Goal: Communication & Community: Answer question/provide support

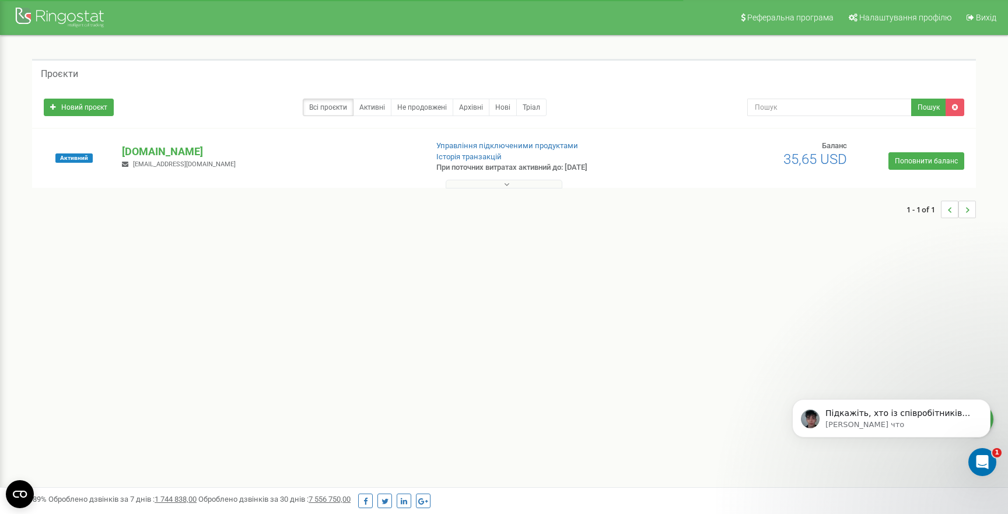
click at [502, 186] on button at bounding box center [504, 184] width 117 height 9
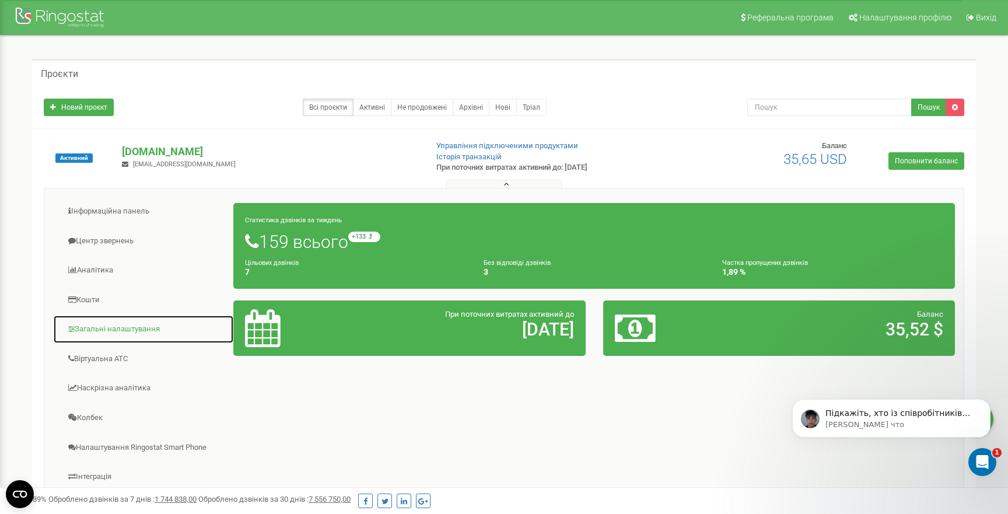
click at [121, 333] on link "Загальні налаштування" at bounding box center [143, 329] width 181 height 29
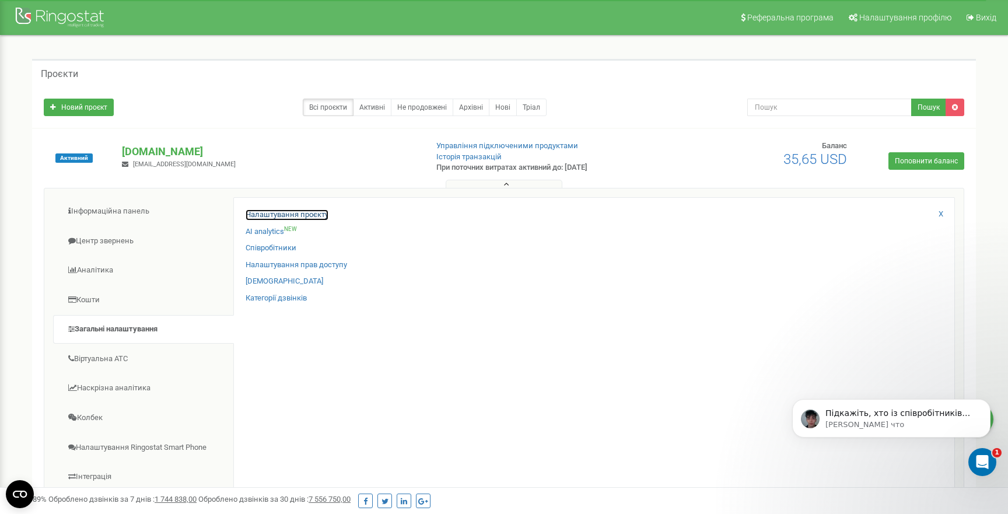
click at [281, 215] on link "Налаштування проєкту" at bounding box center [287, 214] width 83 height 11
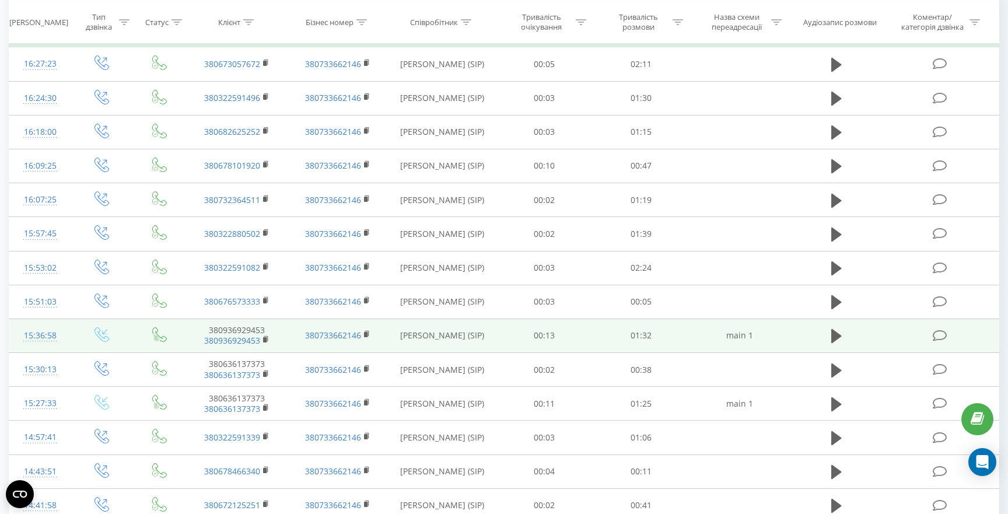
scroll to position [115, 0]
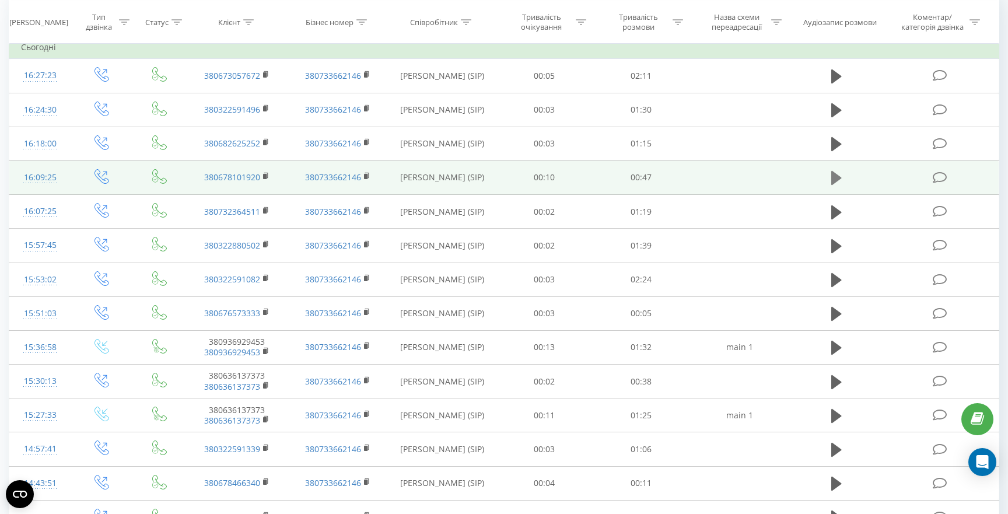
click at [836, 177] on icon at bounding box center [836, 178] width 10 height 14
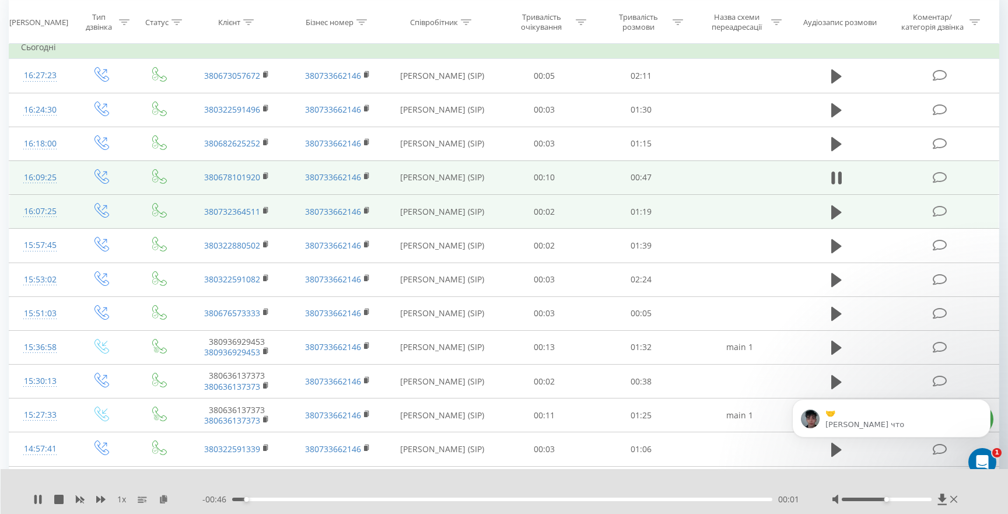
scroll to position [0, 0]
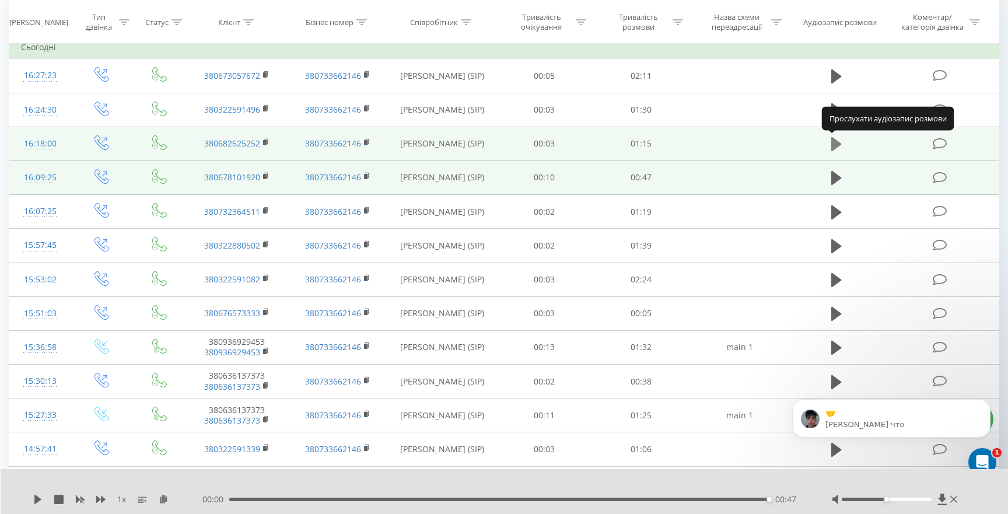
click at [839, 147] on icon at bounding box center [836, 144] width 10 height 16
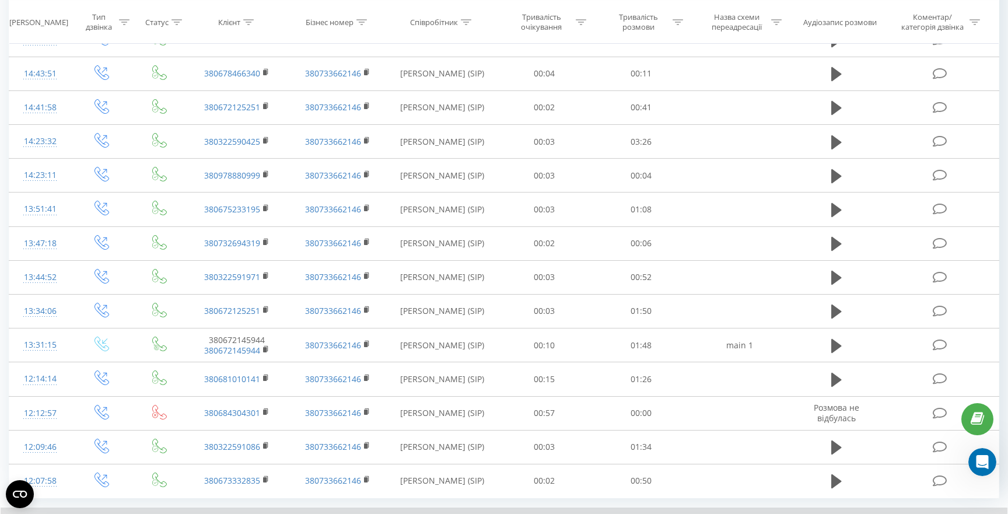
scroll to position [598, 0]
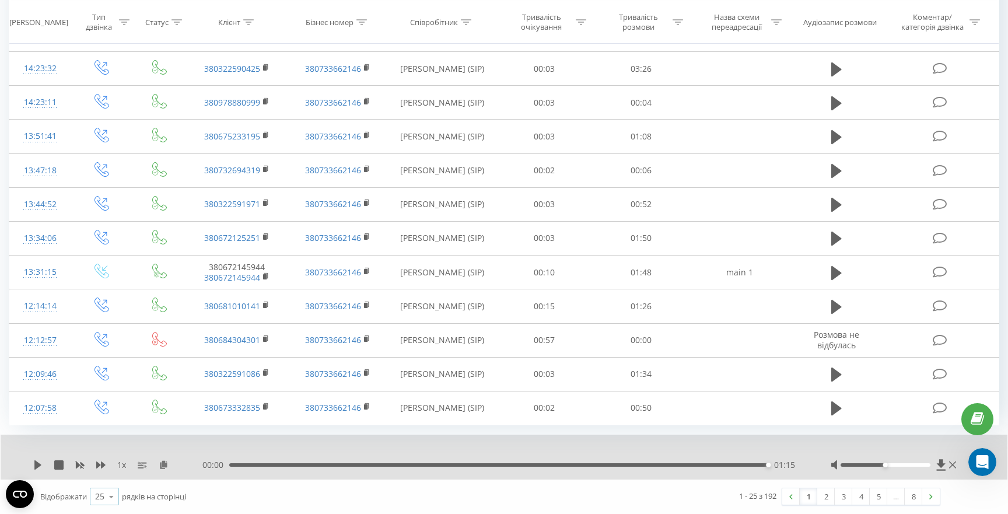
click at [106, 502] on icon at bounding box center [111, 496] width 17 height 23
click at [109, 475] on span "100" at bounding box center [102, 479] width 14 height 11
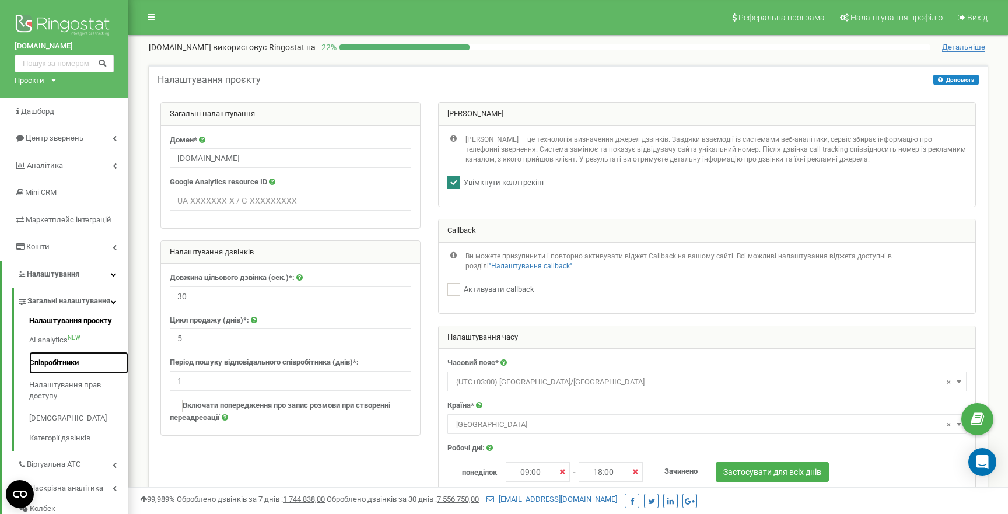
click at [44, 374] on link "Співробітники" at bounding box center [78, 363] width 99 height 23
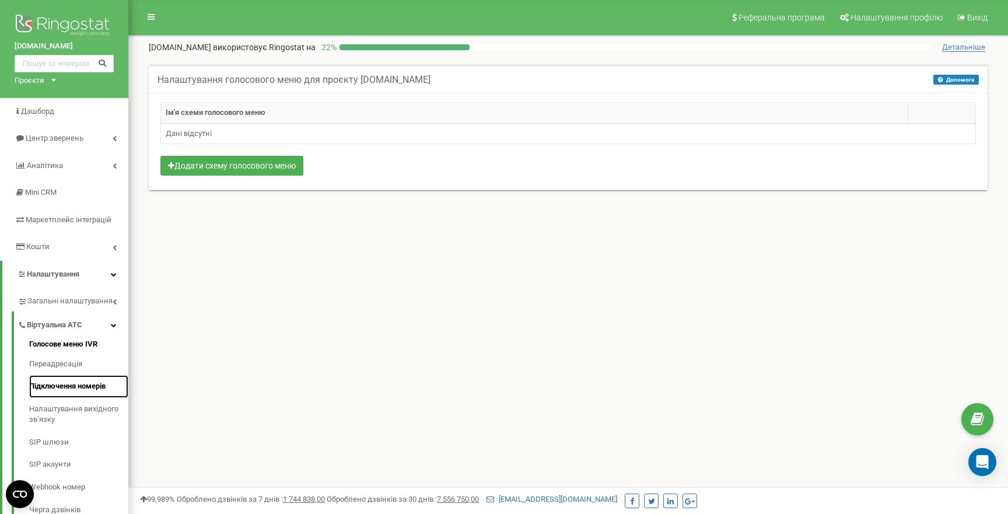
click at [54, 381] on link "Підключення номерів" at bounding box center [78, 386] width 99 height 23
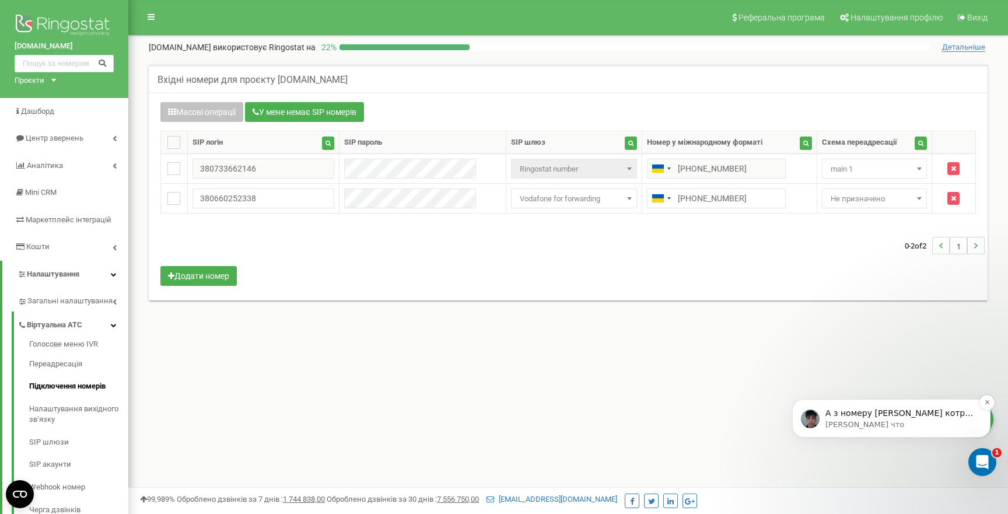
click at [874, 419] on p "[PERSON_NAME] что" at bounding box center [900, 424] width 150 height 10
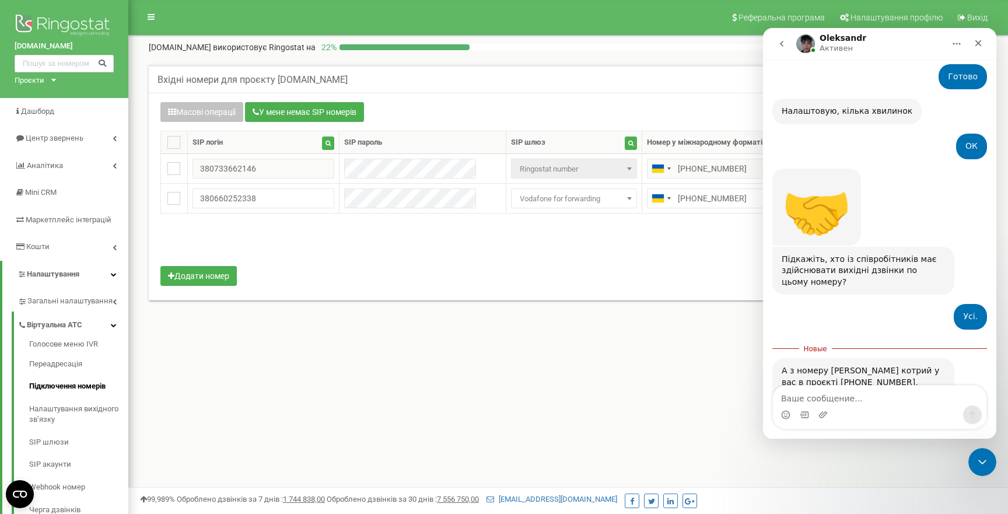
scroll to position [955, 0]
click at [612, 263] on div "0-2 of 2 1" at bounding box center [568, 245] width 833 height 41
click at [779, 42] on icon "go back" at bounding box center [781, 43] width 9 height 9
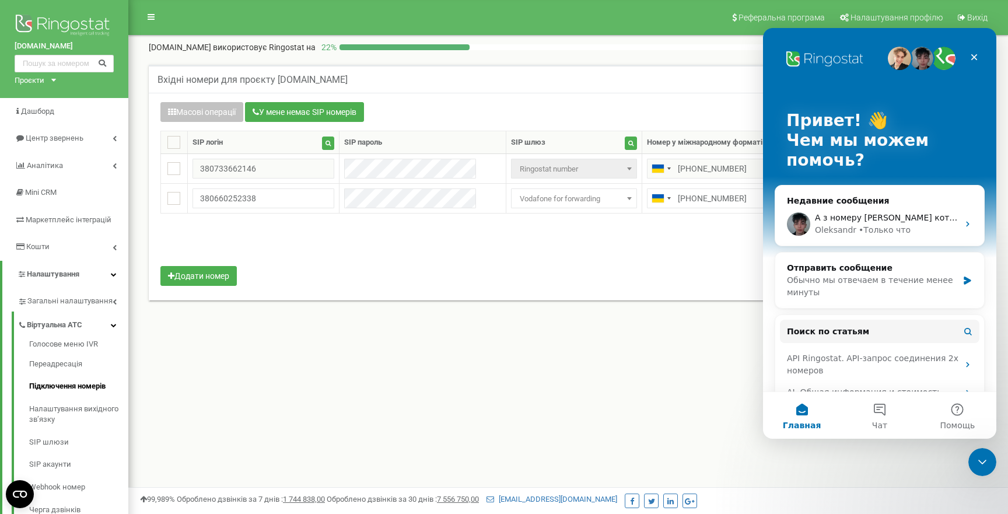
click at [698, 289] on div "Масові операції У мене немає SIP номерів Налаштування Виберіть налаштування для…" at bounding box center [568, 197] width 839 height 208
click at [975, 50] on div "Закрыть" at bounding box center [973, 57] width 21 height 21
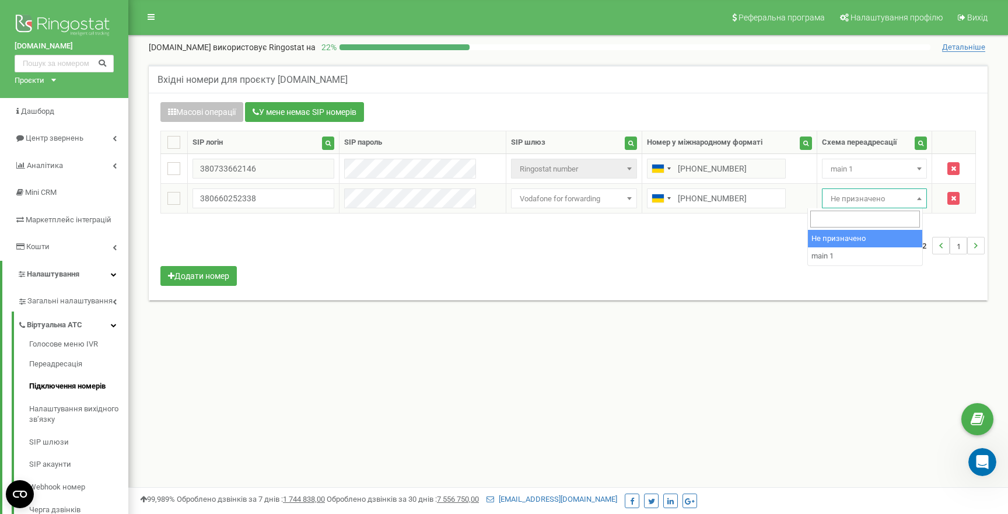
click at [883, 194] on span "Не призначено" at bounding box center [874, 199] width 97 height 16
select select "262242"
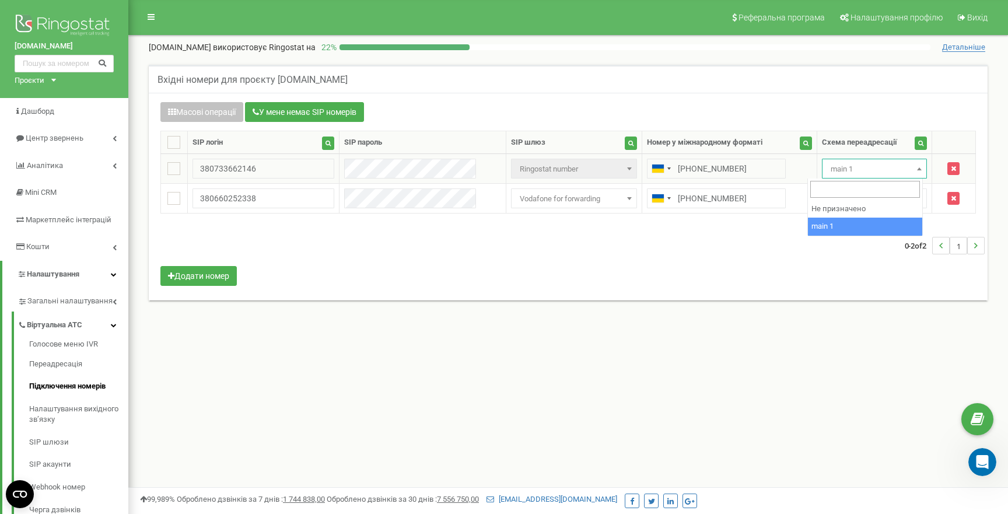
click at [887, 168] on span "main 1" at bounding box center [874, 169] width 97 height 16
select select "0"
click at [576, 276] on div "Масові операції У мене немає SIP номерів Налаштування Виберіть налаштування для…" at bounding box center [568, 195] width 833 height 187
click at [983, 464] on icon "Open Intercom Messenger" at bounding box center [981, 461] width 15 height 15
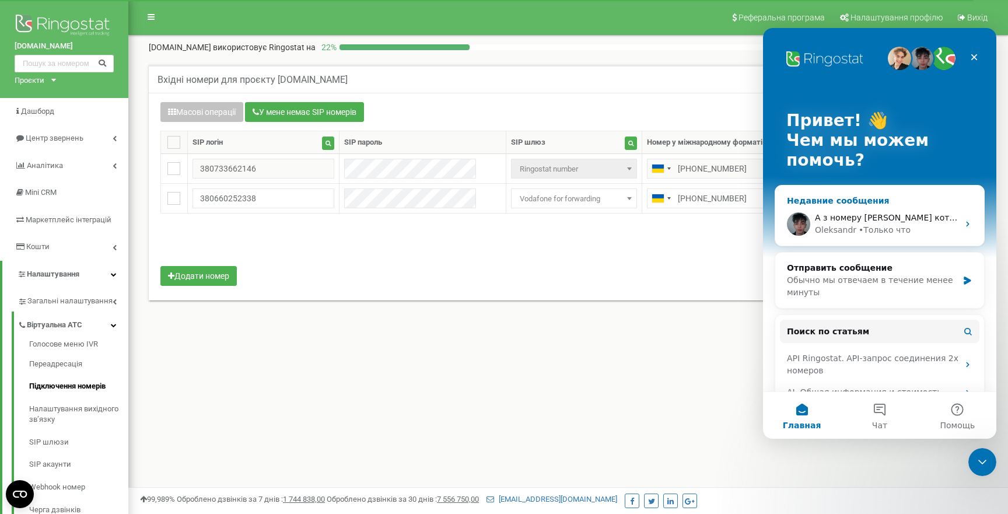
click at [902, 227] on div "• Только что" at bounding box center [884, 230] width 52 height 12
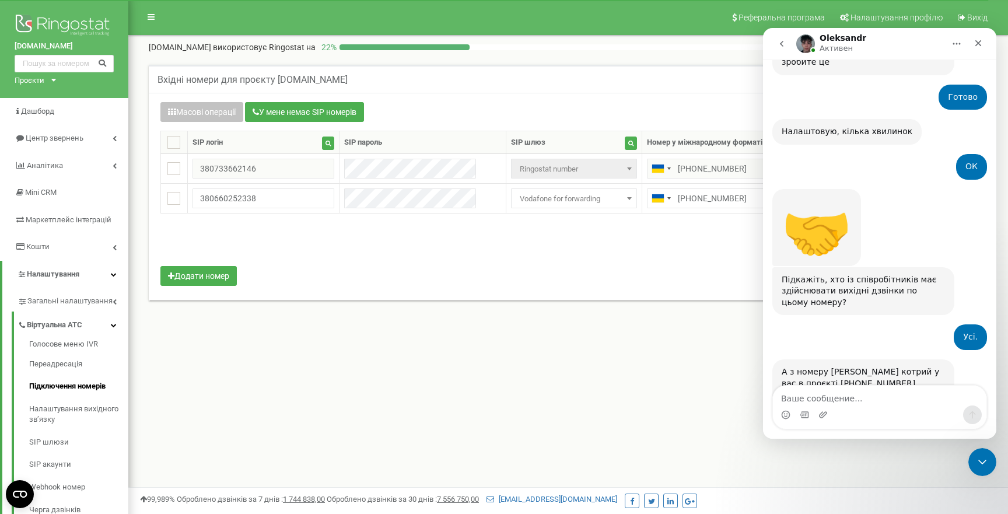
scroll to position [935, 0]
click at [829, 365] on div "А з номеру лайфсел котрий у вас в проєкті +380733662146, ніхто?" at bounding box center [862, 382] width 163 height 34
copy div "380733662146"
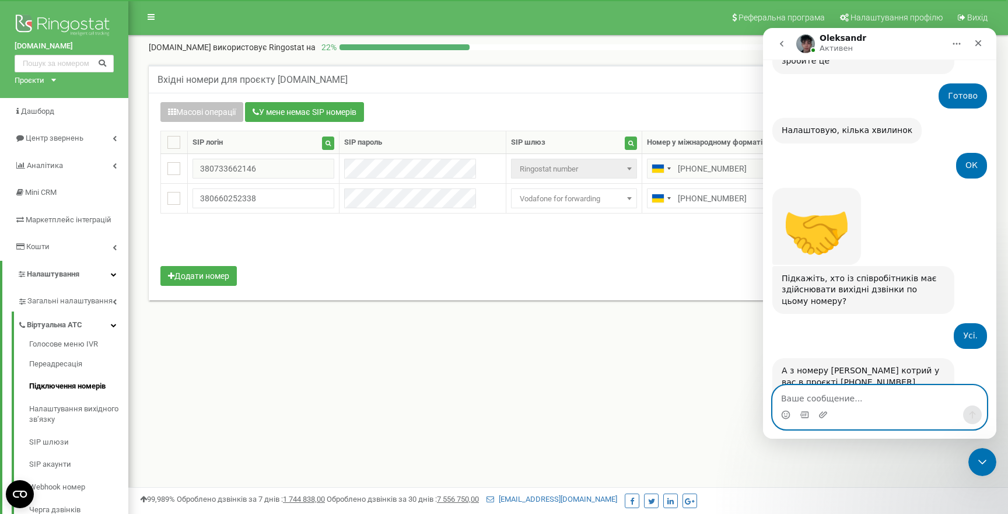
click at [802, 404] on textarea "Ваше сообщение..." at bounding box center [879, 395] width 213 height 20
paste textarea "380733662146"
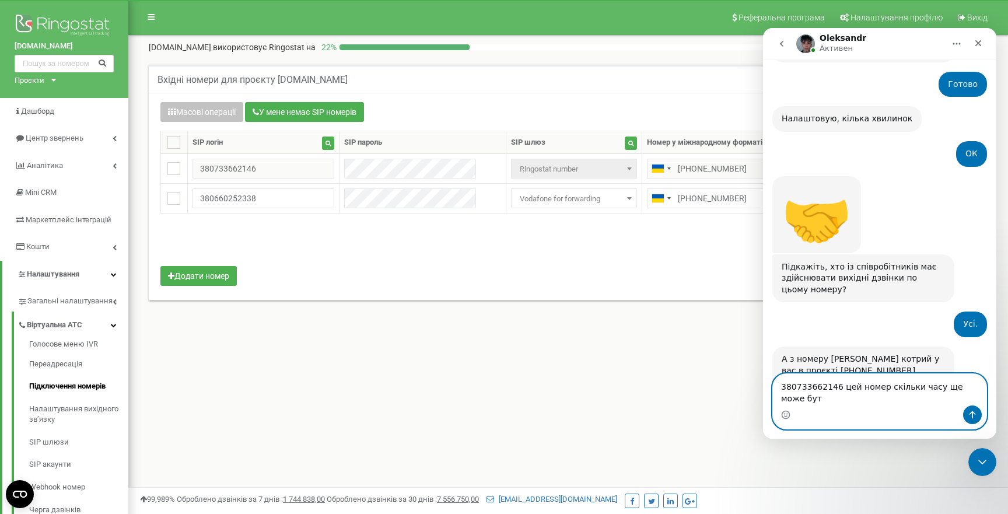
scroll to position [947, 0]
type textarea "380733662146 цей номер скільки часу ще може бути актвиний?"
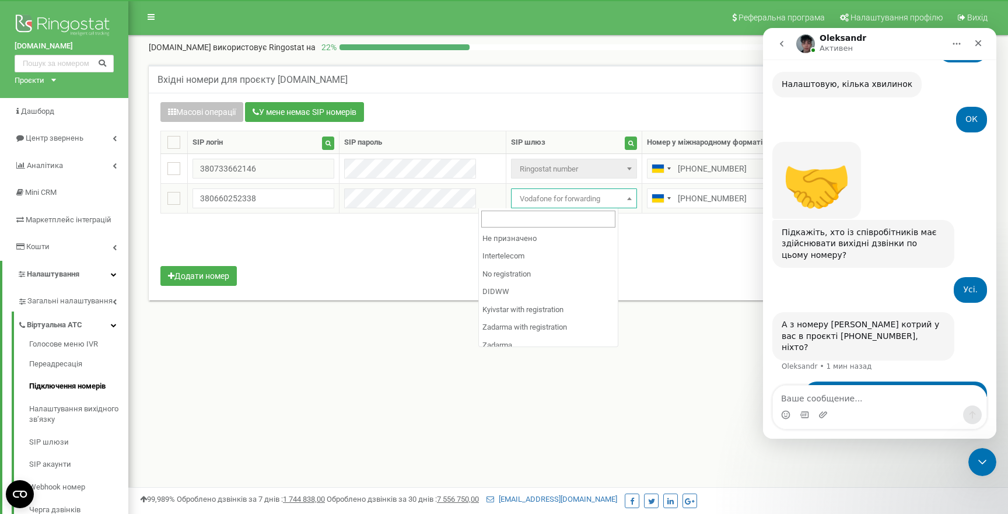
click at [623, 202] on span at bounding box center [629, 198] width 12 height 15
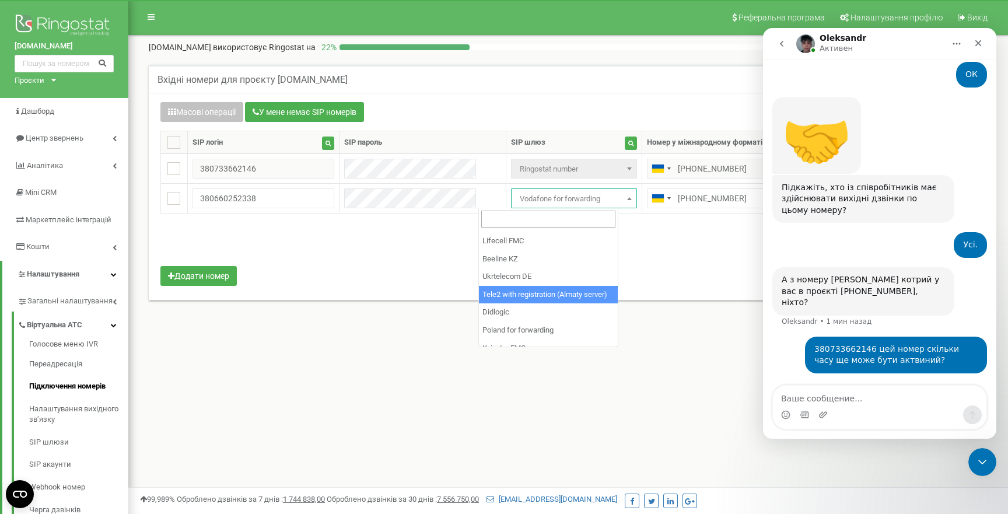
scroll to position [732, 0]
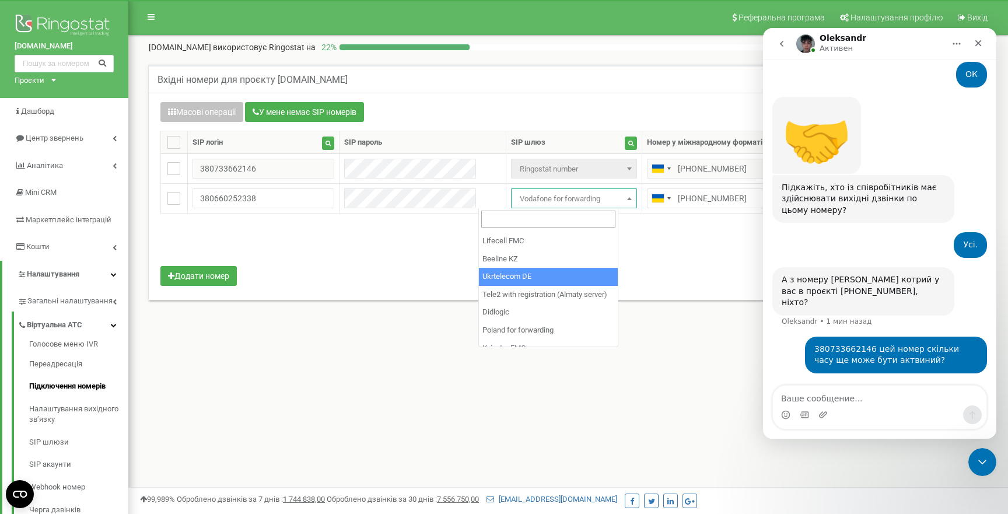
click at [717, 254] on div "0-2 of 2 1" at bounding box center [568, 245] width 833 height 41
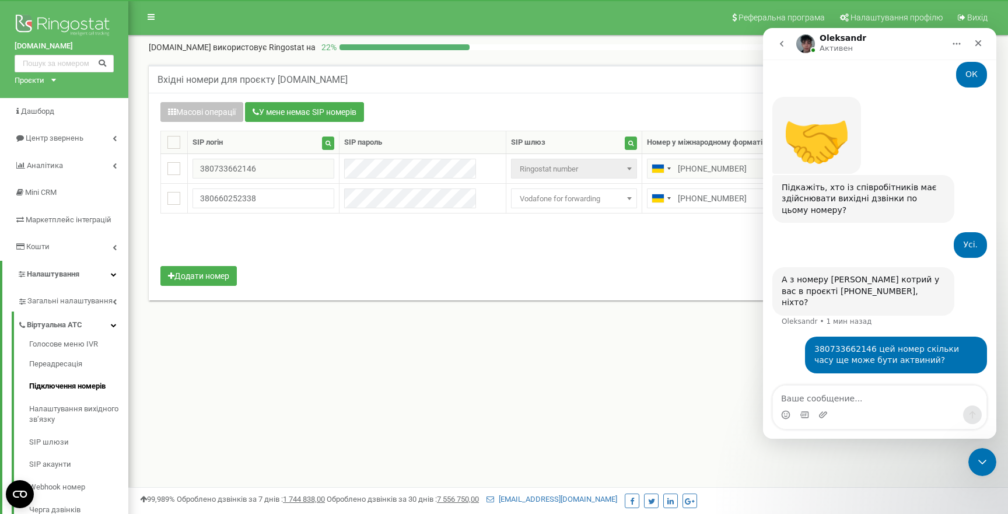
click at [686, 237] on div "0-2 of 2 1" at bounding box center [568, 245] width 833 height 41
click at [785, 43] on icon "go back" at bounding box center [781, 43] width 9 height 9
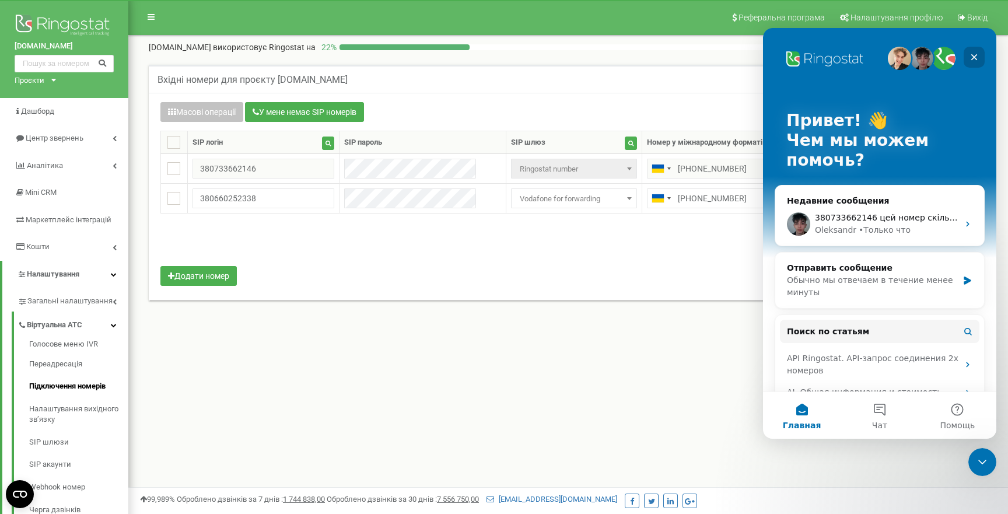
click at [974, 58] on icon "Закрыть" at bounding box center [974, 57] width 6 height 6
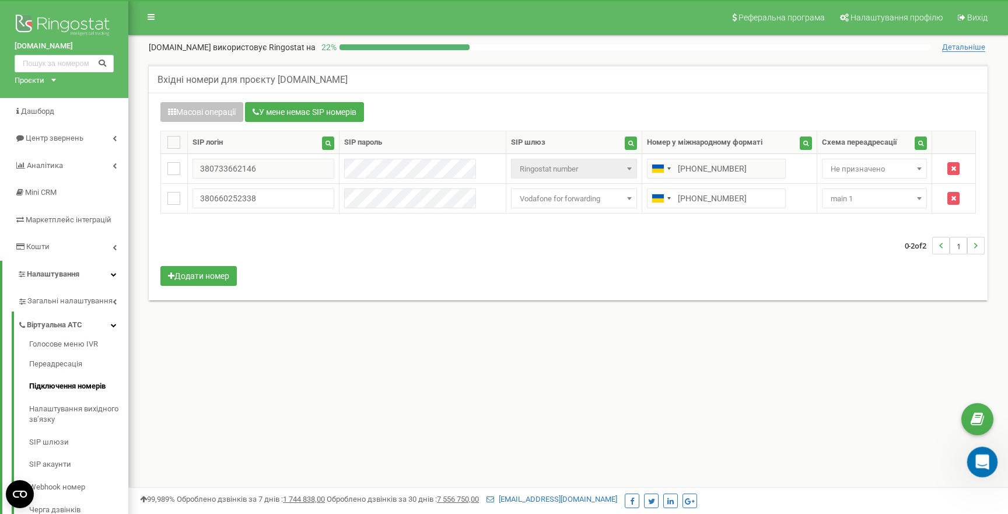
click at [980, 465] on icon "Открыть службу сообщений Intercom" at bounding box center [980, 460] width 19 height 19
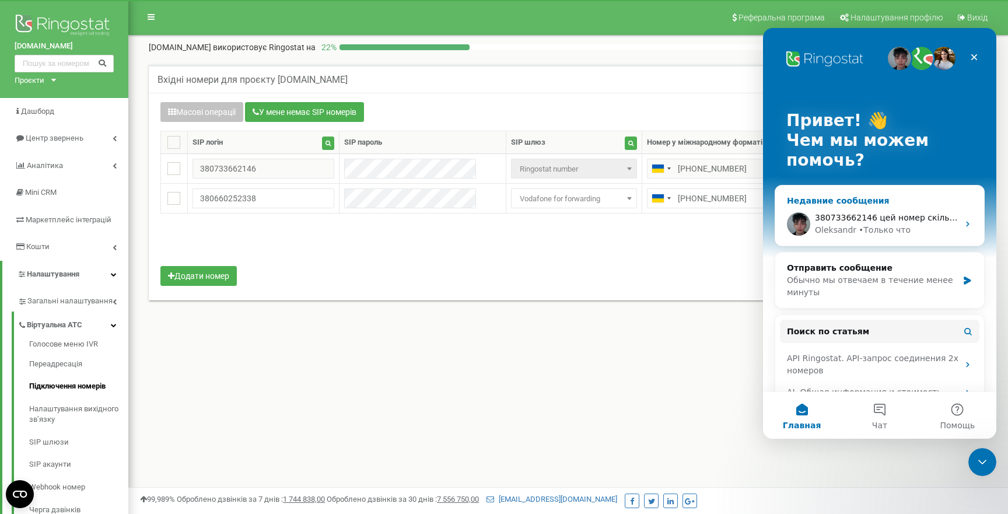
click at [931, 230] on div "Oleksandr • Только что" at bounding box center [886, 230] width 143 height 12
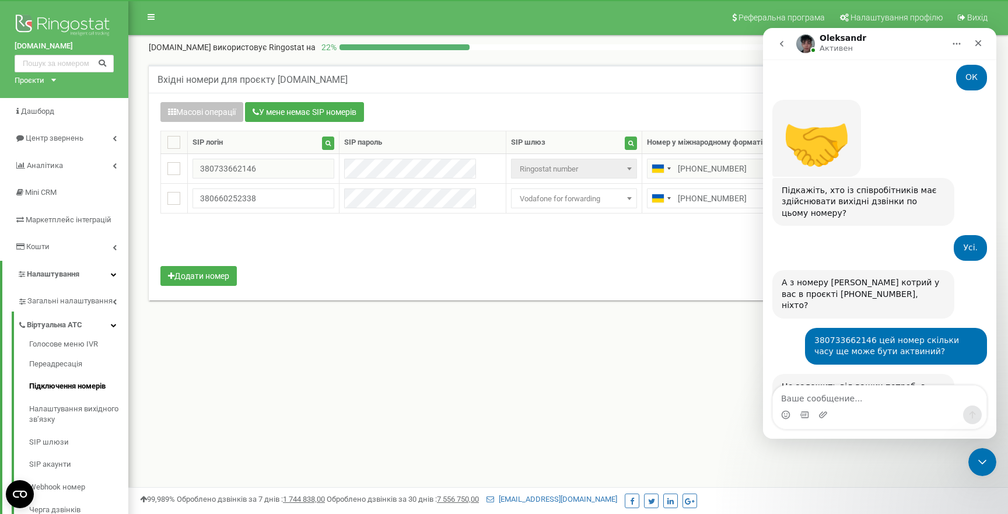
scroll to position [1039, 0]
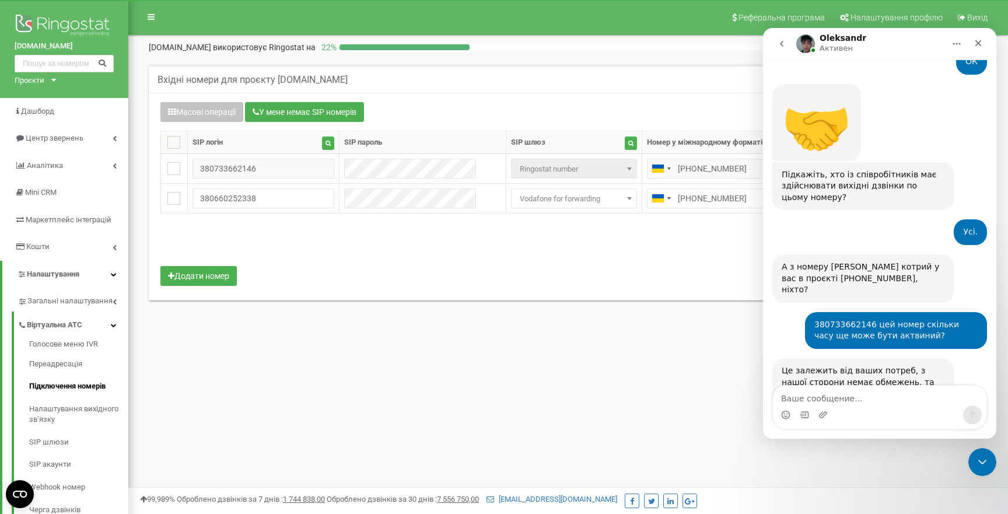
click at [835, 399] on textarea "Ваше сообщение..." at bounding box center [879, 395] width 213 height 20
type textarea "А ми за нього платимо як?"
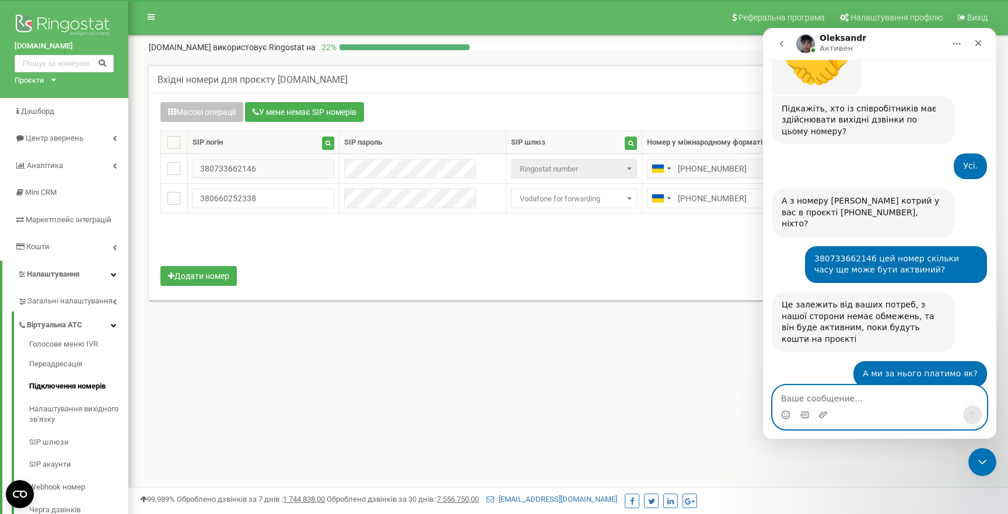
scroll to position [1109, 0]
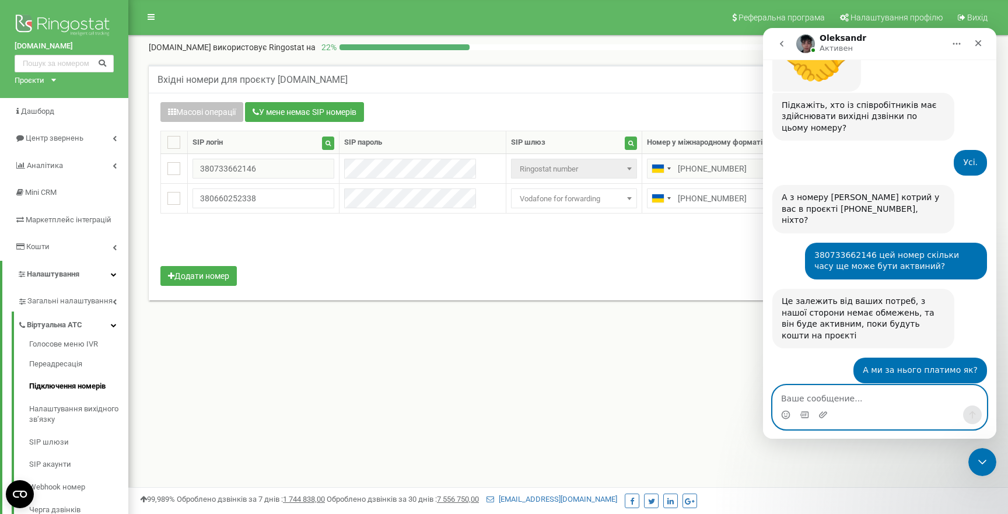
click at [846, 392] on textarea "Ваше сообщение..." at bounding box center [879, 395] width 213 height 20
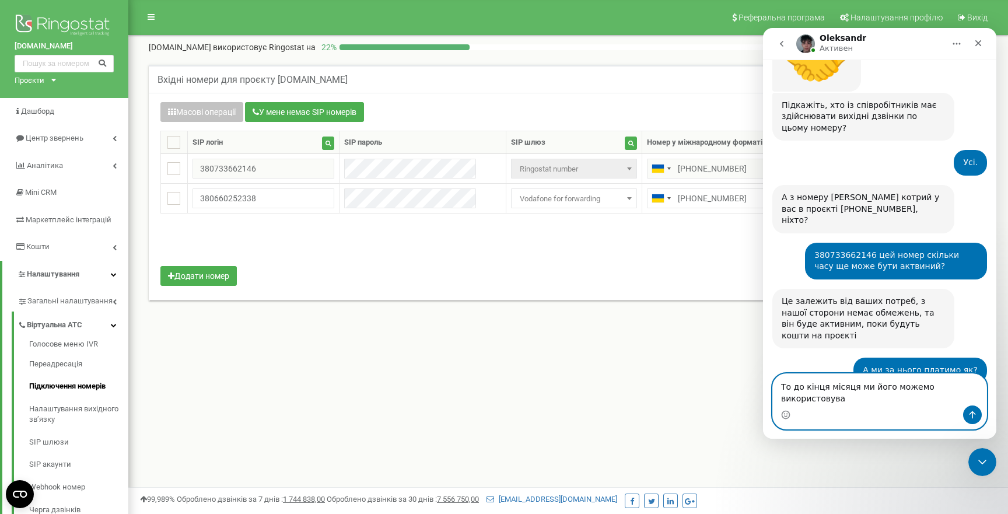
scroll to position [1120, 0]
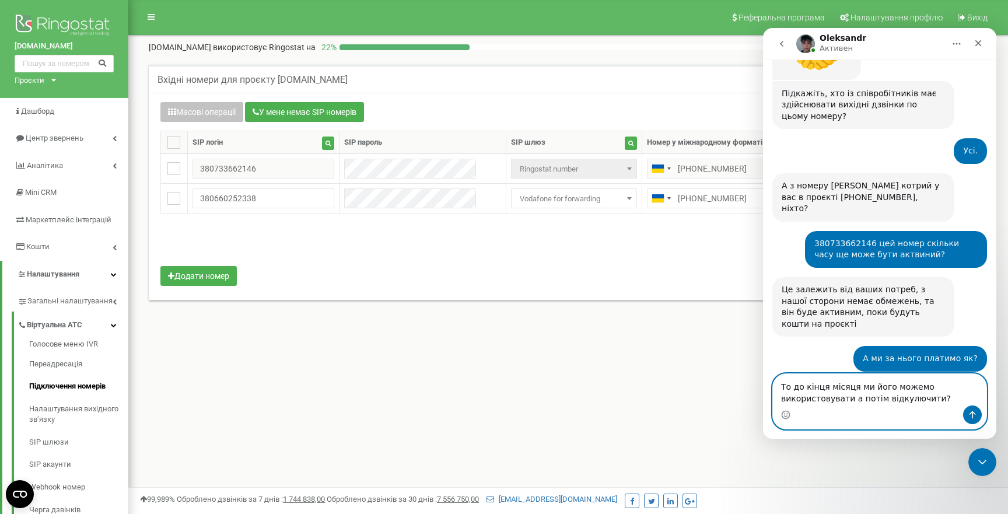
click at [913, 399] on textarea "То до кінця місяця ми його можемо використовувати а потім відкулючити?" at bounding box center [879, 389] width 213 height 31
click at [763, 28] on lt-span "від кл ючити" at bounding box center [763, 28] width 0 height 0
type textarea "То до кінця місяця ми його можемо використовувати а потім відключити?"
click at [974, 418] on icon "Отправить сообщение…" at bounding box center [971, 414] width 9 height 9
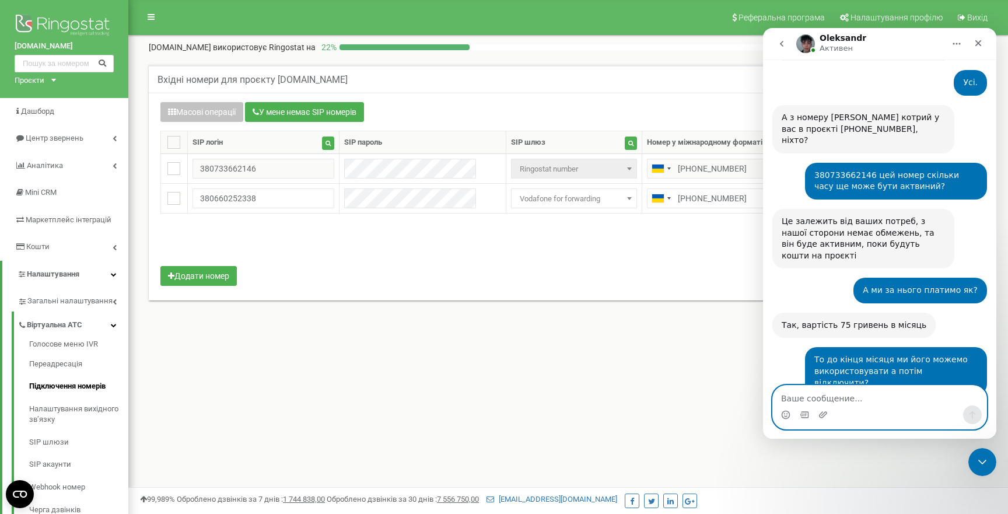
scroll to position [1190, 0]
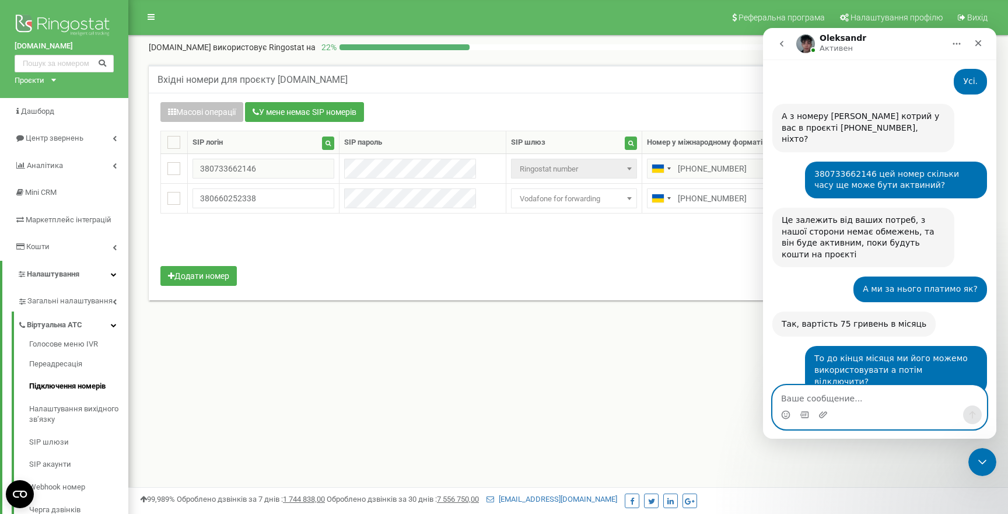
click at [810, 399] on textarea "Ваше сообщение..." at bounding box center [879, 395] width 213 height 20
type textarea "Дякую."
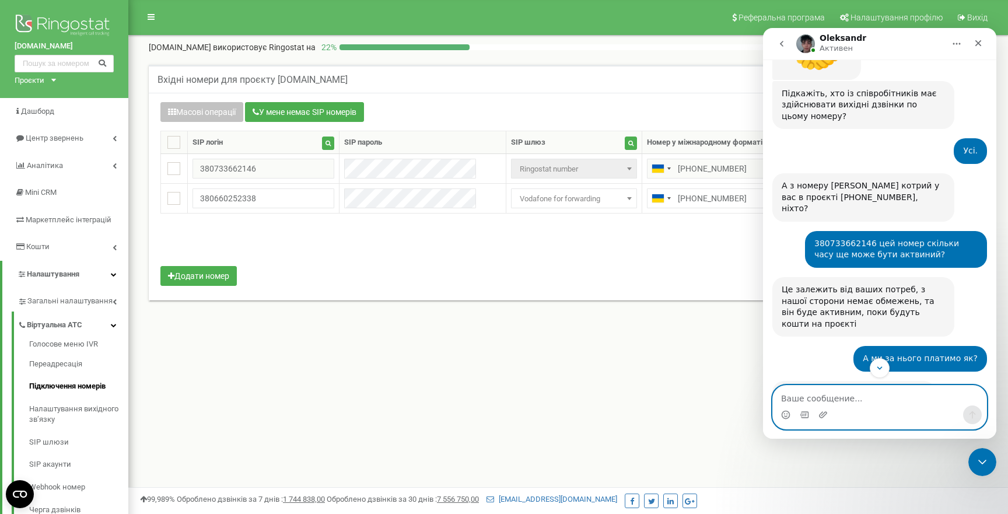
scroll to position [1120, 0]
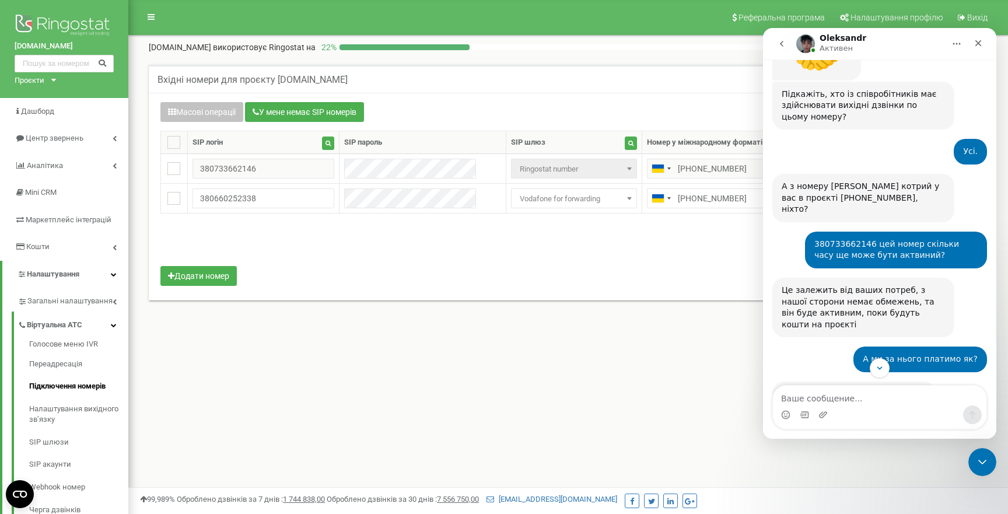
click at [692, 233] on div "0-2 of 2 1" at bounding box center [568, 245] width 833 height 41
click at [877, 370] on icon "Scroll to bottom" at bounding box center [879, 368] width 10 height 10
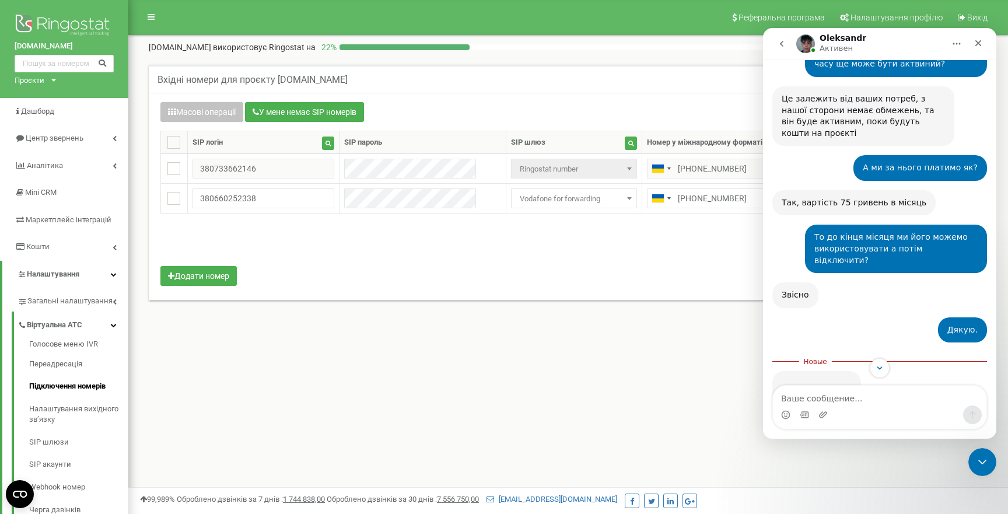
scroll to position [1330, 0]
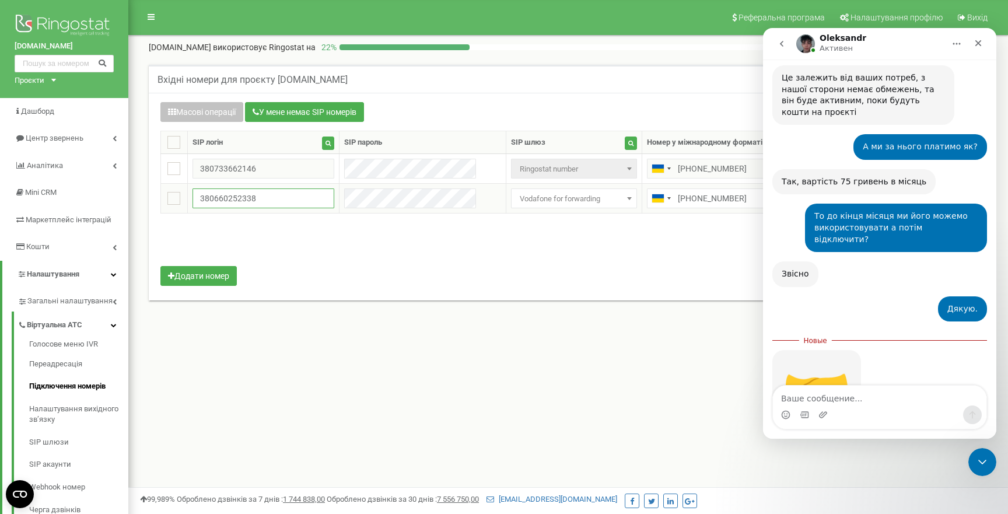
click at [288, 200] on input "380660252338" at bounding box center [263, 198] width 142 height 20
drag, startPoint x: 288, startPoint y: 200, endPoint x: 185, endPoint y: 198, distance: 103.2
click at [185, 198] on tr "1 380660252338 Не призначено Intertelecom No registration DIDWW Kyivstar with r…" at bounding box center [568, 199] width 815 height 30
click at [861, 405] on div "Мессенджер Intercom" at bounding box center [879, 414] width 213 height 19
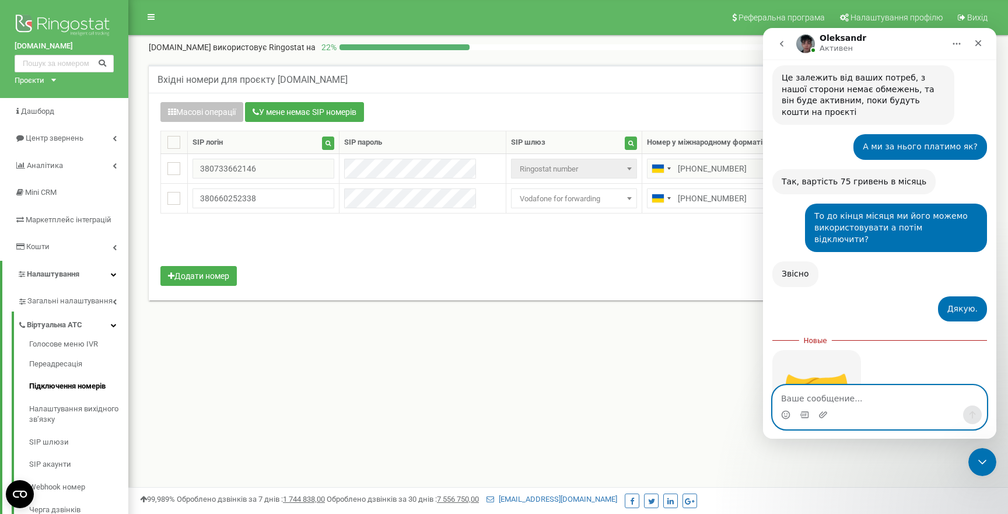
click at [870, 396] on textarea "Ваше сообщение..." at bounding box center [879, 395] width 213 height 20
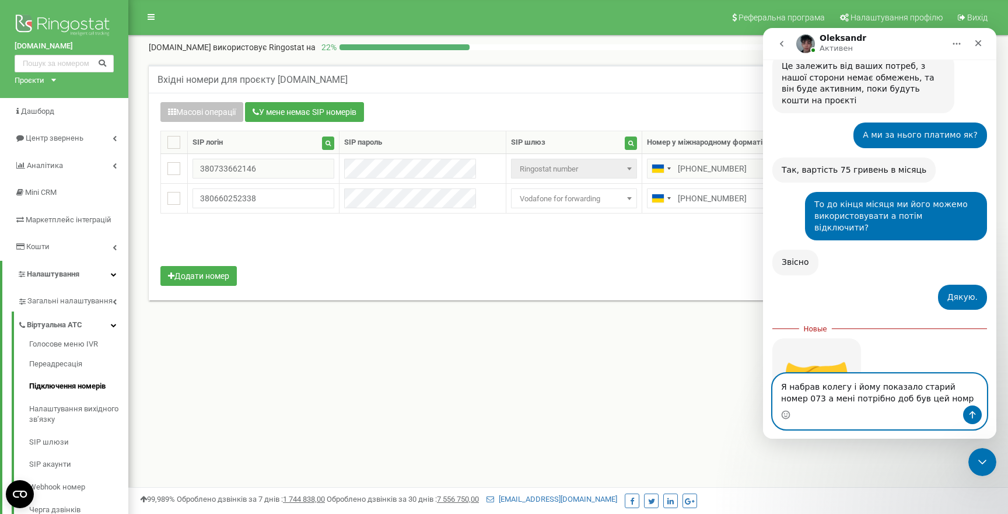
paste textarea "380660252338"
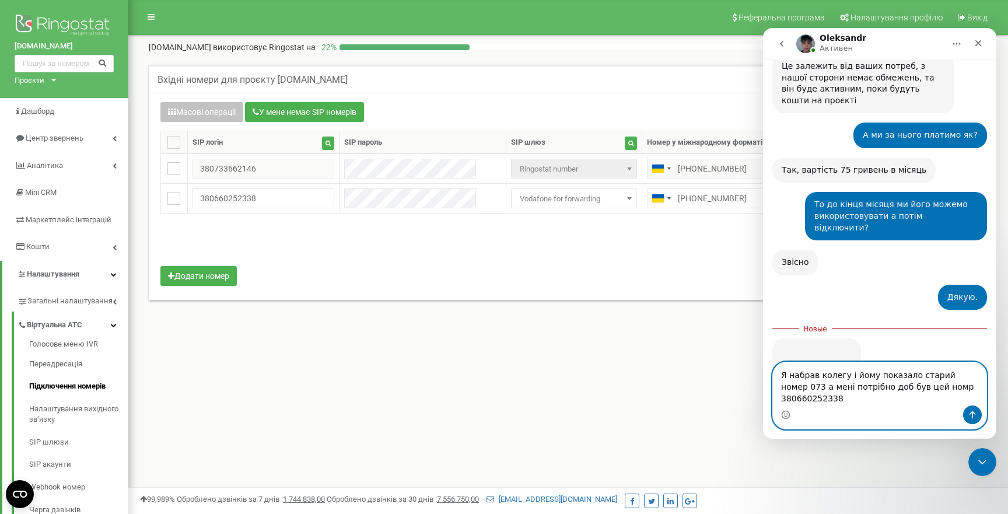
scroll to position [1354, 0]
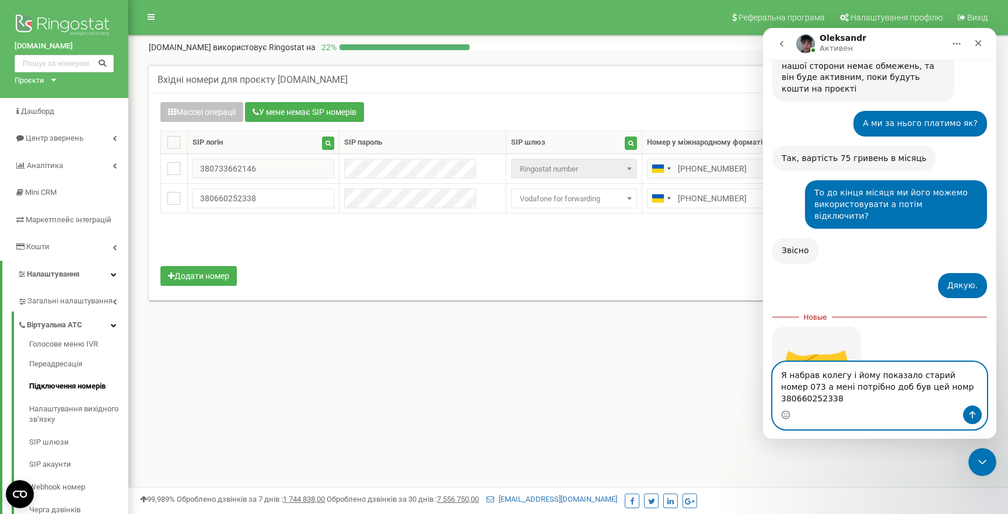
type textarea "Я набрав колегу і йому показало старий номер 073 а мені потрібно доб був цей но…"
click at [973, 418] on icon "Отправить сообщение…" at bounding box center [971, 414] width 9 height 9
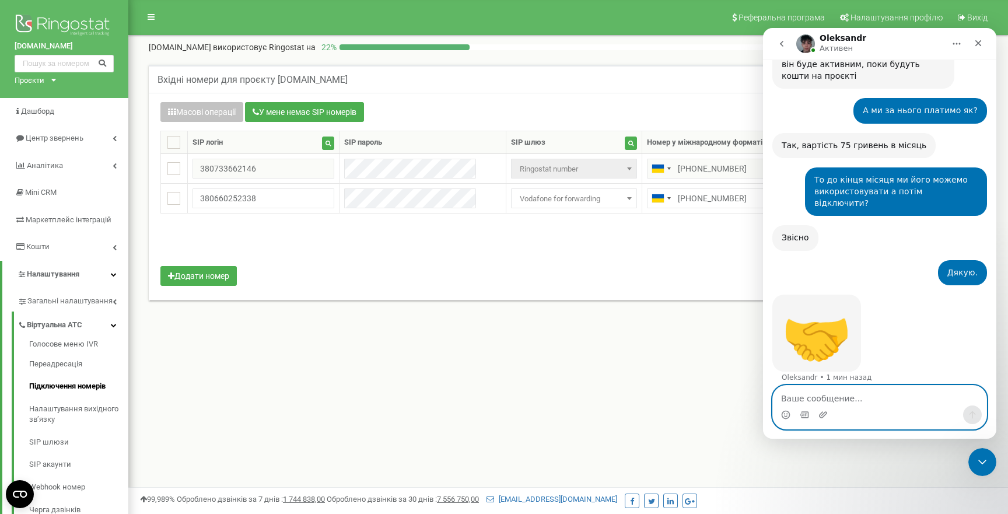
scroll to position [1368, 0]
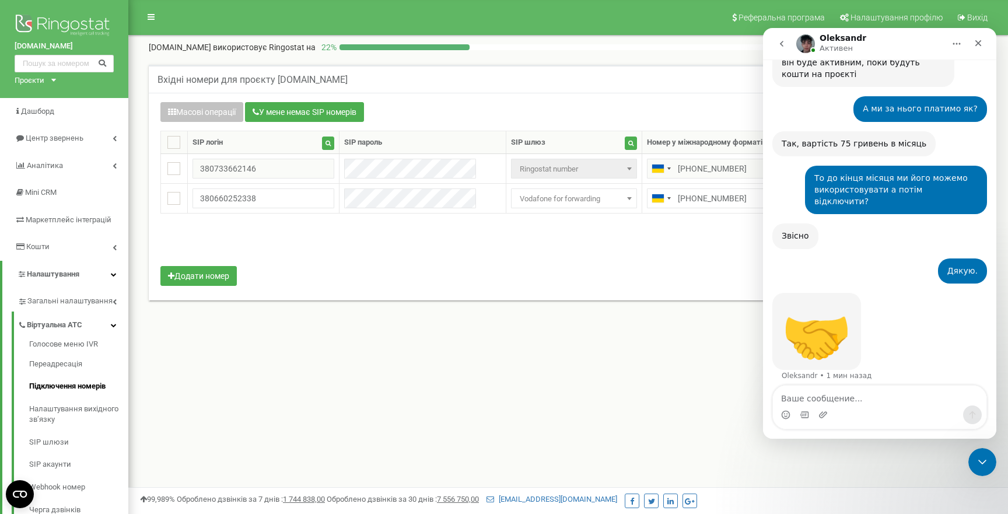
click at [611, 316] on div "Вхідні номери для проєкту quadroom.agency Масові операції У мене немає SIP номе…" at bounding box center [568, 195] width 862 height 285
click at [978, 49] on div "Закрыть" at bounding box center [977, 43] width 21 height 21
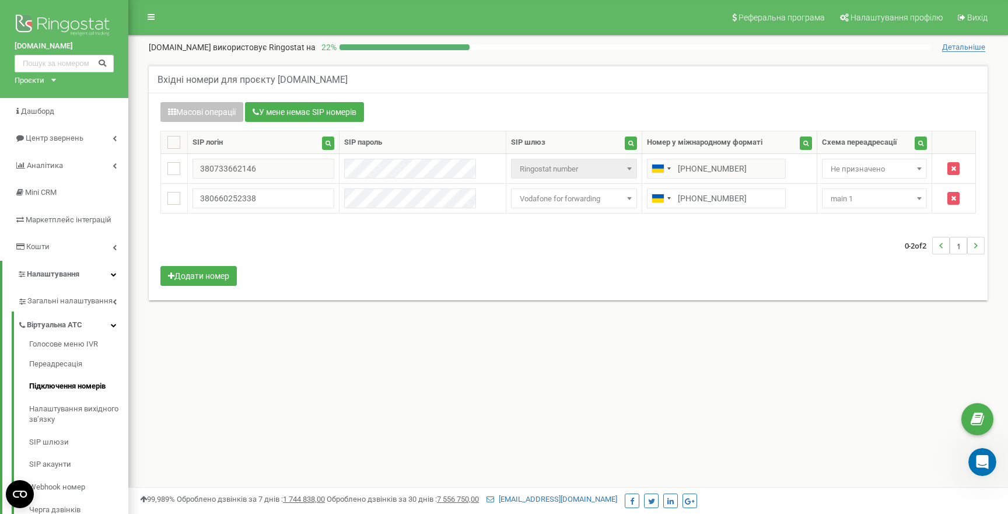
click at [636, 263] on div "0-2 of 2 1" at bounding box center [568, 245] width 833 height 41
click at [884, 164] on span "Не призначено" at bounding box center [874, 169] width 97 height 16
select select "262242"
click at [713, 244] on div "0-2 of 2 1" at bounding box center [568, 245] width 833 height 41
click at [75, 360] on link "Переадресація" at bounding box center [78, 364] width 99 height 23
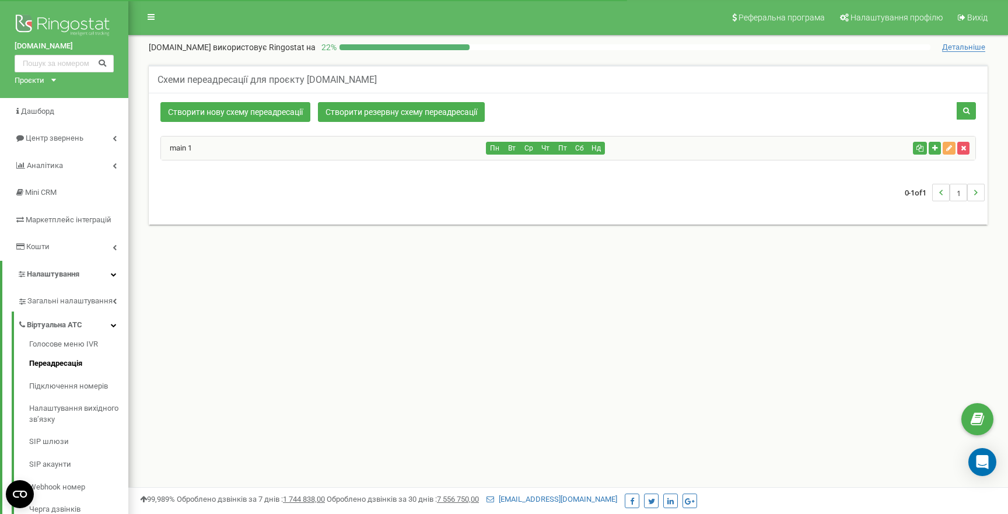
click at [322, 148] on div "main 1" at bounding box center [323, 147] width 325 height 23
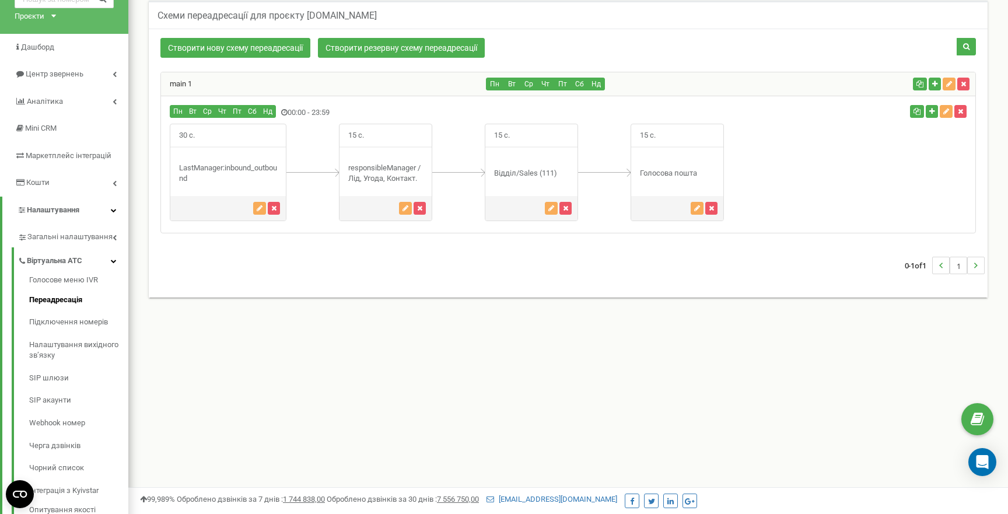
scroll to position [60, 0]
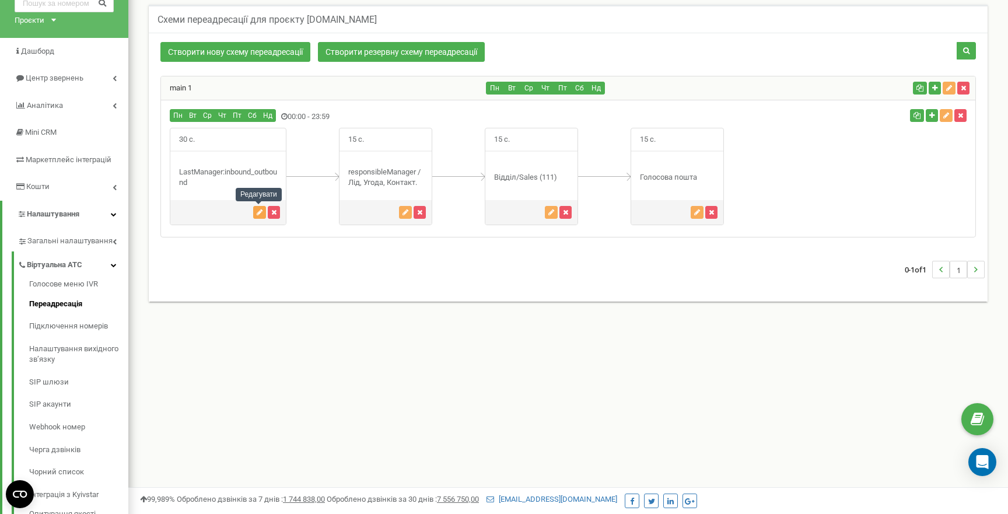
click at [259, 212] on icon "button" at bounding box center [260, 212] width 6 height 7
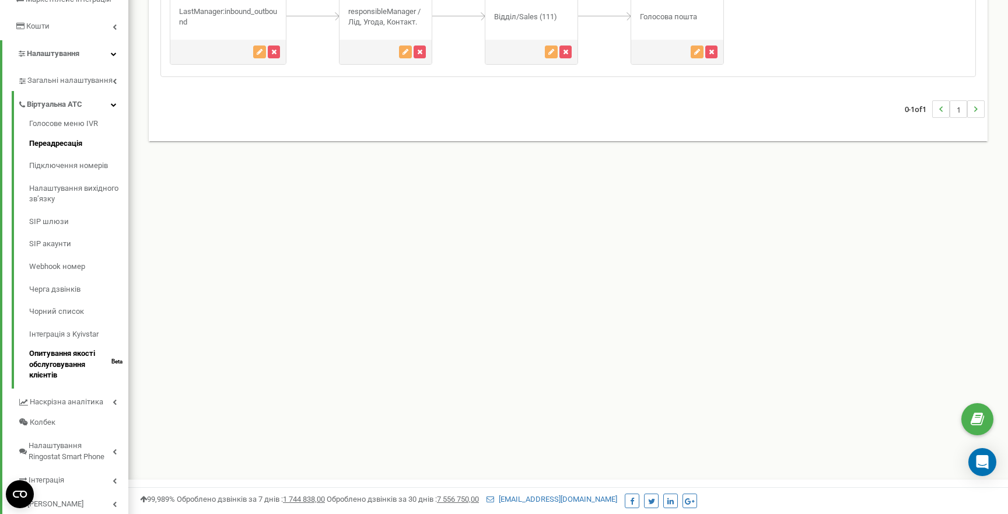
scroll to position [250, 0]
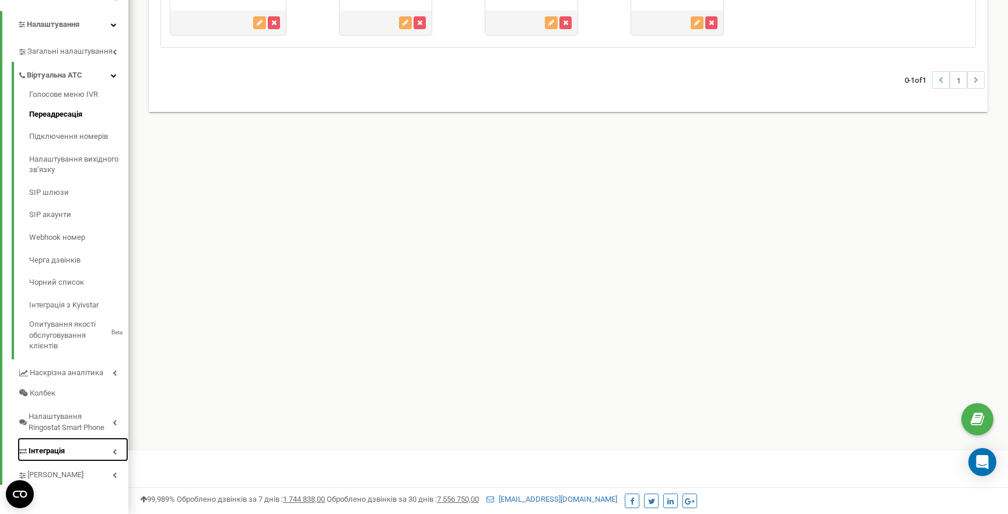
click at [55, 448] on span "Інтеграція" at bounding box center [47, 451] width 36 height 11
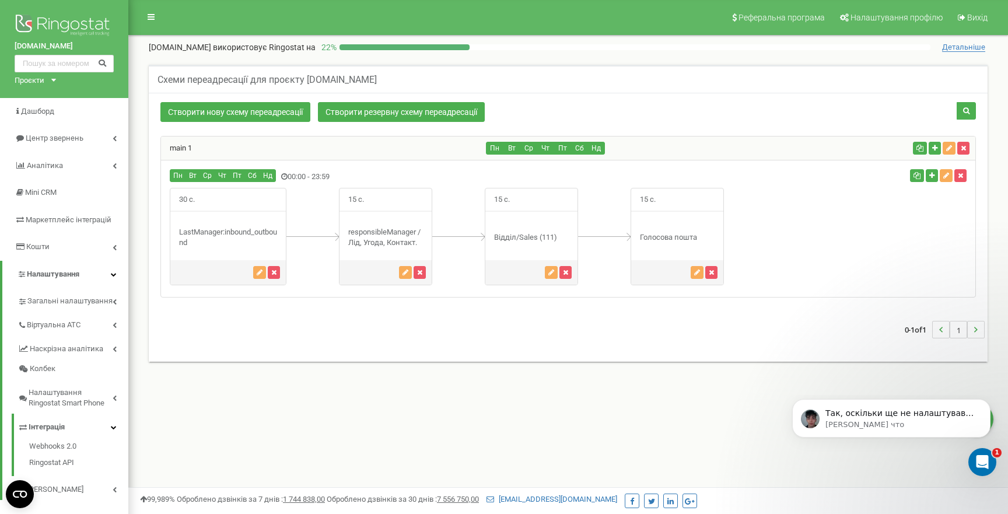
scroll to position [0, 0]
click at [986, 469] on div "Открыть службу сообщений Intercom" at bounding box center [980, 460] width 38 height 38
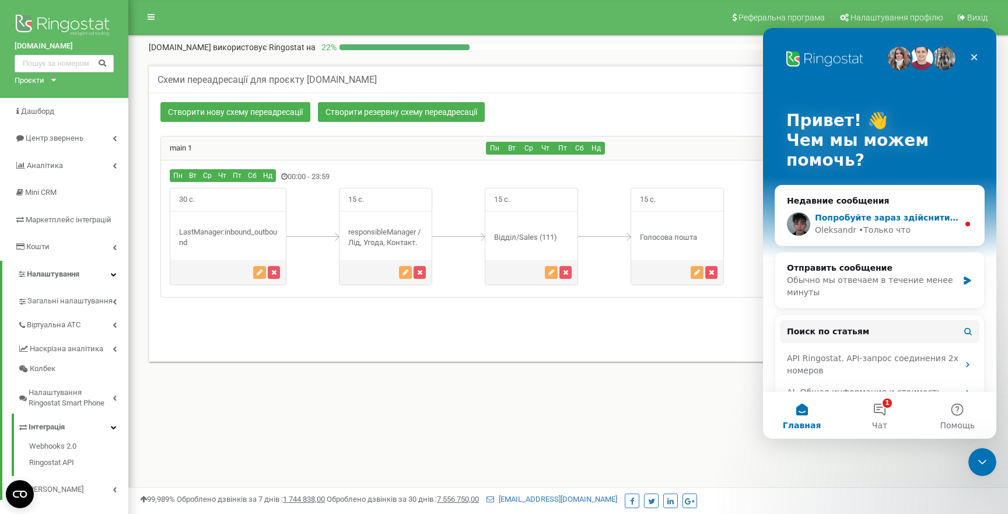
click at [898, 232] on div "• Только что" at bounding box center [884, 230] width 52 height 12
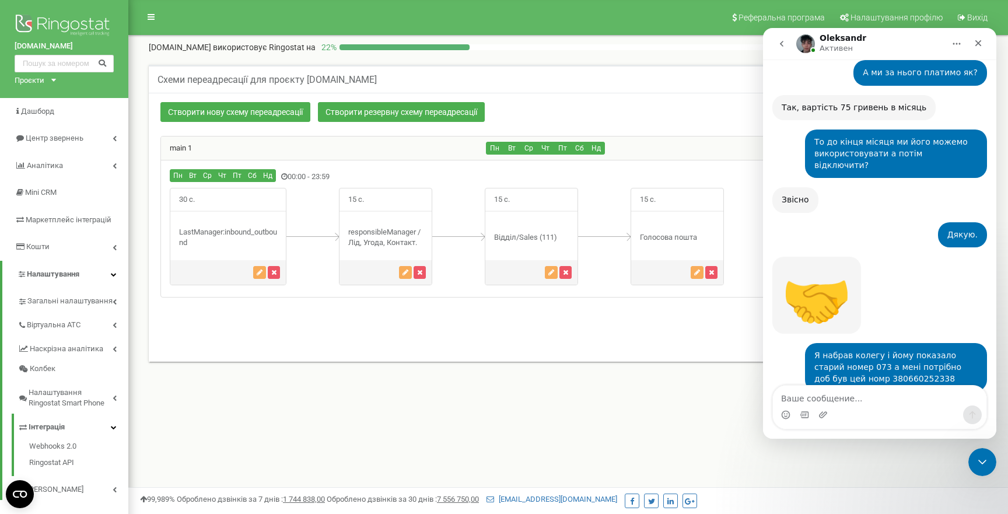
scroll to position [1472, 0]
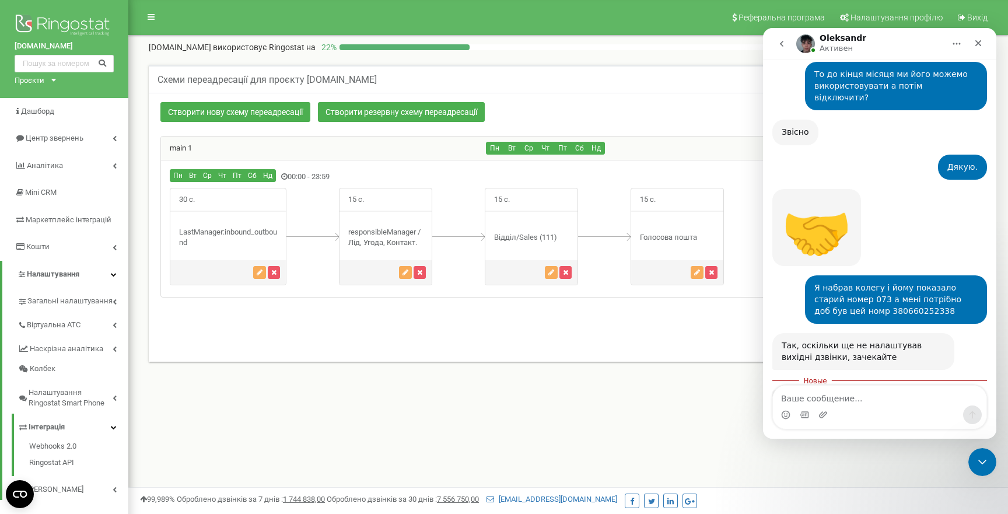
click at [830, 401] on textarea "Ваше сообщение..." at bounding box center [879, 395] width 213 height 20
type textarea "ОК"
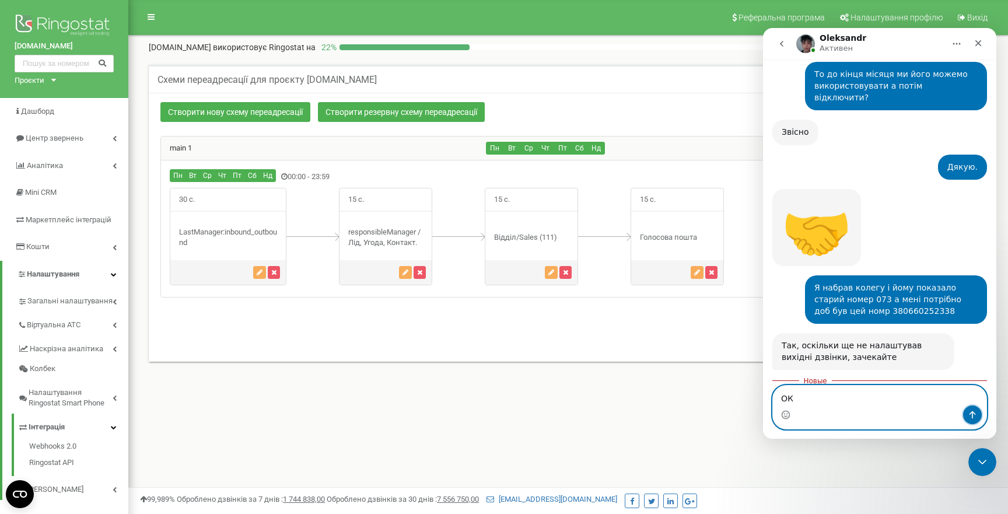
click at [973, 415] on icon "Отправить сообщение…" at bounding box center [971, 414] width 9 height 9
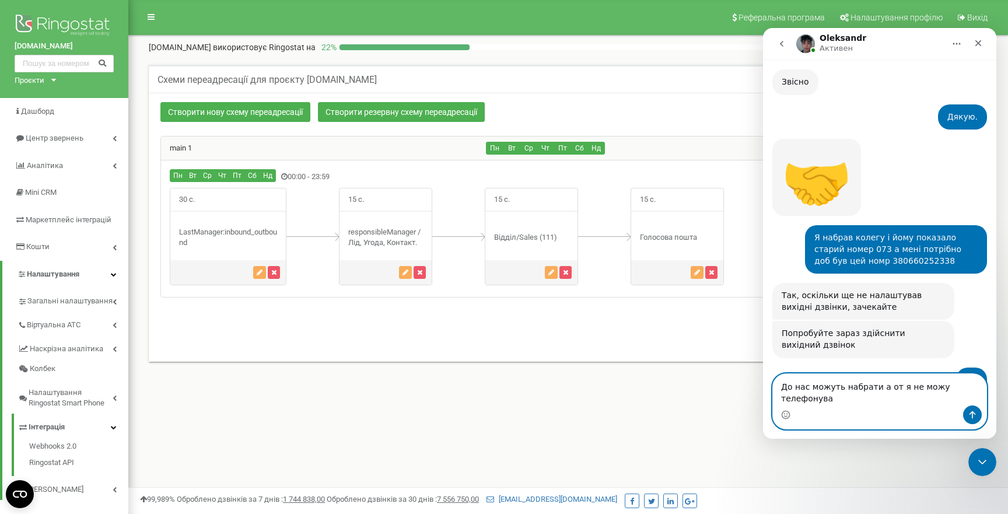
scroll to position [1534, 0]
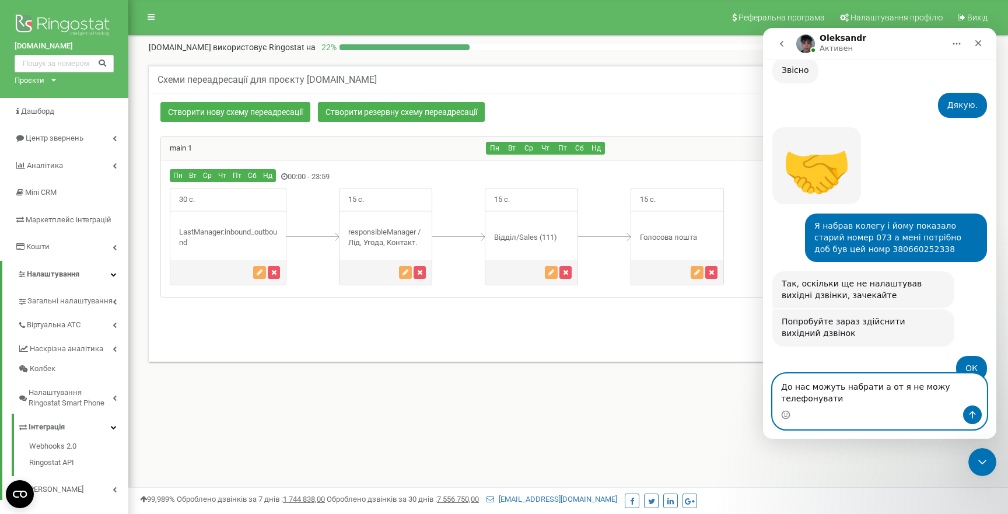
type textarea "До нас можуть набрати а от я не можу телефонувати"
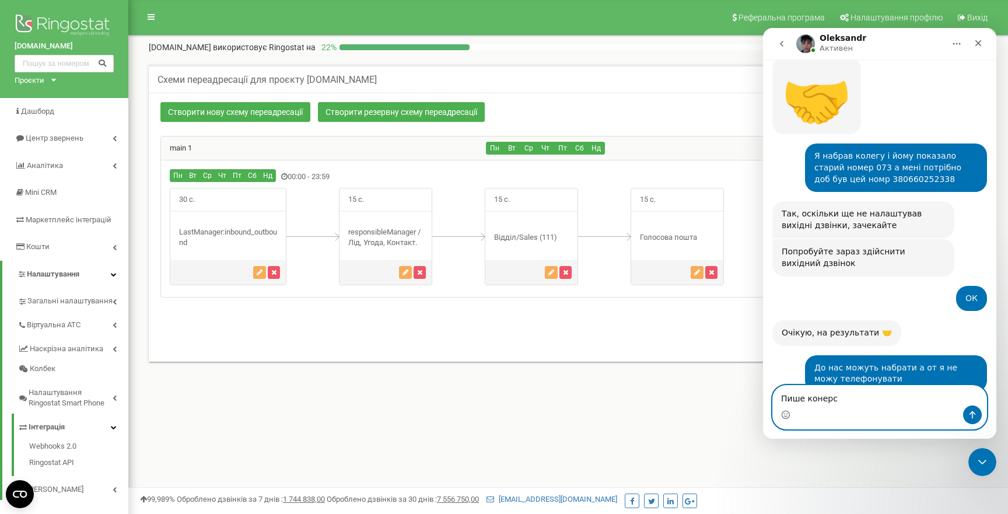
scroll to position [1603, 0]
type textarea "Пише конектінг і за 8 сек пише енд"
click at [971, 418] on icon "Отправить сообщение…" at bounding box center [971, 414] width 9 height 9
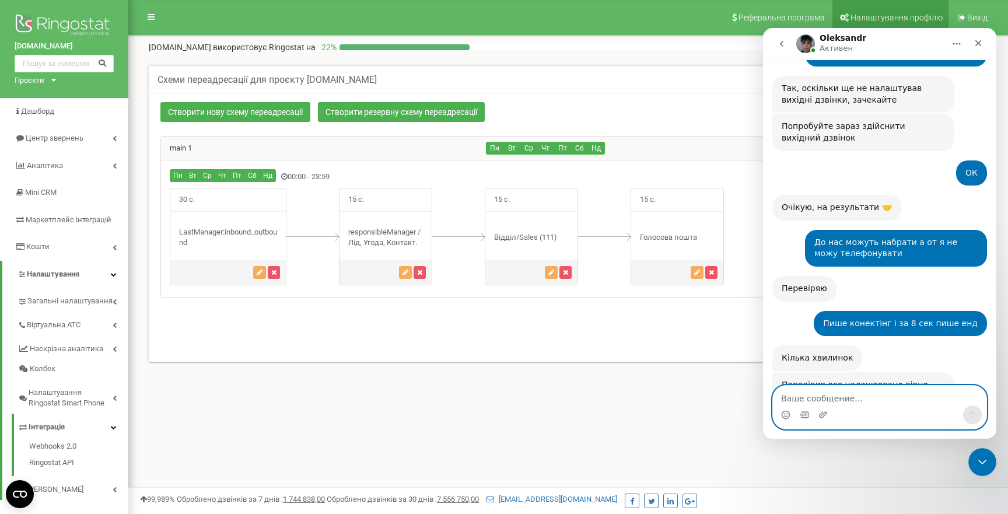
scroll to position [1733, 0]
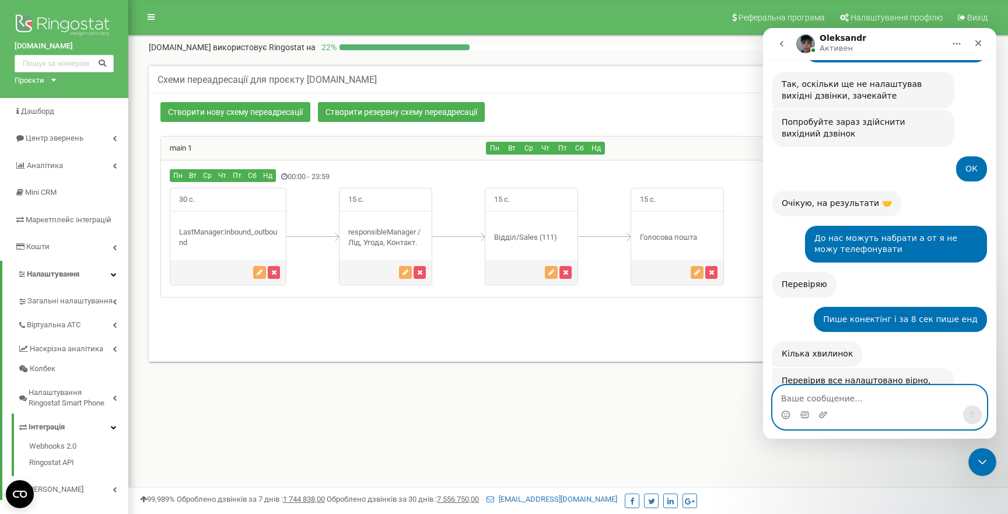
click at [841, 400] on textarea "Ваше сообщение..." at bounding box center [879, 395] width 213 height 20
type textarea "Працює"
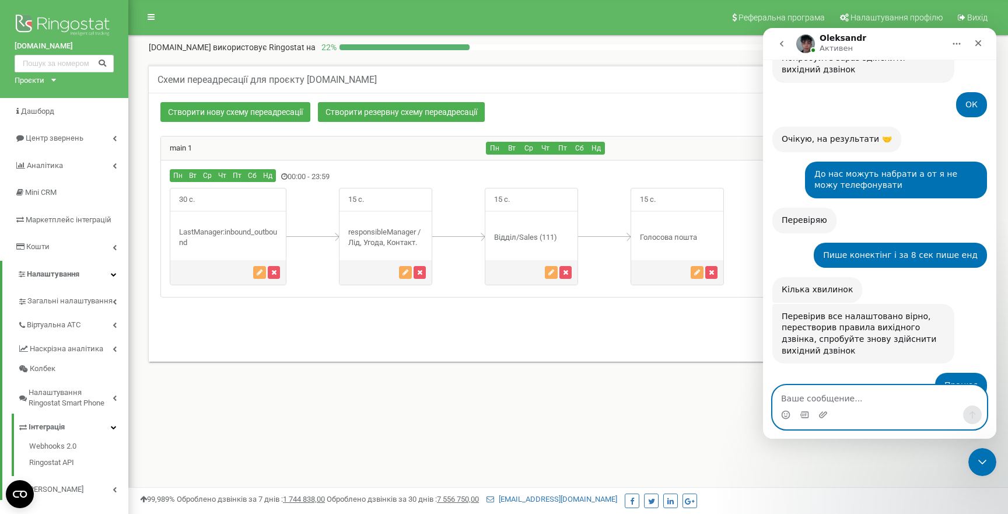
scroll to position [1803, 0]
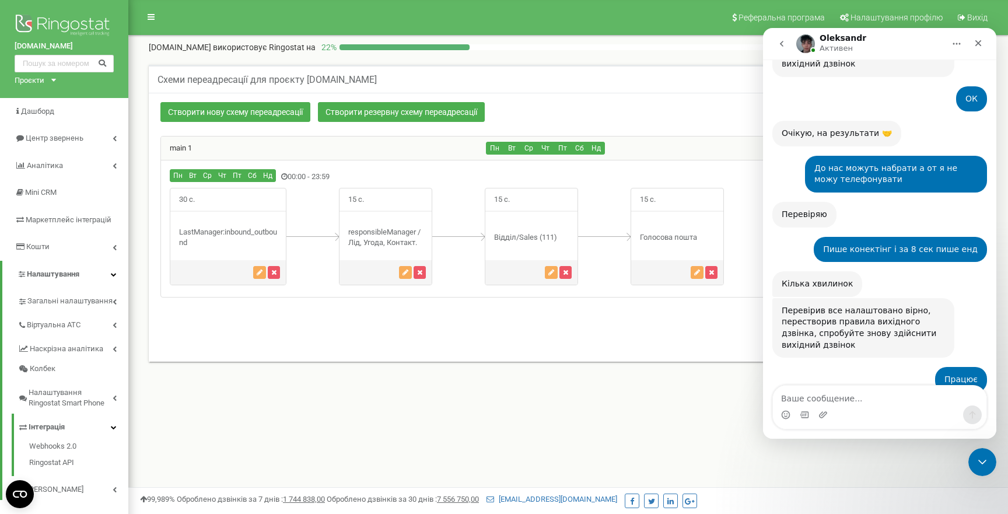
click at [523, 273] on div at bounding box center [531, 272] width 92 height 24
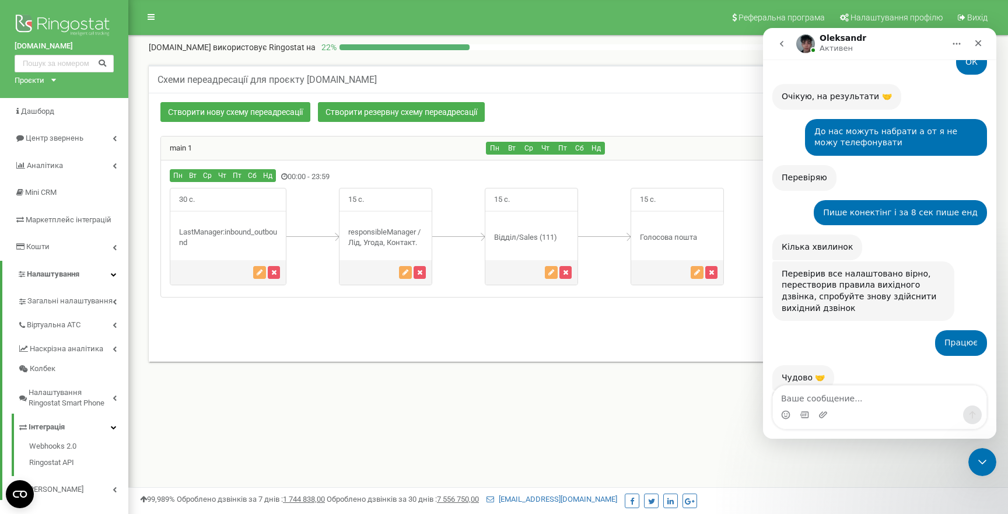
scroll to position [1841, 0]
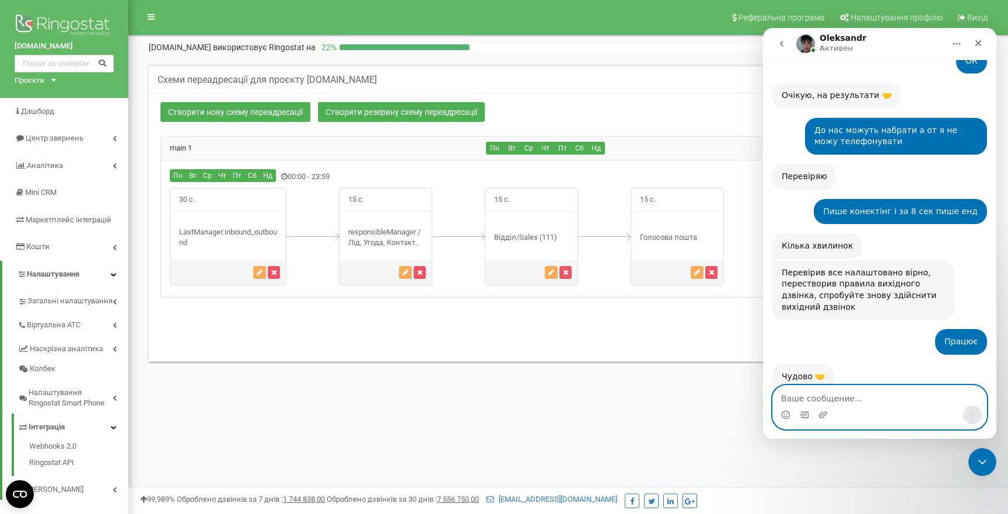
click at [843, 400] on textarea "Ваше сообщение..." at bounding box center [879, 395] width 213 height 20
type textarea "Дякую."
click at [972, 418] on icon "Отправить сообщение…" at bounding box center [971, 414] width 9 height 9
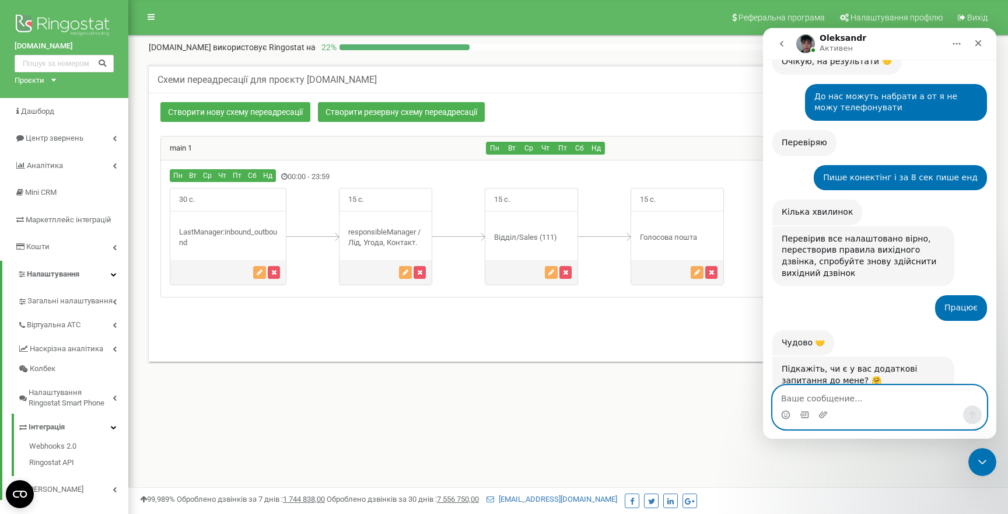
scroll to position [1876, 0]
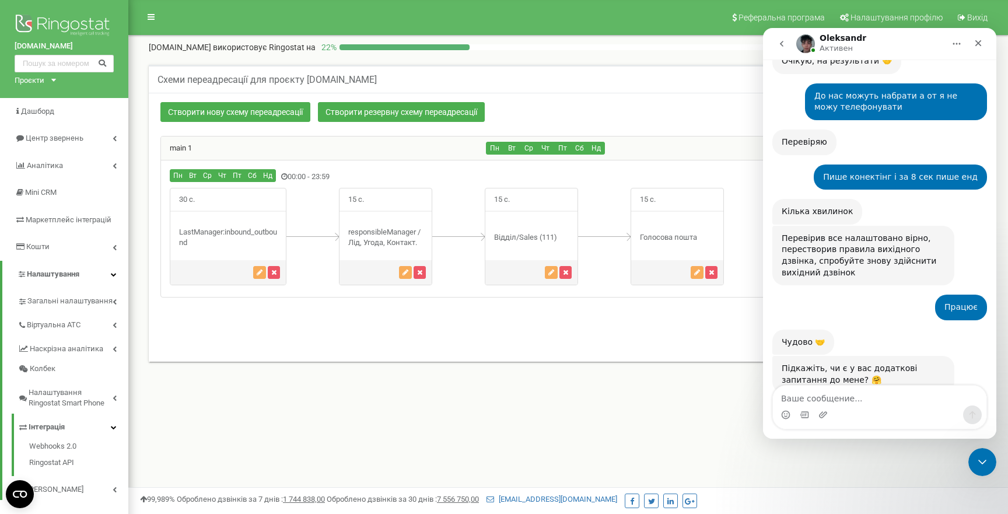
click at [781, 44] on icon "go back" at bounding box center [781, 44] width 3 height 6
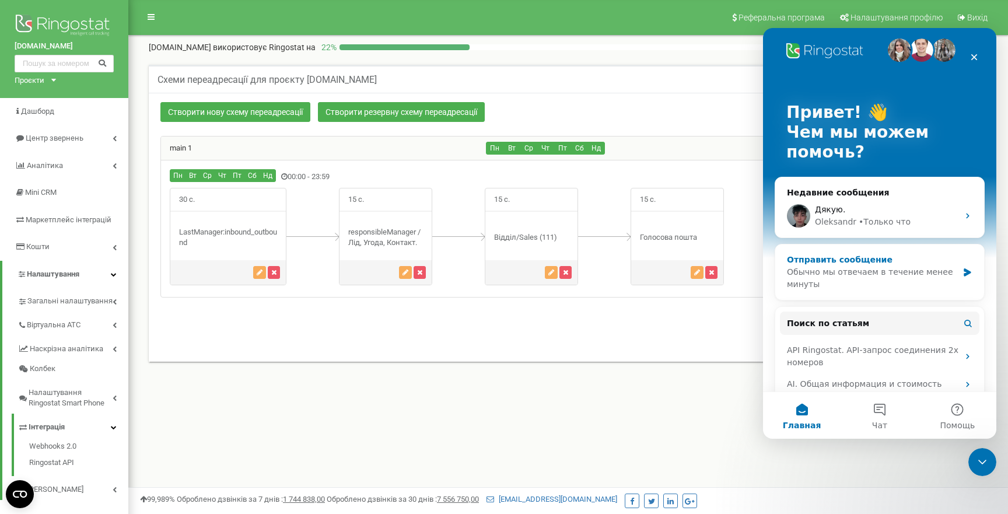
scroll to position [0, 0]
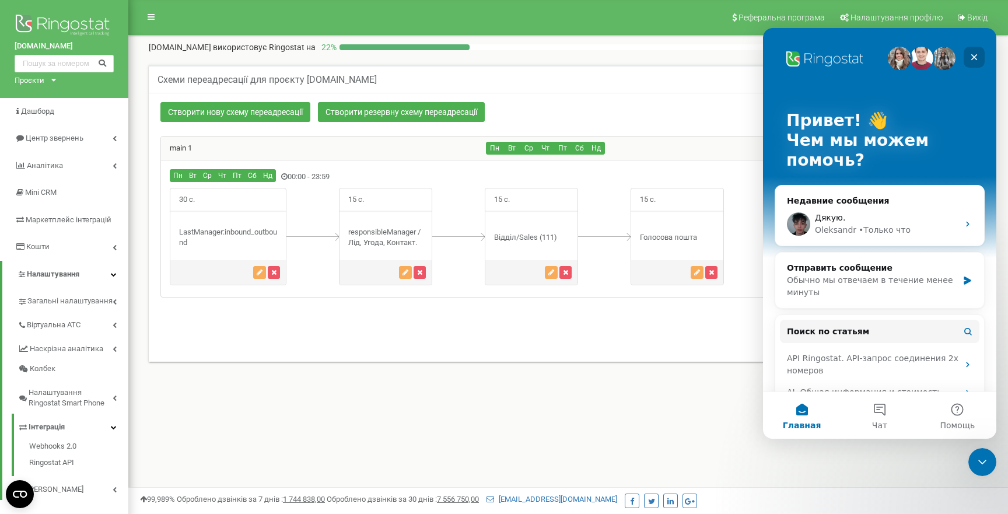
click at [974, 57] on icon "Закрыть" at bounding box center [974, 57] width 6 height 6
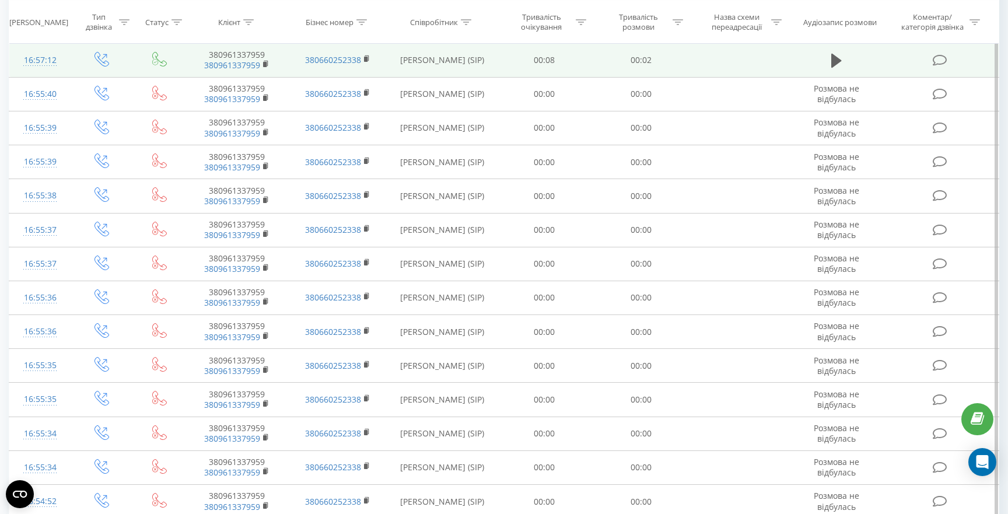
scroll to position [115, 0]
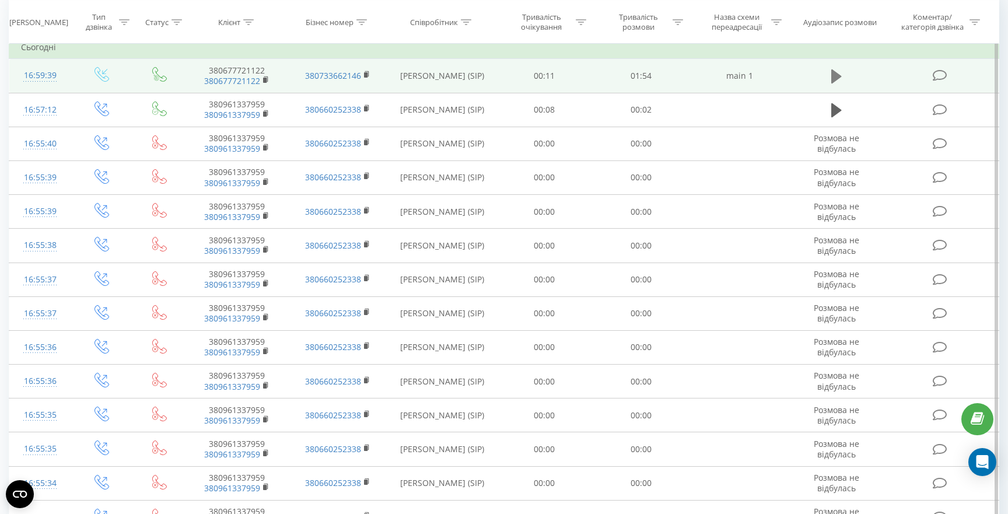
click at [839, 73] on icon at bounding box center [836, 76] width 10 height 16
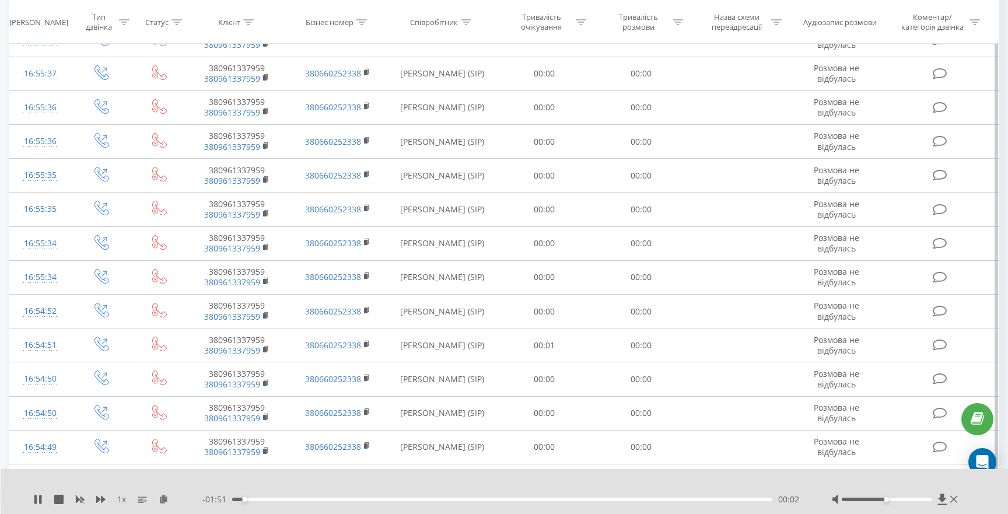
scroll to position [223, 0]
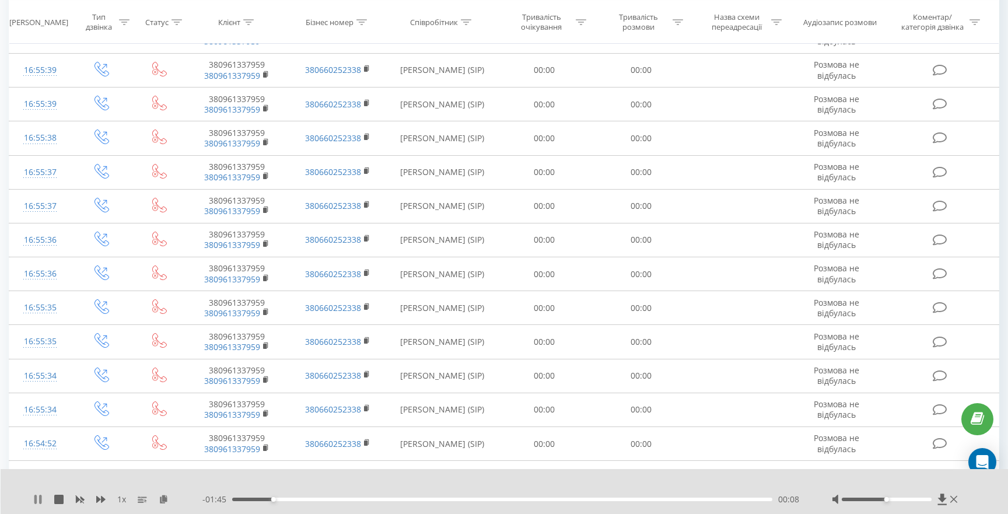
click at [35, 500] on icon at bounding box center [35, 499] width 2 height 9
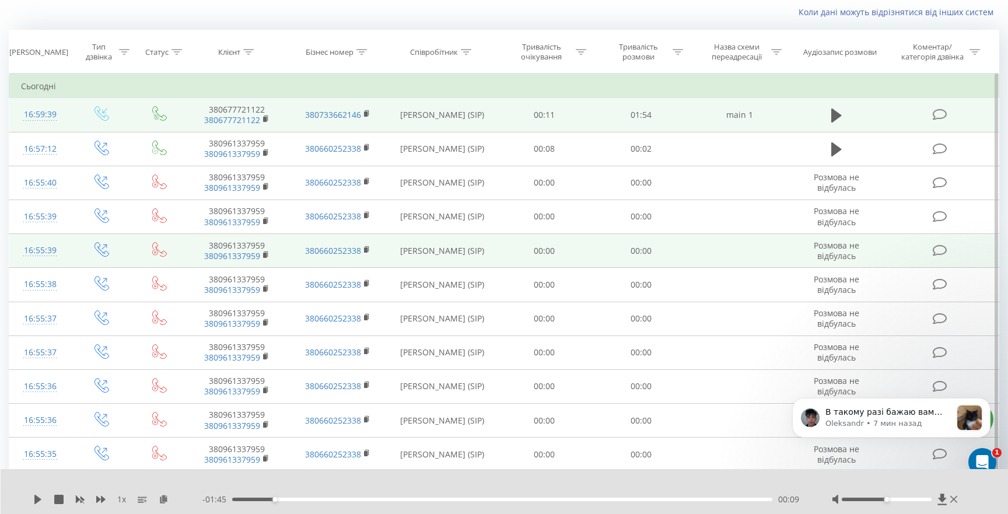
scroll to position [0, 0]
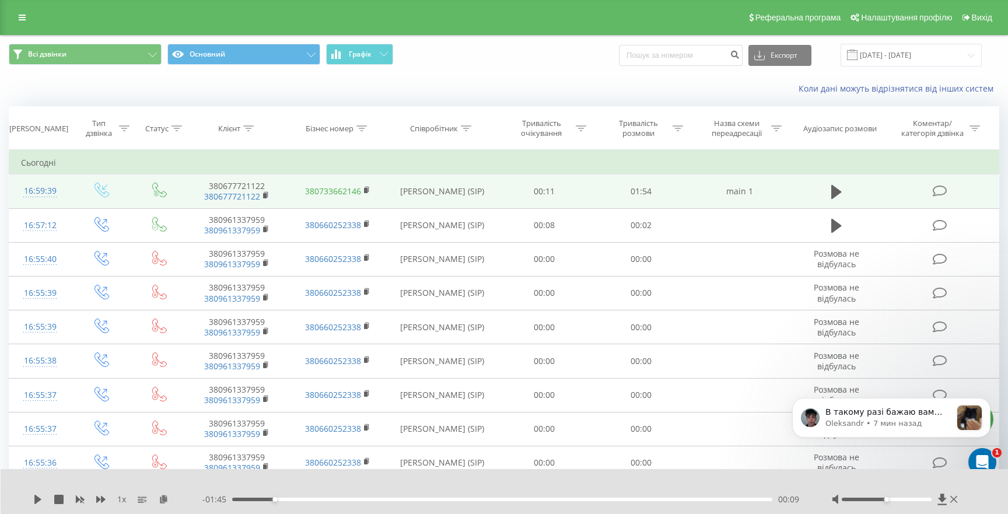
click at [332, 187] on link "380733662146" at bounding box center [333, 190] width 56 height 11
click at [95, 193] on icon at bounding box center [101, 190] width 15 height 15
click at [454, 191] on td "Mykola Shparyk (SIP)" at bounding box center [442, 191] width 108 height 34
click at [244, 194] on link "380677721122" at bounding box center [232, 196] width 56 height 11
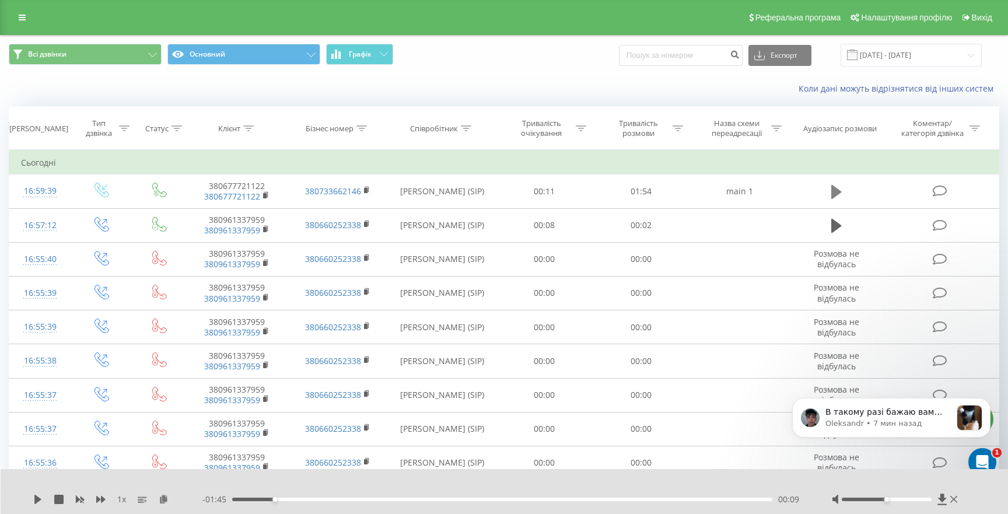
click at [832, 193] on icon at bounding box center [836, 192] width 10 height 14
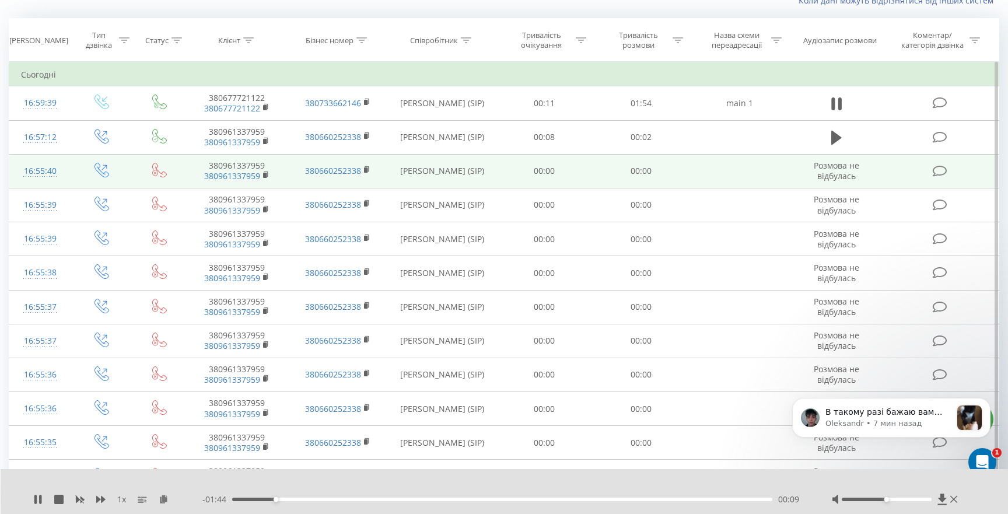
scroll to position [87, 0]
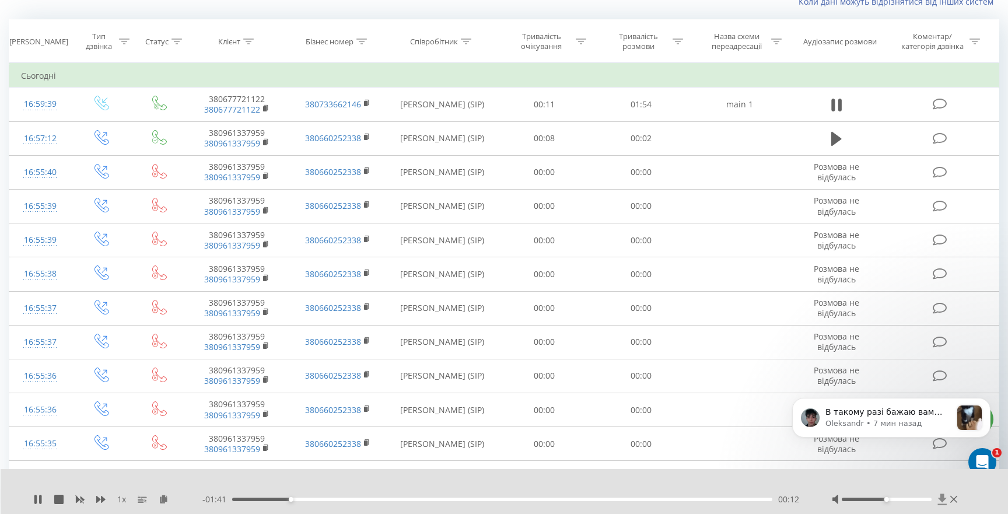
click at [941, 500] on icon at bounding box center [941, 498] width 9 height 11
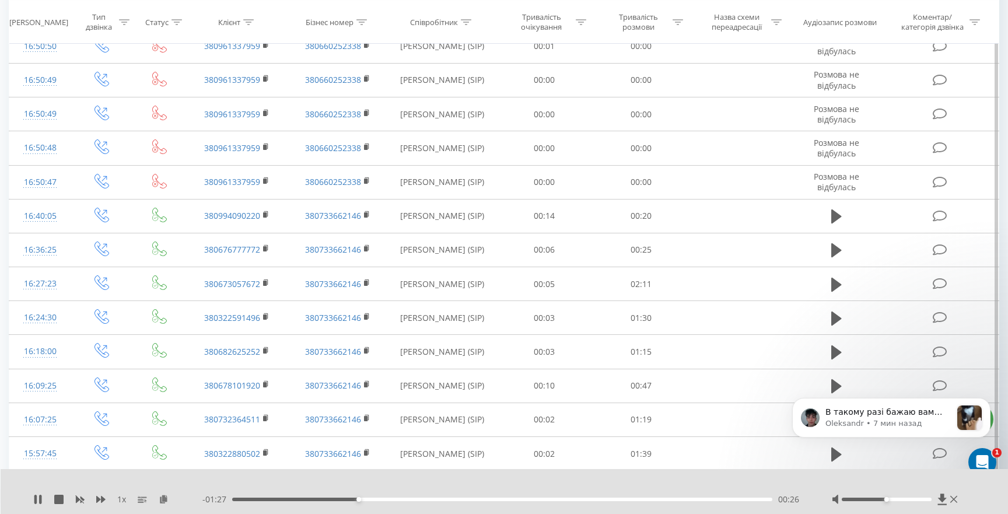
scroll to position [2932, 0]
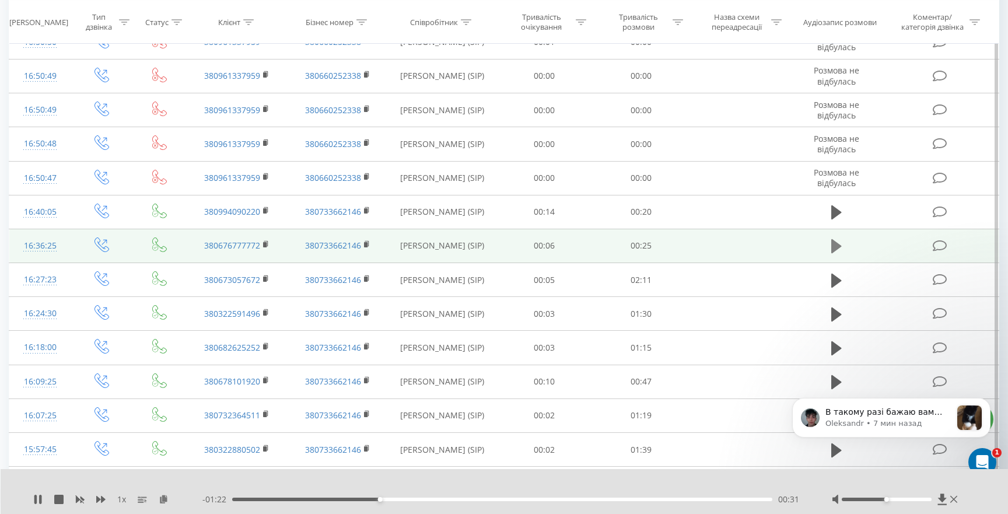
click at [836, 246] on icon at bounding box center [836, 246] width 10 height 14
click at [944, 499] on icon at bounding box center [941, 498] width 9 height 11
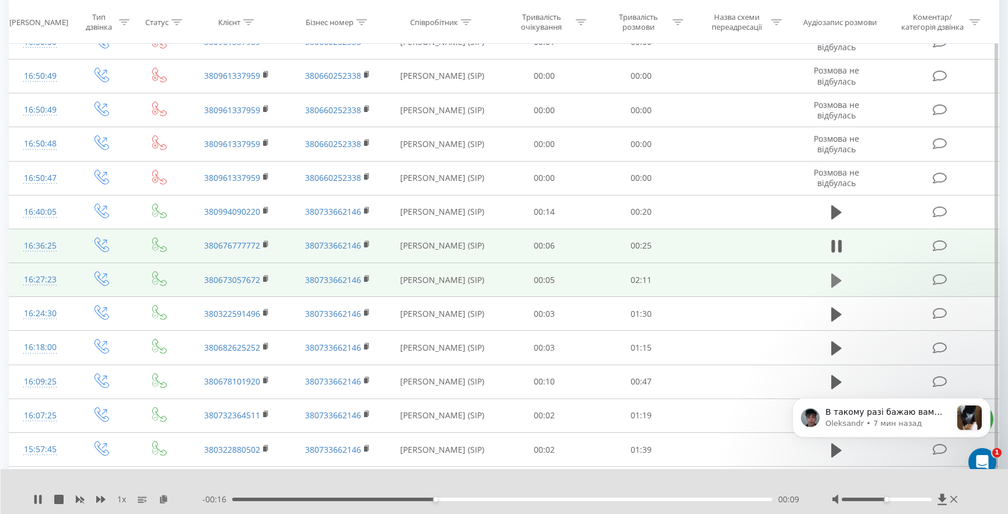
click at [834, 279] on icon at bounding box center [836, 280] width 10 height 14
click at [943, 500] on icon at bounding box center [941, 498] width 9 height 11
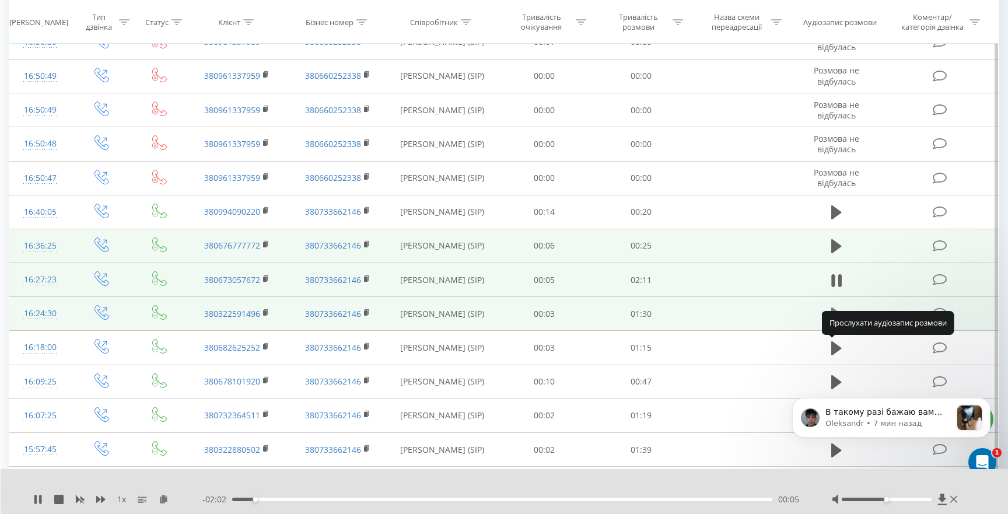
click at [833, 309] on icon at bounding box center [836, 314] width 10 height 14
click at [945, 499] on icon at bounding box center [942, 499] width 10 height 12
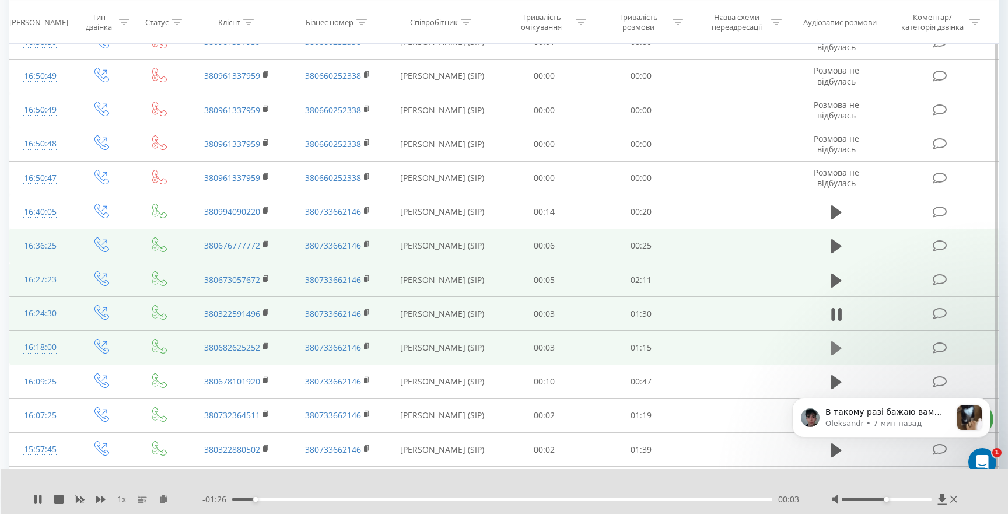
click at [839, 345] on icon at bounding box center [836, 348] width 10 height 16
click at [942, 498] on icon at bounding box center [941, 498] width 9 height 11
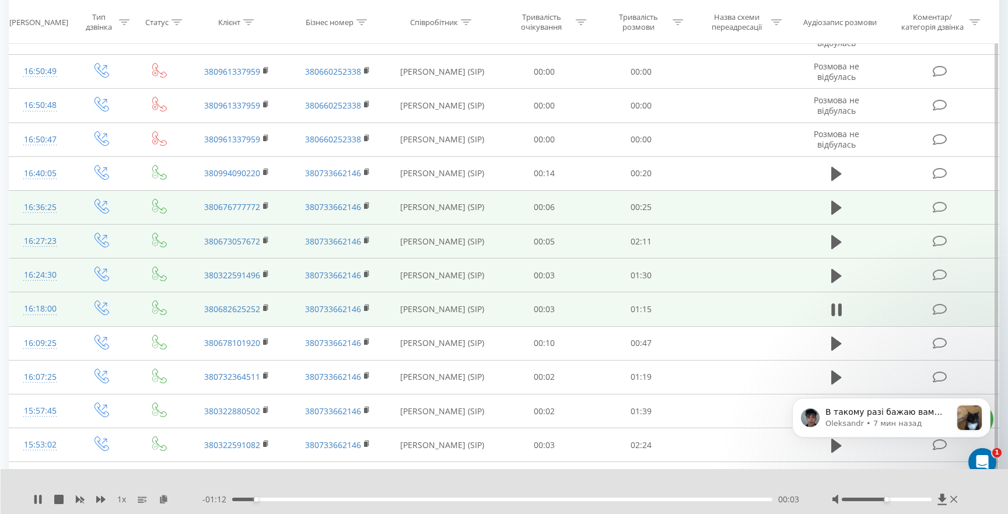
scroll to position [2976, 0]
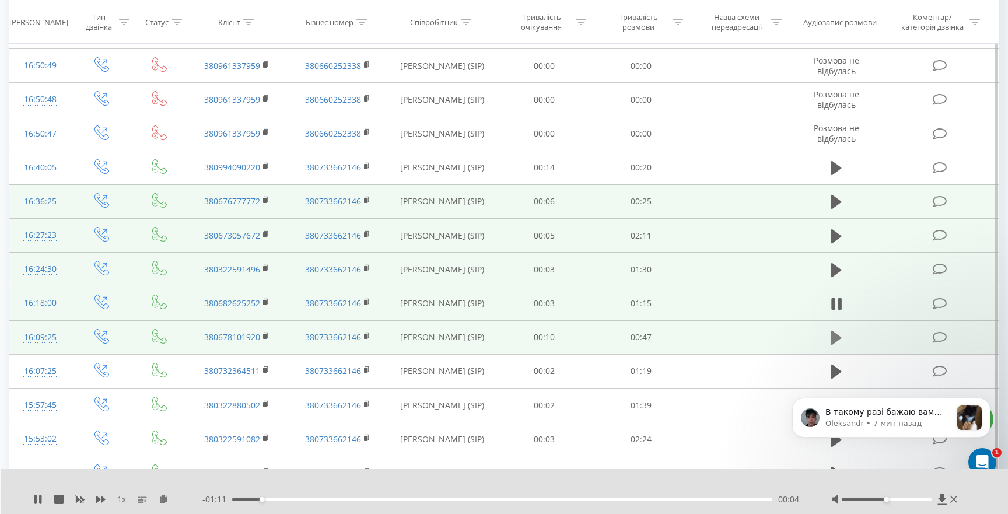
click at [836, 339] on icon at bounding box center [836, 338] width 10 height 14
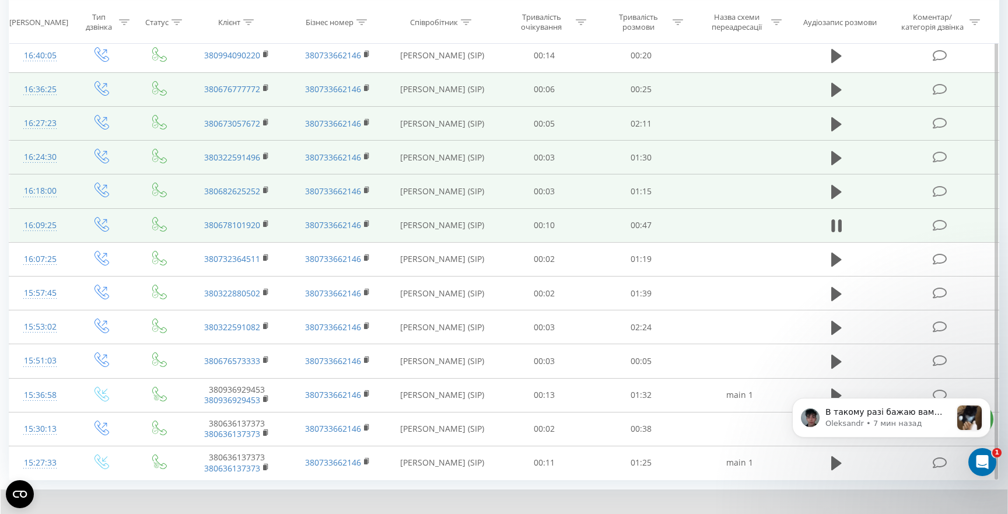
scroll to position [3105, 0]
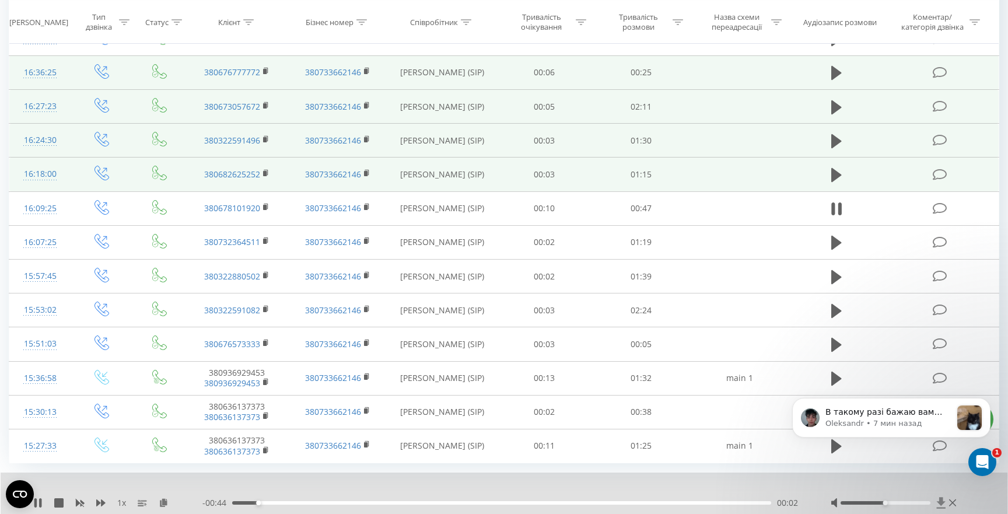
click at [940, 499] on icon at bounding box center [940, 502] width 9 height 11
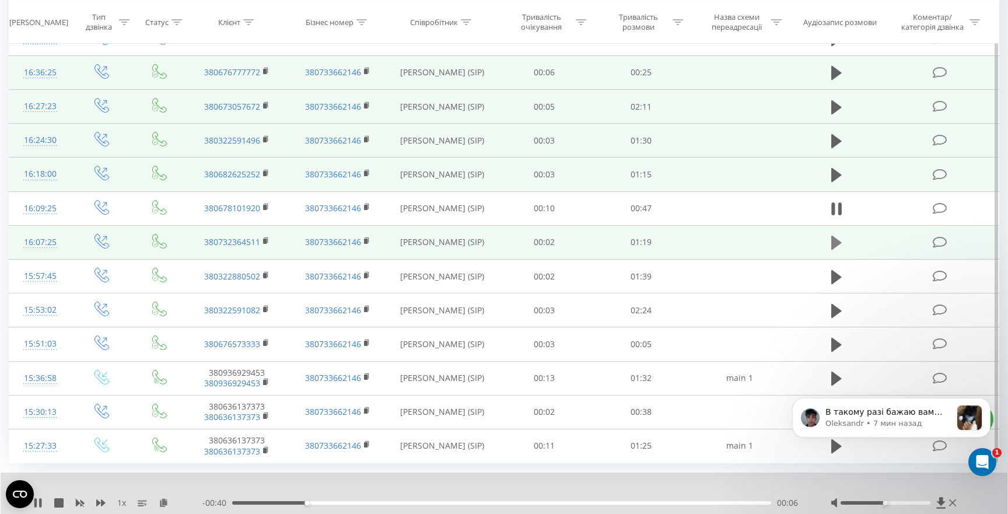
click at [836, 241] on icon at bounding box center [836, 243] width 10 height 14
click at [940, 504] on icon at bounding box center [940, 502] width 9 height 11
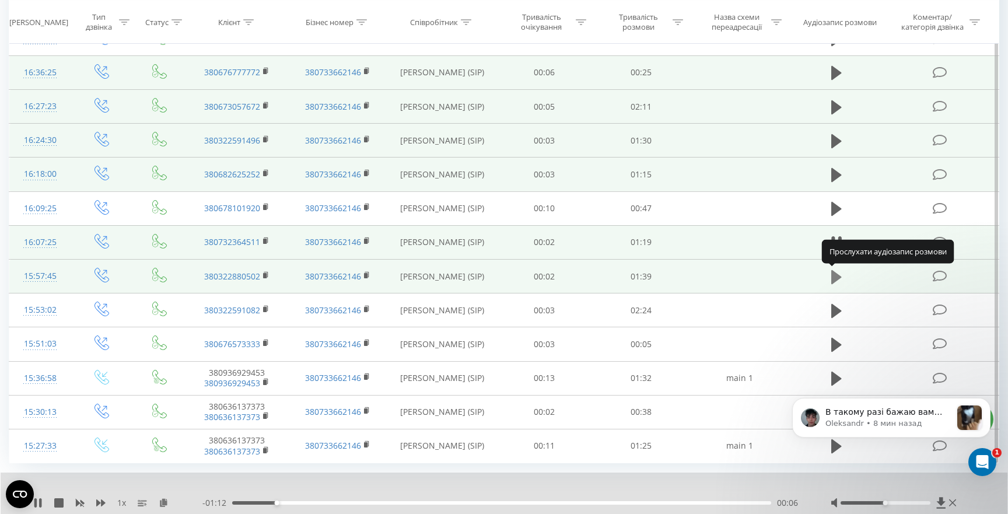
click at [838, 278] on icon at bounding box center [836, 276] width 10 height 14
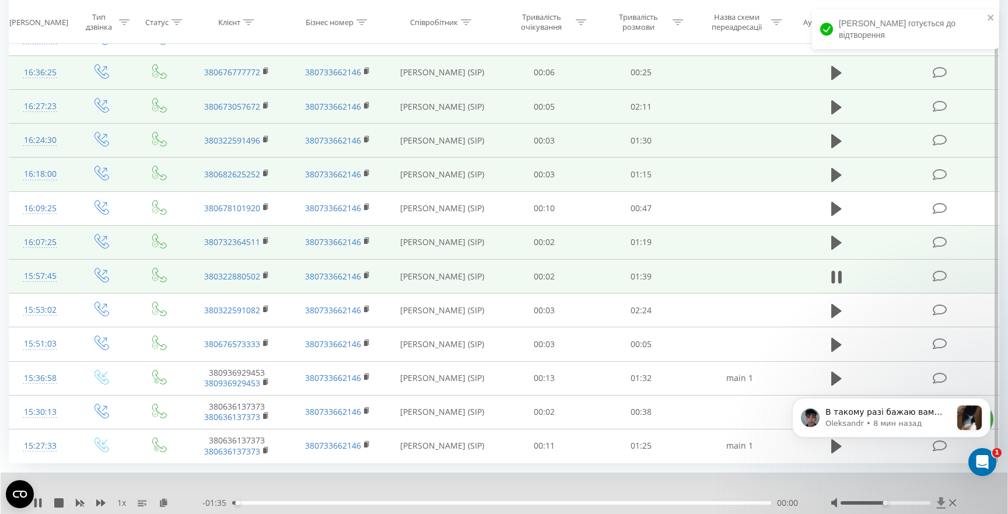
click at [944, 504] on icon at bounding box center [941, 503] width 10 height 12
click at [940, 503] on icon at bounding box center [940, 502] width 9 height 11
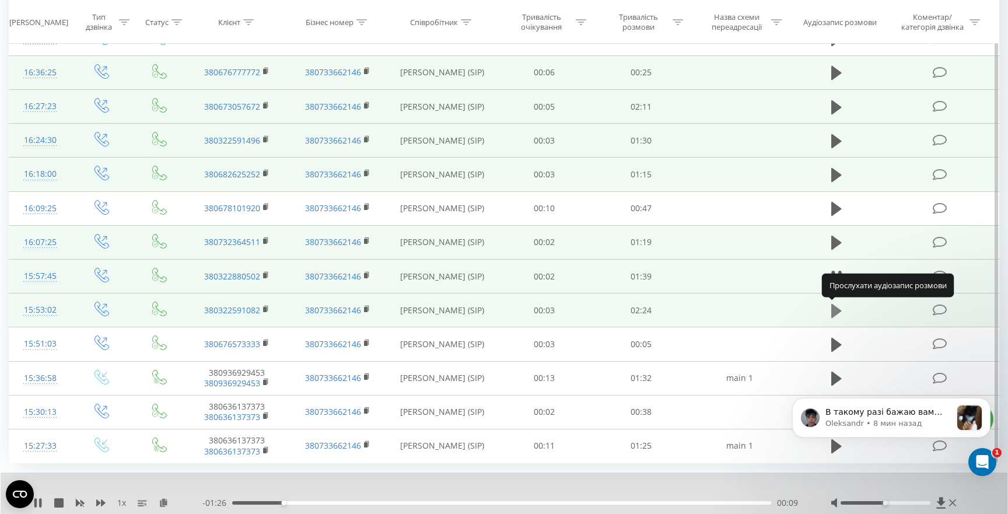
click at [840, 311] on icon at bounding box center [836, 311] width 10 height 14
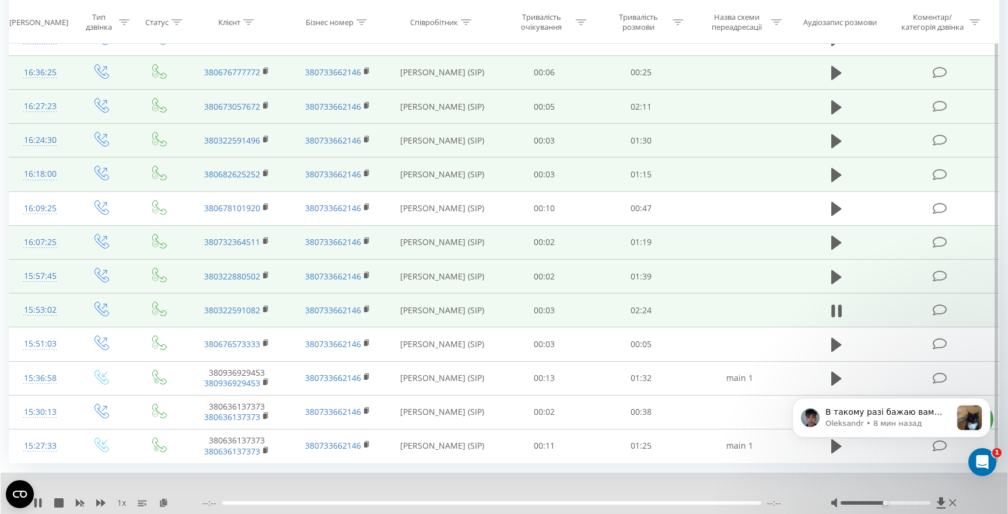
scroll to position [3143, 0]
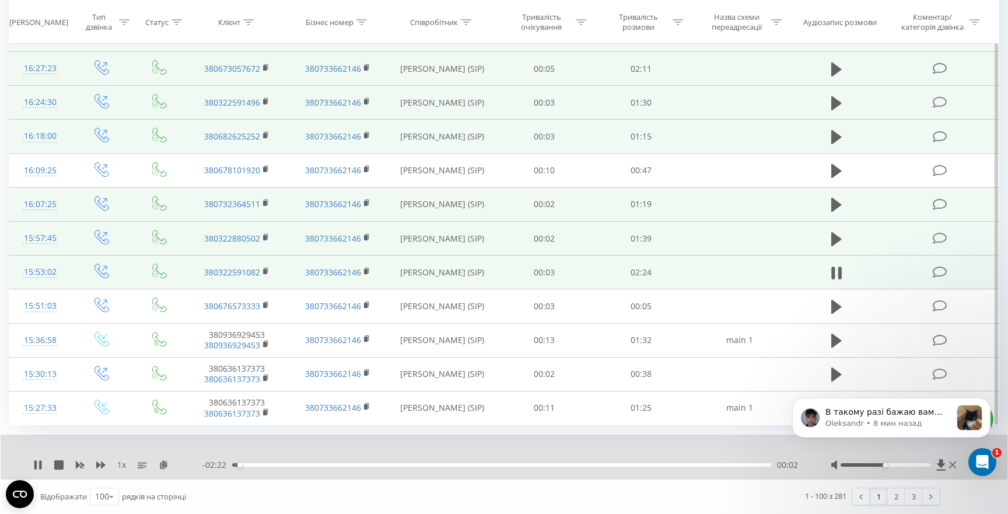
click at [935, 464] on body "В такому разі бажаю вам прекрасного дня! 🤗 ​ У разі виникнення питань – звертай…" at bounding box center [891, 428] width 224 height 99
click at [935, 465] on body "В такому разі бажаю вам прекрасного дня! 🤗 ​ У разі виникнення питань – звертай…" at bounding box center [891, 428] width 224 height 99
click at [34, 465] on icon at bounding box center [35, 464] width 2 height 9
click at [934, 464] on body "В такому разі бажаю вам прекрасного дня! 🤗 ​ У разі виникнення питань – звертай…" at bounding box center [891, 428] width 224 height 99
click at [836, 272] on icon at bounding box center [836, 273] width 10 height 14
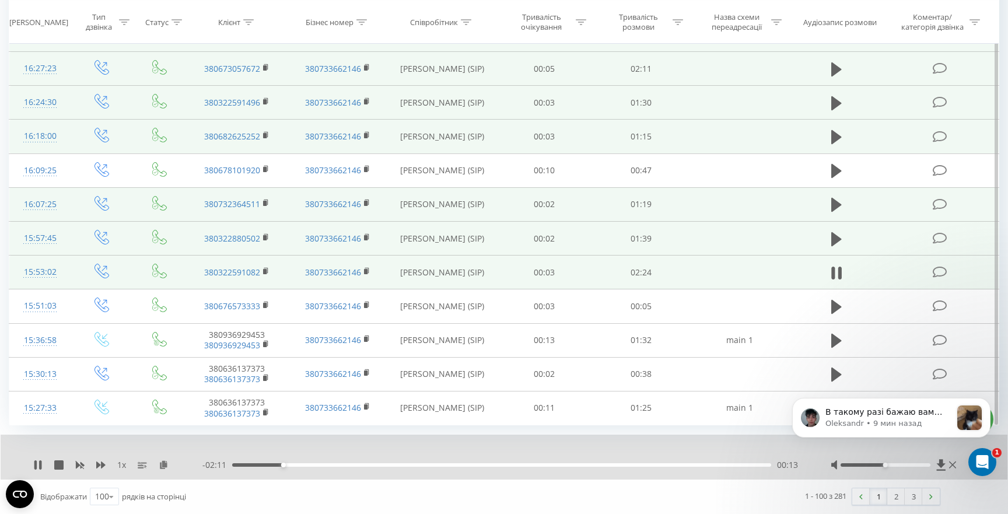
click at [803, 273] on td at bounding box center [836, 272] width 93 height 34
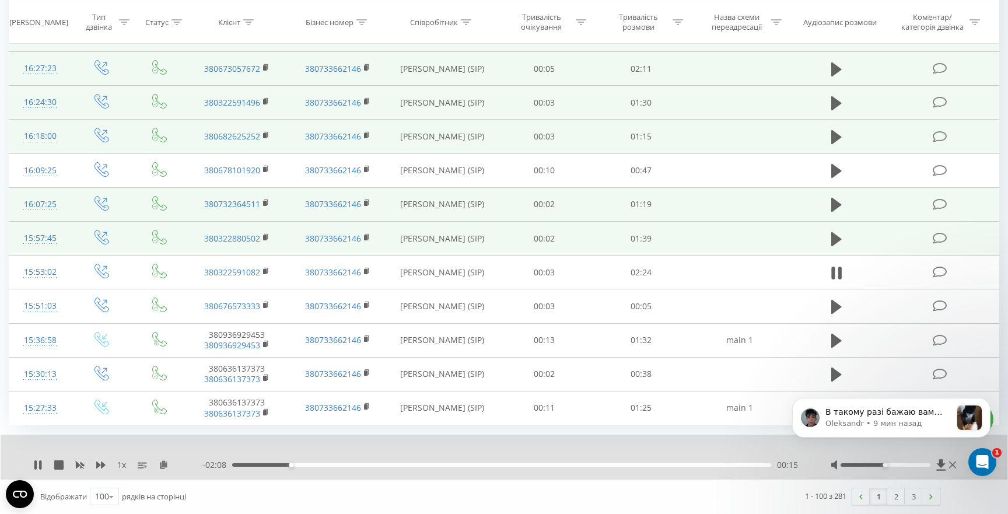
click at [935, 464] on body "В такому разі бажаю вам прекрасного дня! 🤗 ​ У разі виникнення питань – звертай…" at bounding box center [891, 428] width 224 height 99
click at [836, 277] on icon at bounding box center [836, 273] width 10 height 16
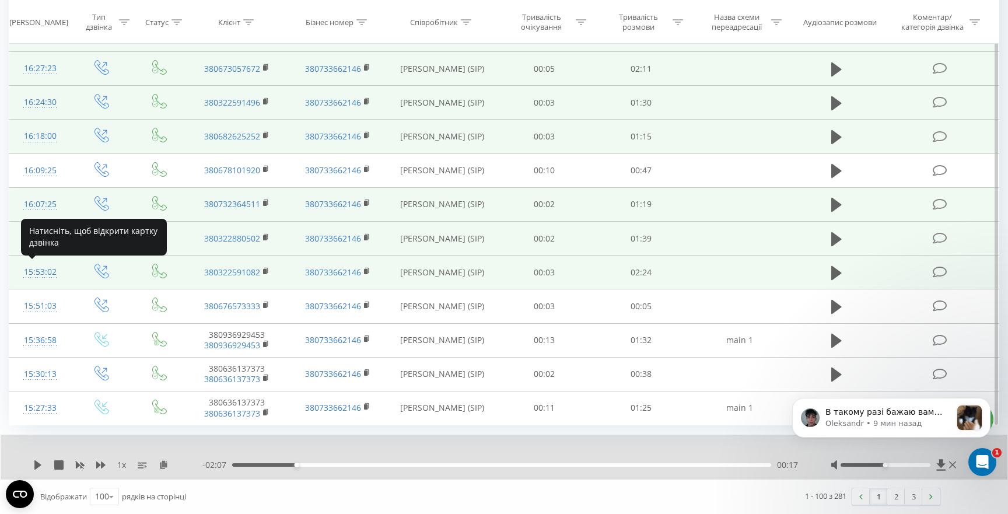
click at [33, 270] on div "15:53:02" at bounding box center [40, 272] width 38 height 23
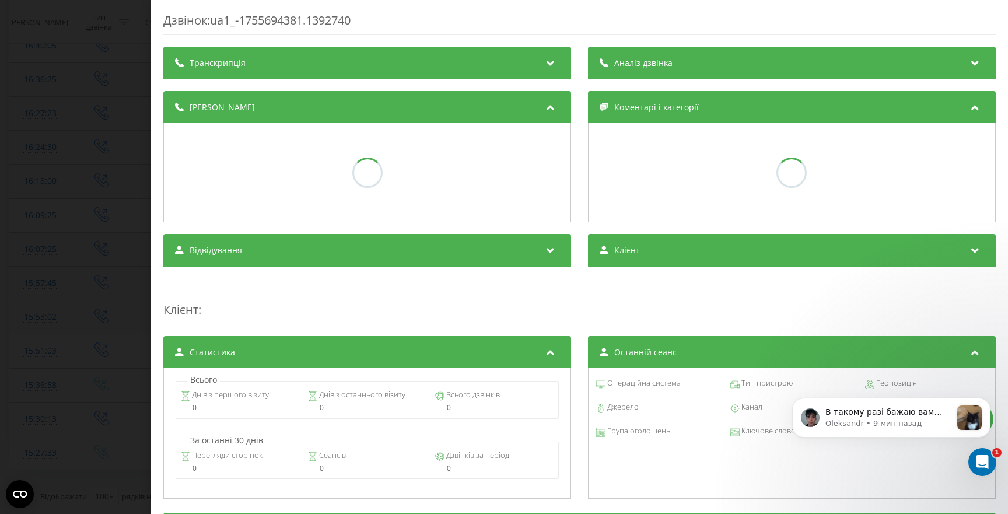
scroll to position [3098, 0]
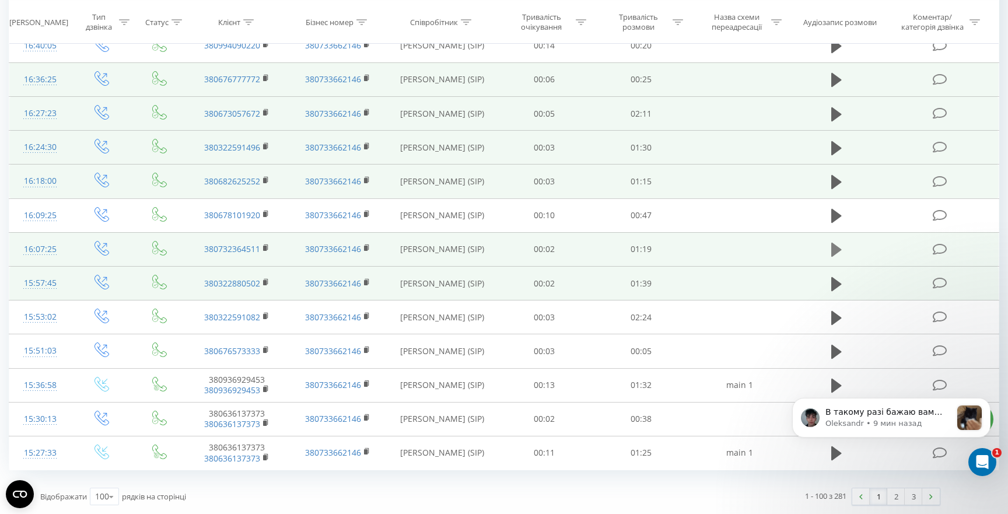
click at [833, 253] on icon at bounding box center [836, 250] width 10 height 14
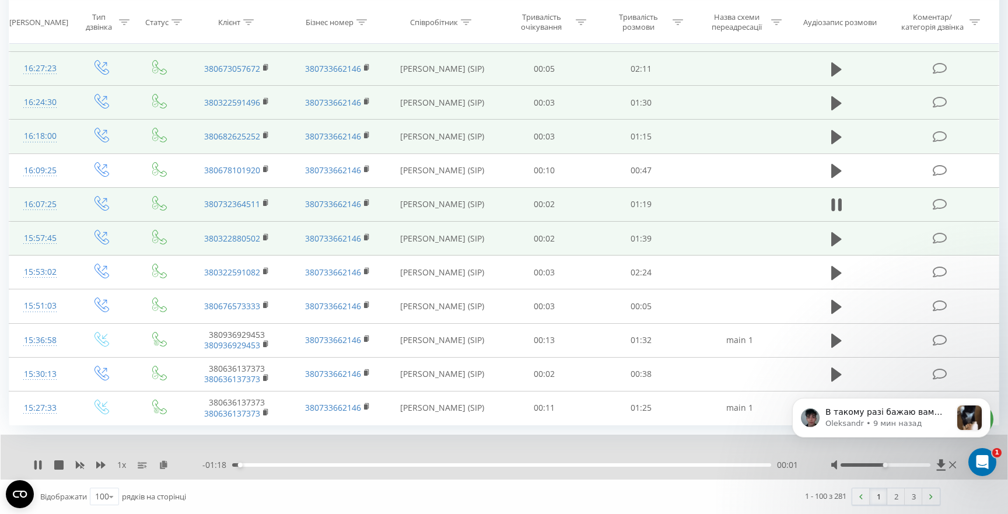
scroll to position [3143, 0]
click at [834, 240] on icon at bounding box center [836, 239] width 10 height 14
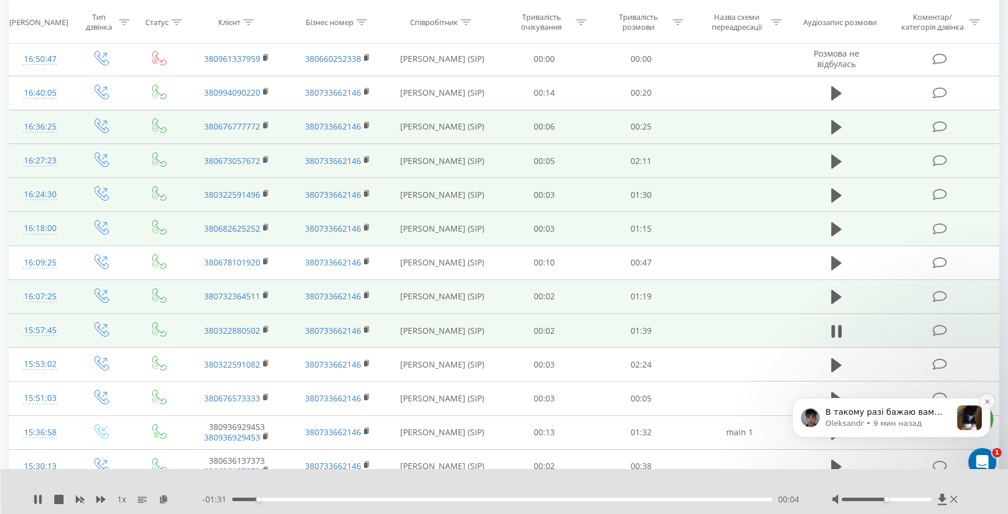
scroll to position [3050, 0]
click at [986, 401] on icon "Dismiss notification" at bounding box center [987, 401] width 6 height 6
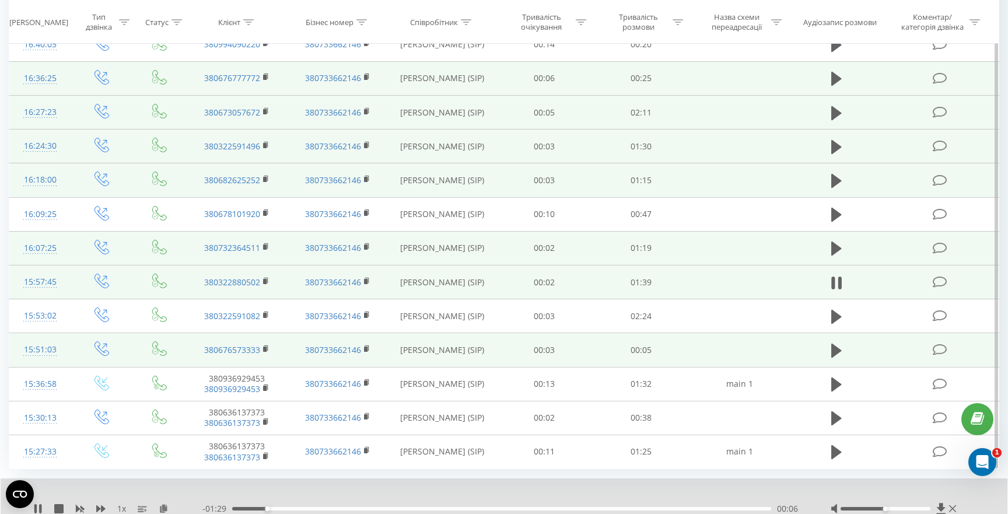
scroll to position [3143, 0]
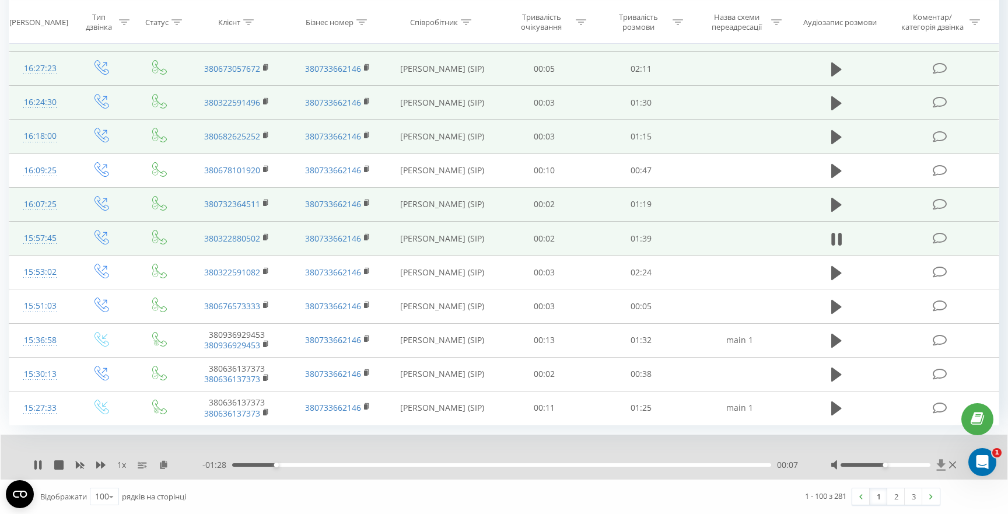
click at [941, 464] on icon at bounding box center [940, 464] width 9 height 11
click at [835, 270] on icon at bounding box center [836, 273] width 10 height 14
click at [941, 466] on icon at bounding box center [940, 464] width 9 height 11
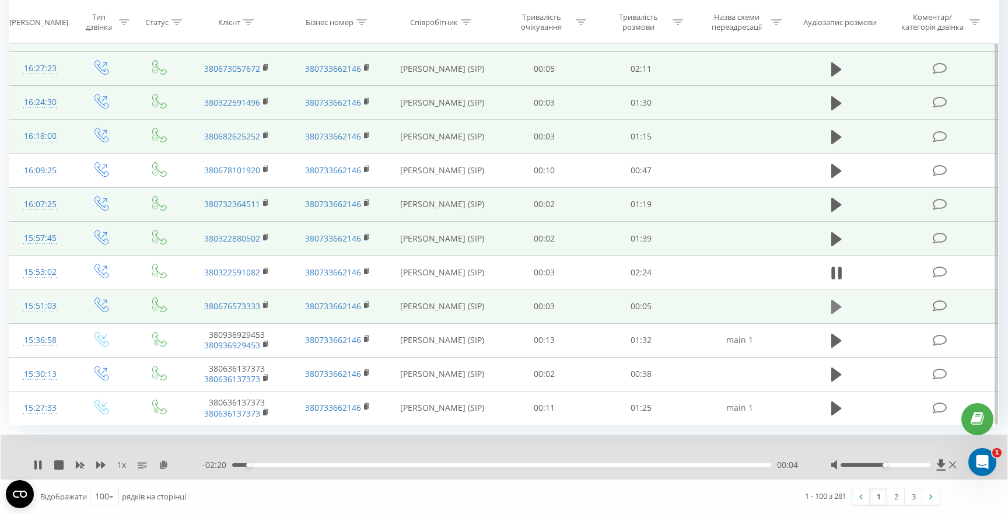
click at [837, 309] on icon at bounding box center [836, 307] width 10 height 14
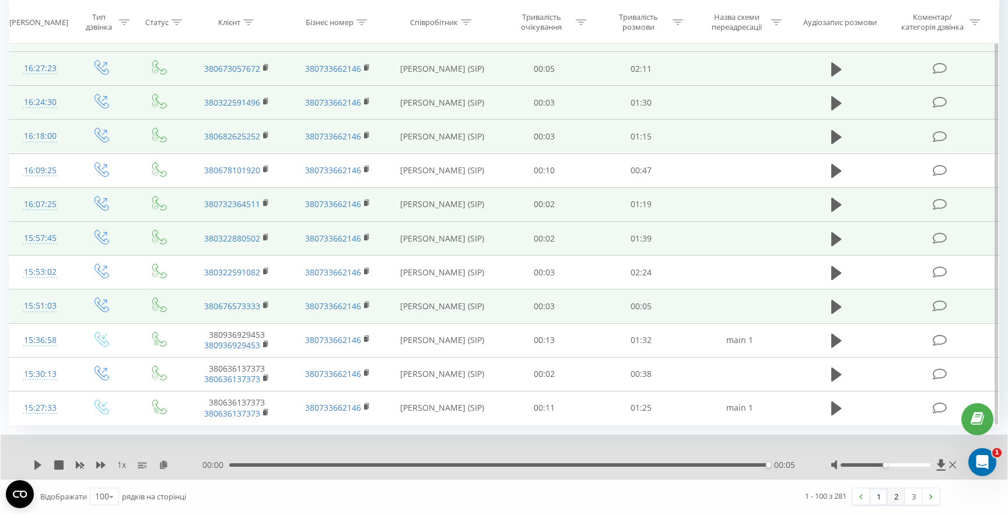
click at [899, 499] on link "2" at bounding box center [895, 496] width 17 height 16
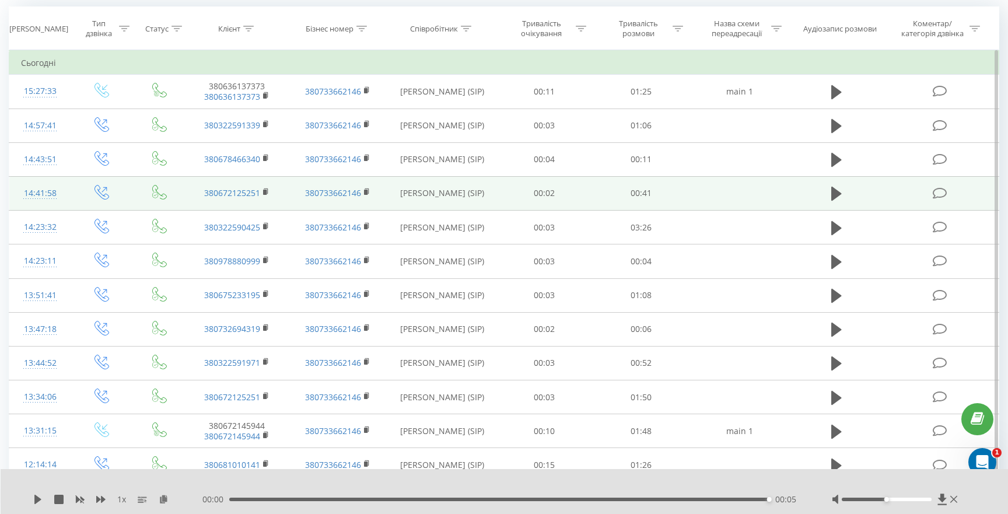
scroll to position [99, 0]
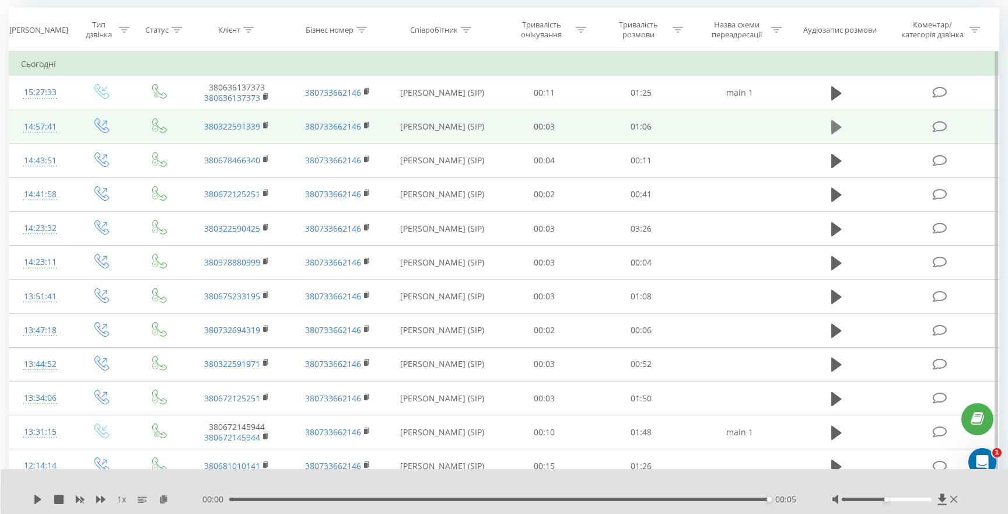
click at [837, 127] on icon at bounding box center [836, 127] width 10 height 14
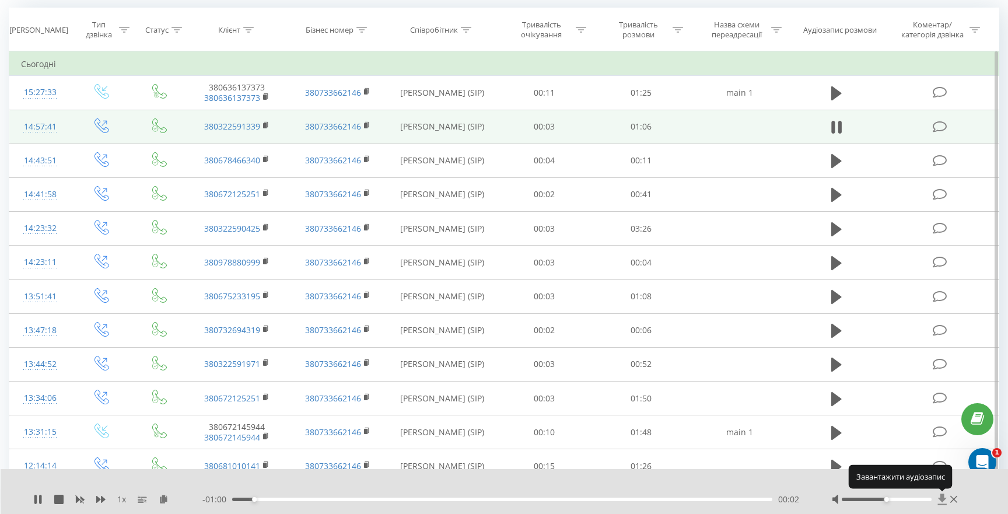
click at [944, 498] on icon at bounding box center [941, 498] width 9 height 11
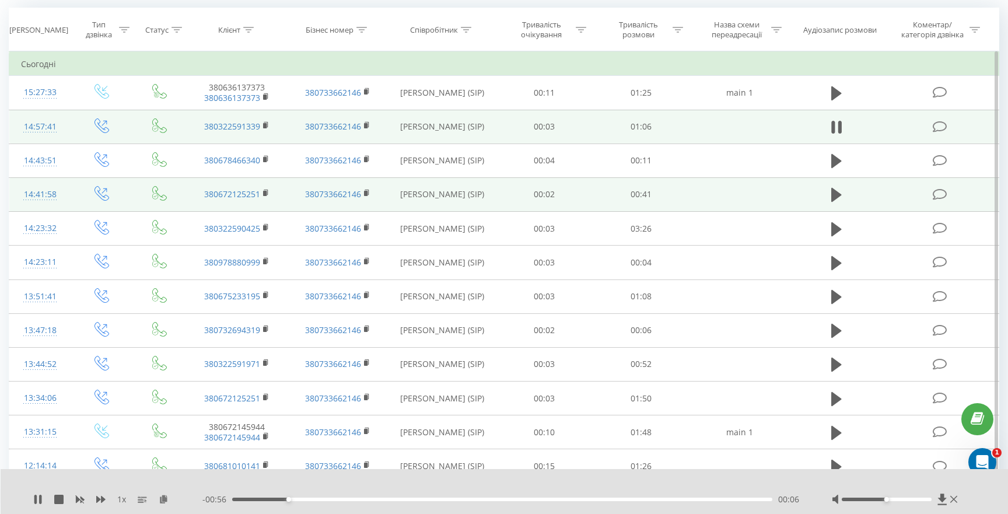
click at [667, 195] on td "00:41" at bounding box center [641, 194] width 97 height 34
click at [837, 192] on icon at bounding box center [836, 195] width 10 height 14
click at [941, 498] on icon at bounding box center [941, 498] width 9 height 11
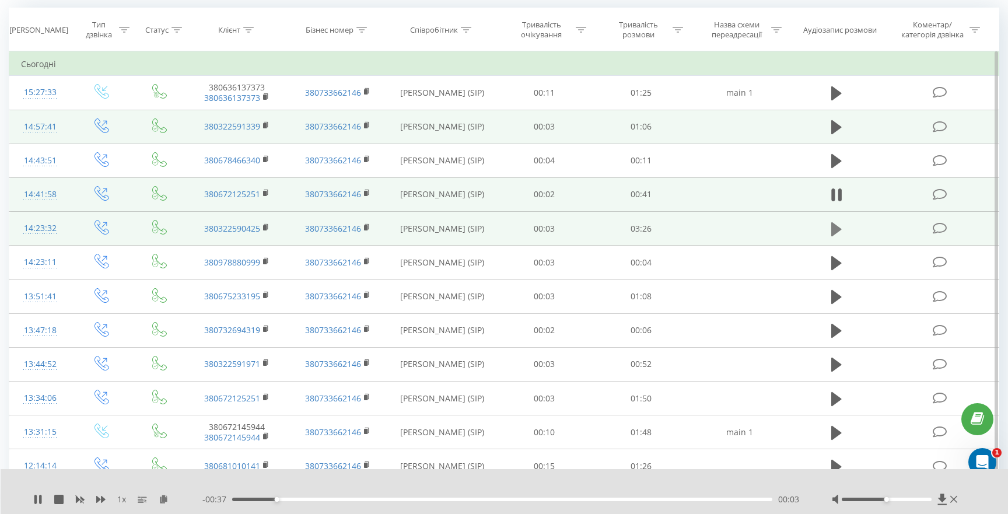
click at [836, 230] on icon at bounding box center [836, 229] width 10 height 14
click at [942, 500] on icon at bounding box center [941, 498] width 9 height 11
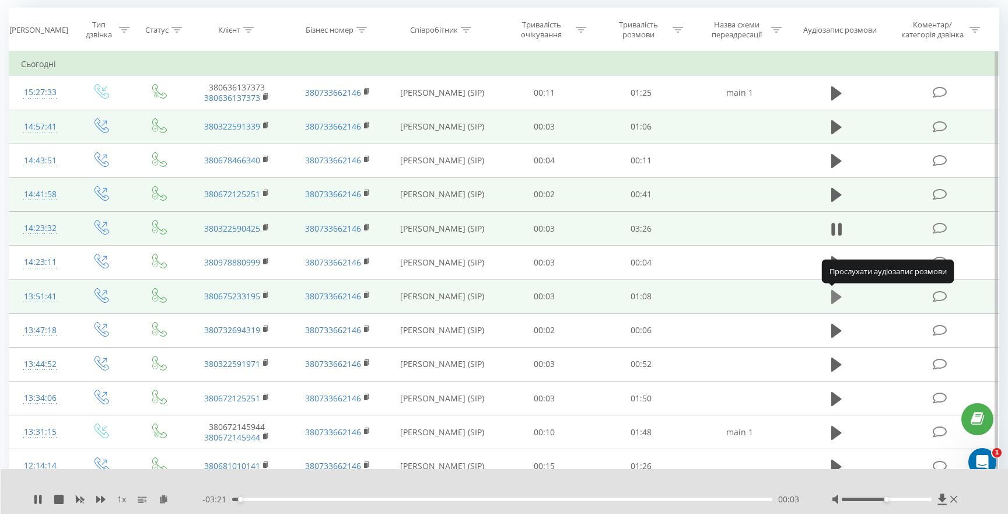
click at [835, 297] on icon at bounding box center [836, 297] width 10 height 14
click at [942, 499] on icon at bounding box center [941, 498] width 9 height 11
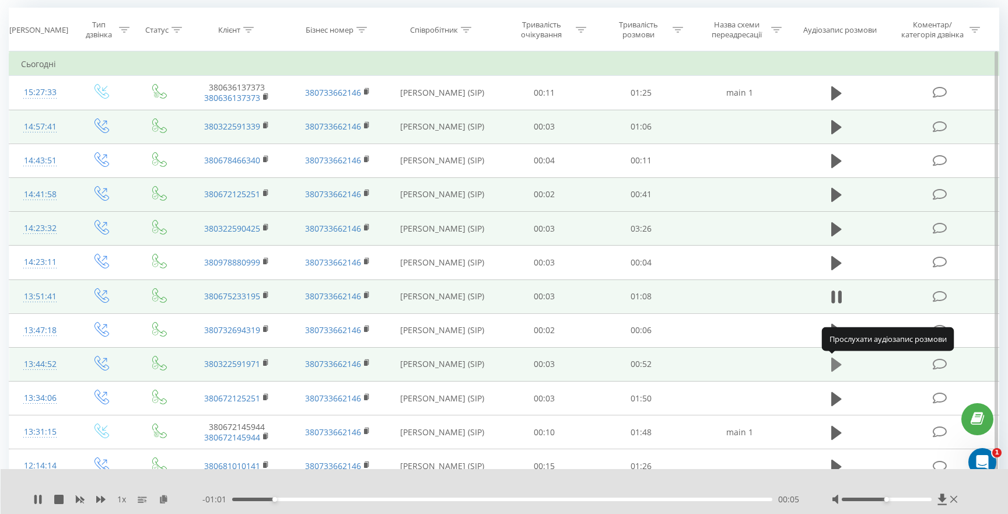
click at [833, 367] on icon at bounding box center [836, 364] width 10 height 14
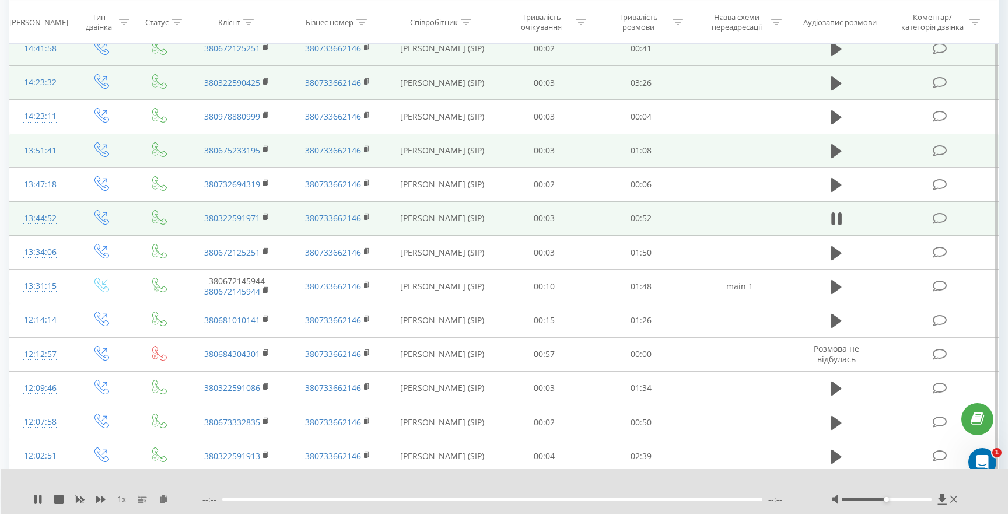
scroll to position [303, 0]
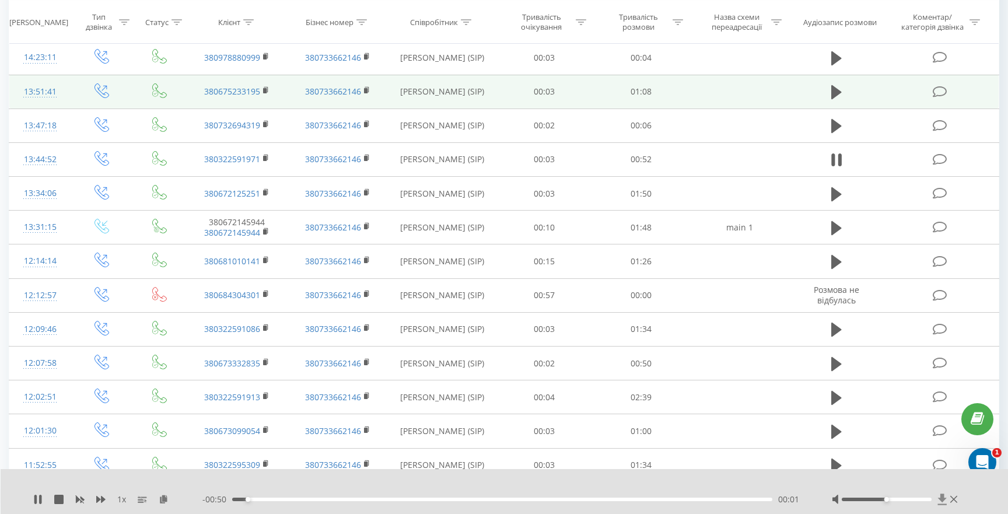
click at [942, 500] on icon at bounding box center [941, 498] width 9 height 11
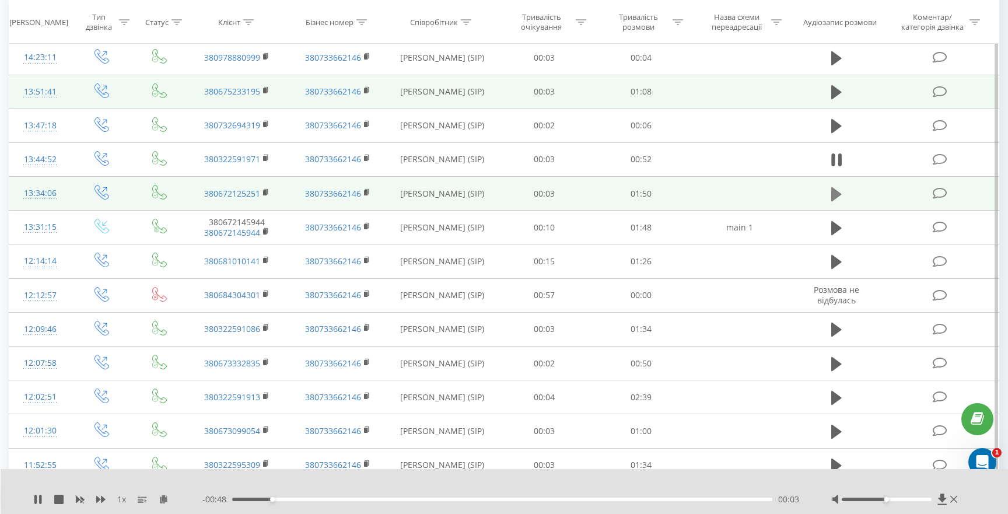
click at [836, 194] on icon at bounding box center [836, 194] width 10 height 14
click at [941, 497] on icon at bounding box center [941, 498] width 9 height 11
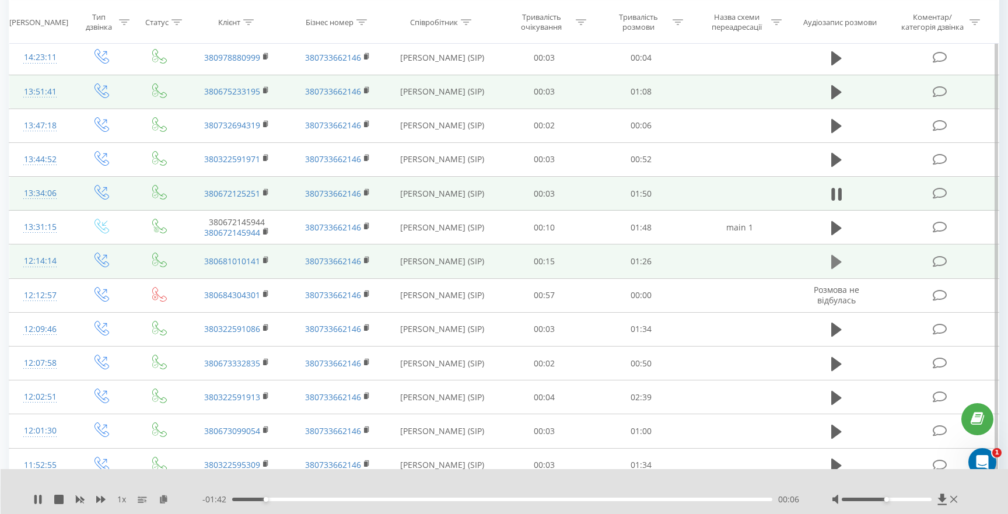
click at [836, 258] on icon at bounding box center [836, 262] width 10 height 14
click at [943, 497] on icon at bounding box center [941, 498] width 9 height 11
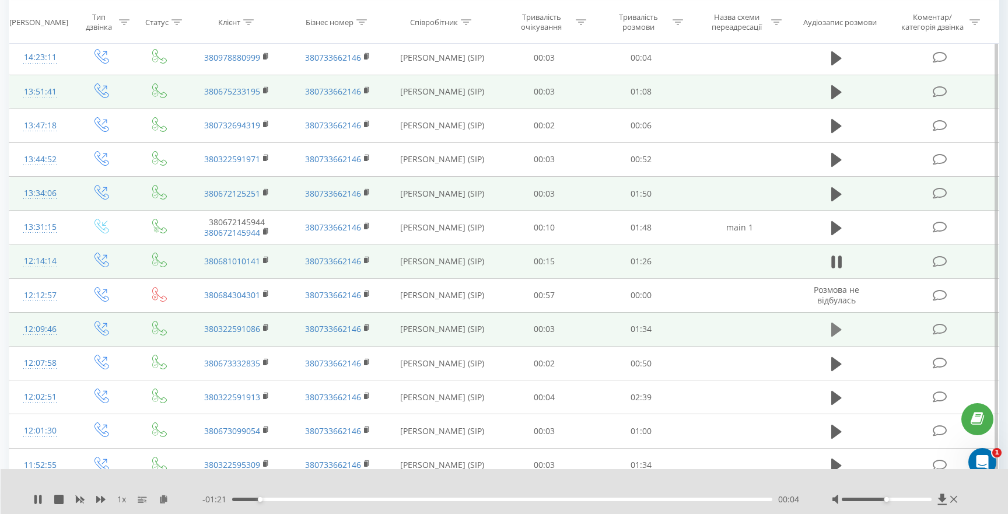
click at [835, 328] on icon at bounding box center [836, 329] width 10 height 14
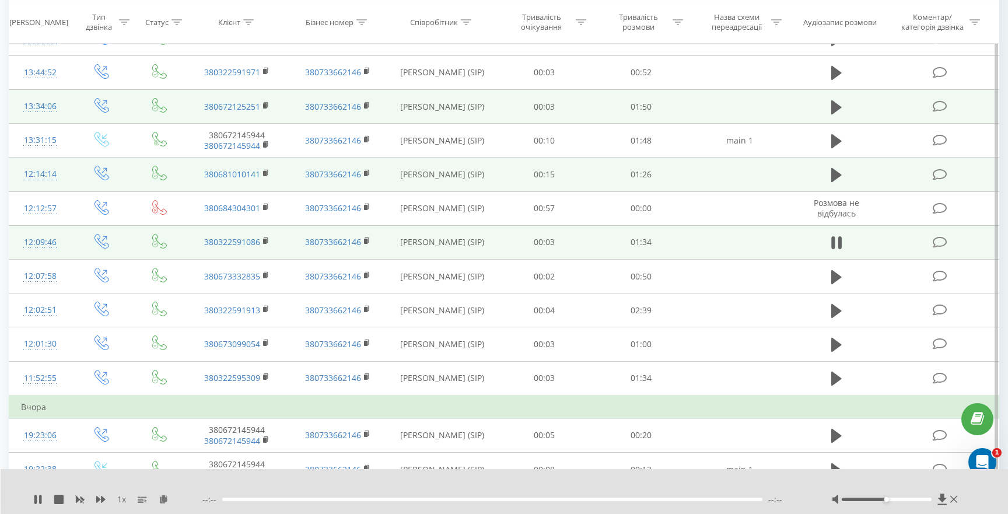
scroll to position [392, 0]
click at [943, 500] on icon at bounding box center [941, 498] width 9 height 11
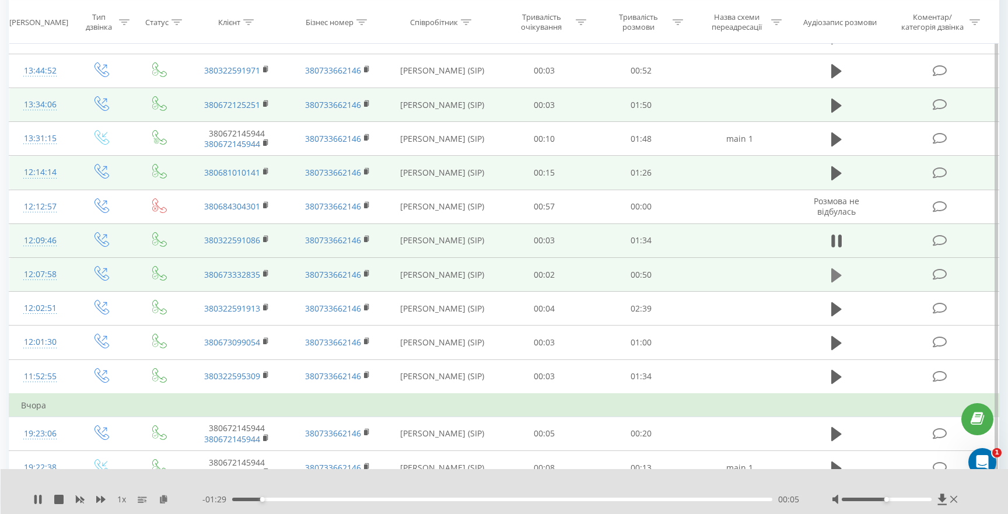
click at [836, 276] on icon at bounding box center [836, 275] width 10 height 14
click at [944, 500] on icon at bounding box center [942, 499] width 10 height 12
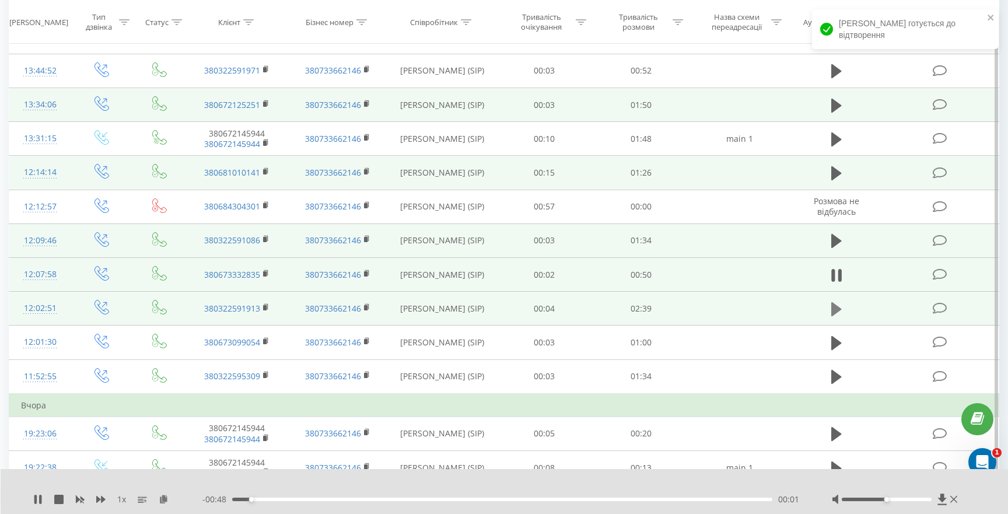
click at [831, 310] on icon at bounding box center [836, 309] width 10 height 16
click at [943, 500] on icon at bounding box center [942, 499] width 10 height 12
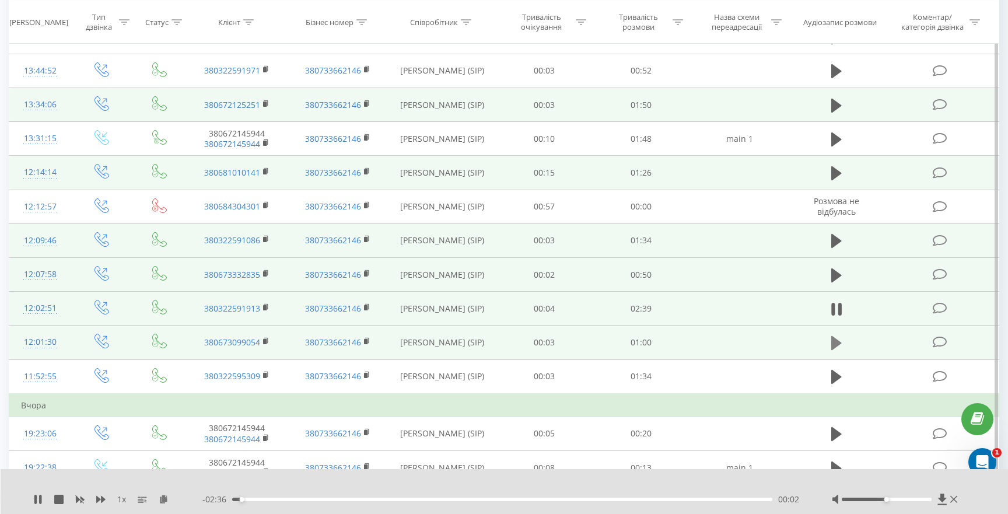
click at [834, 343] on icon at bounding box center [836, 343] width 10 height 14
click at [944, 497] on icon at bounding box center [942, 499] width 10 height 12
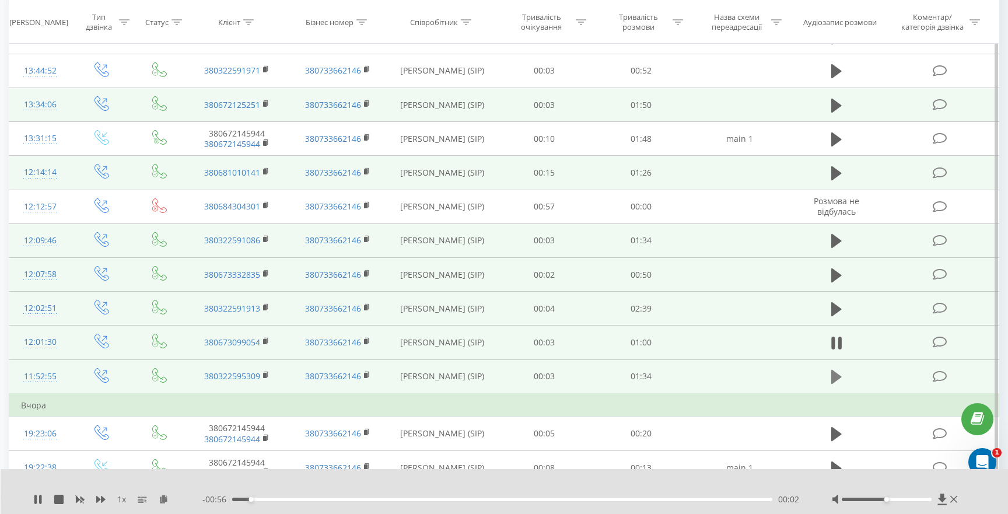
click at [838, 378] on icon at bounding box center [836, 377] width 10 height 14
click at [941, 499] on icon at bounding box center [941, 498] width 9 height 11
click at [37, 498] on icon at bounding box center [37, 499] width 9 height 9
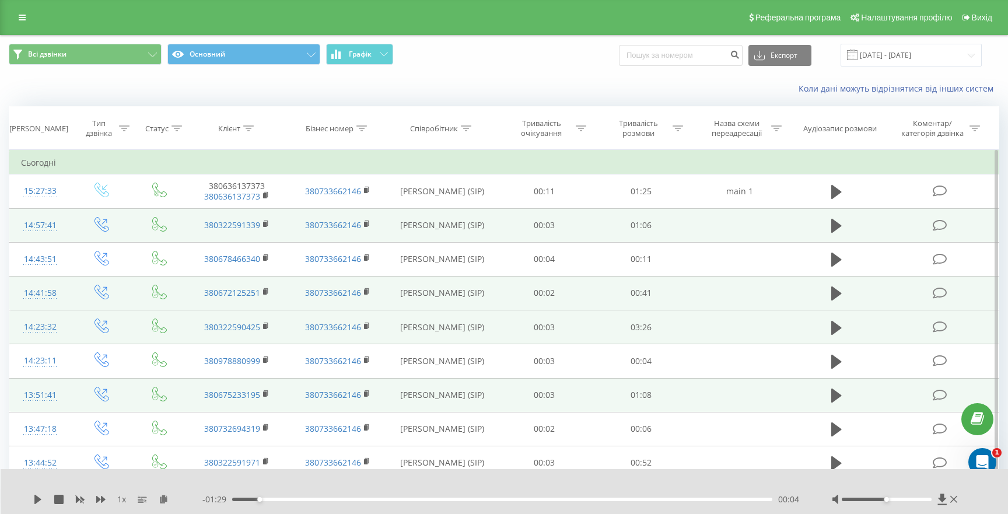
scroll to position [0, 0]
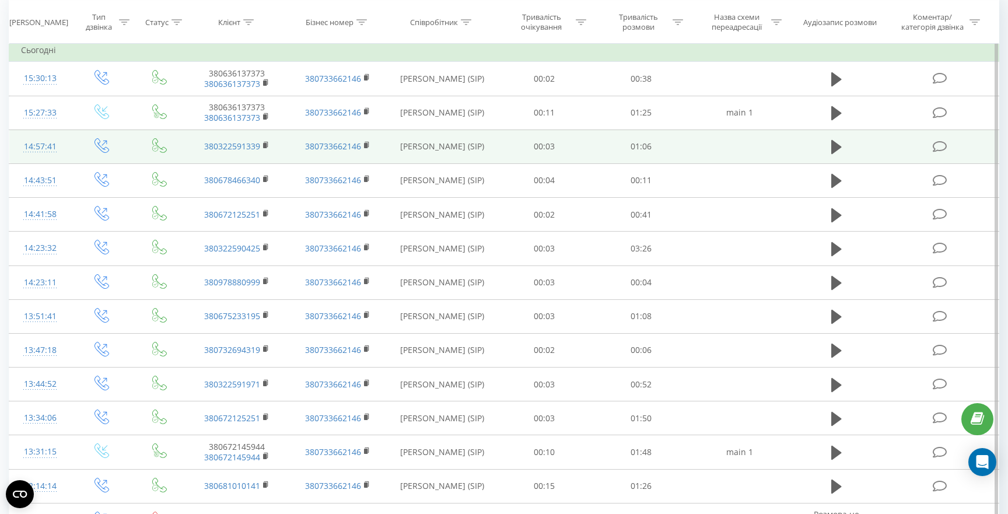
scroll to position [107, 0]
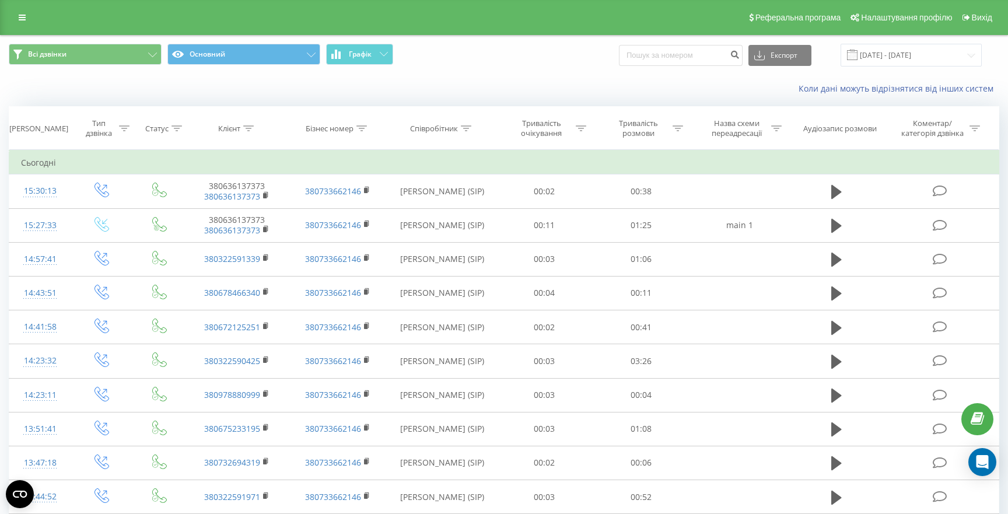
click at [77, 66] on span "Всі дзвінки Основний Графік" at bounding box center [252, 55] width 486 height 23
click at [29, 26] on div "Реферальна програма Налаштування профілю Вихід" at bounding box center [504, 17] width 1008 height 35
click at [22, 16] on icon at bounding box center [22, 17] width 7 height 8
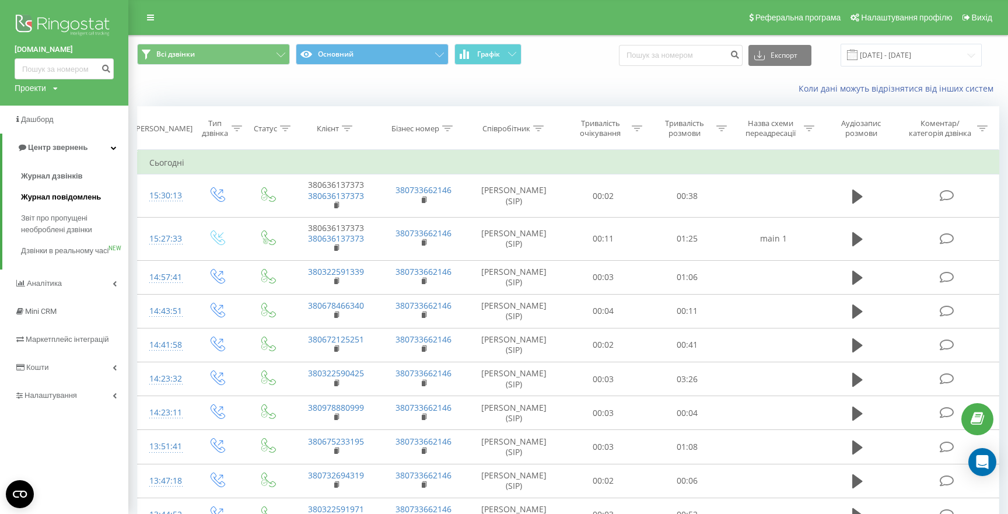
click at [58, 198] on span "Журнал повідомлень" at bounding box center [61, 197] width 80 height 12
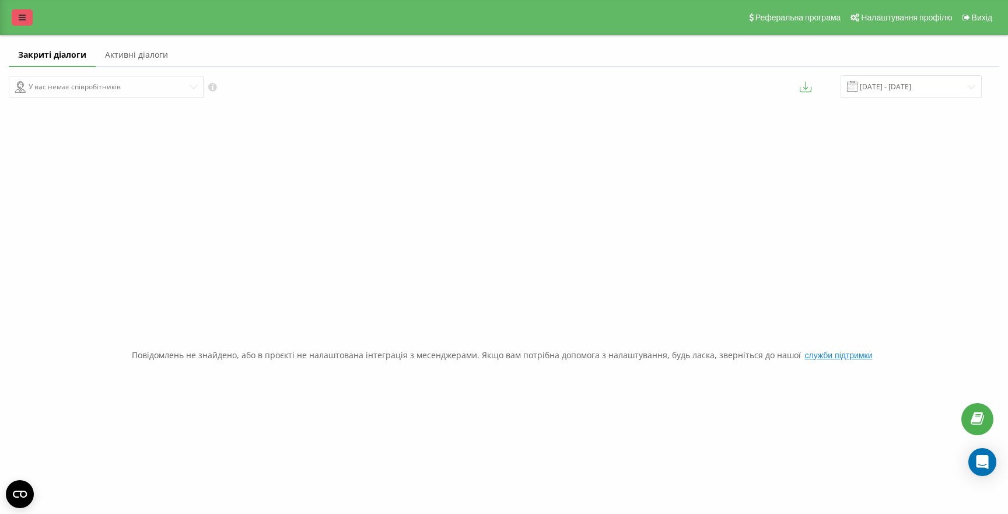
click at [20, 16] on icon at bounding box center [22, 17] width 7 height 8
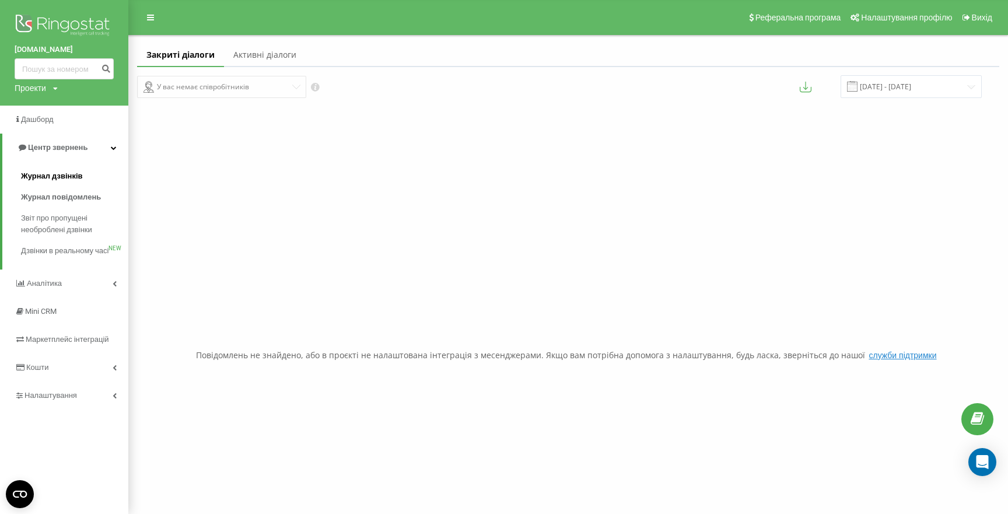
click at [66, 175] on span "Журнал дзвінків" at bounding box center [52, 176] width 62 height 12
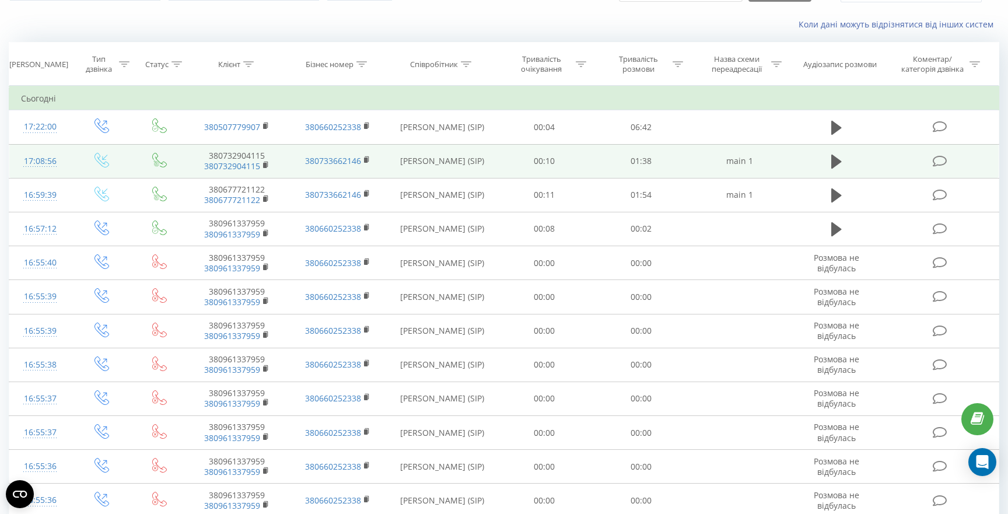
scroll to position [65, 0]
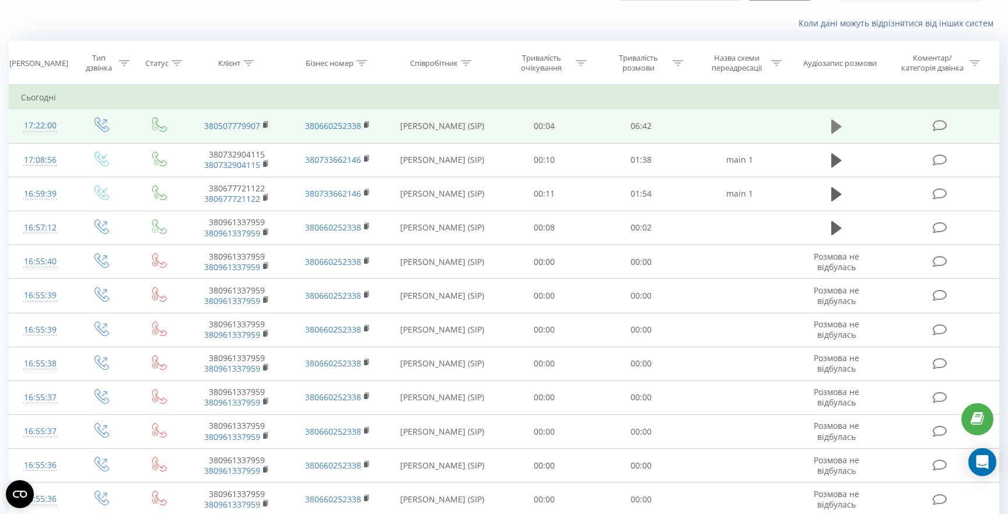
click at [837, 124] on icon at bounding box center [836, 127] width 10 height 14
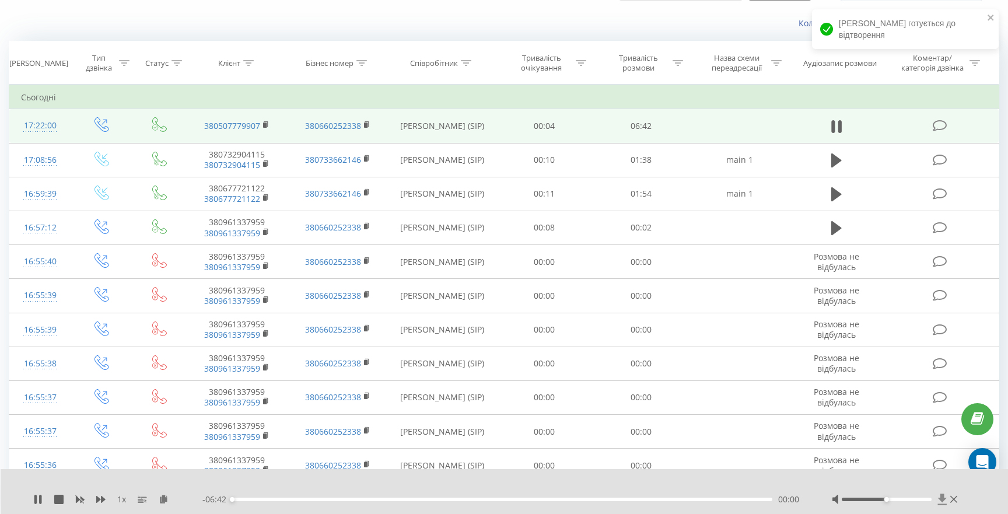
click at [944, 498] on icon at bounding box center [941, 498] width 9 height 11
click at [55, 497] on icon at bounding box center [58, 499] width 9 height 9
click at [832, 124] on icon at bounding box center [836, 127] width 10 height 14
drag, startPoint x: 240, startPoint y: 498, endPoint x: 213, endPoint y: 498, distance: 27.4
click at [213, 498] on div "- 06:35 00:06 00:06" at bounding box center [502, 499] width 600 height 12
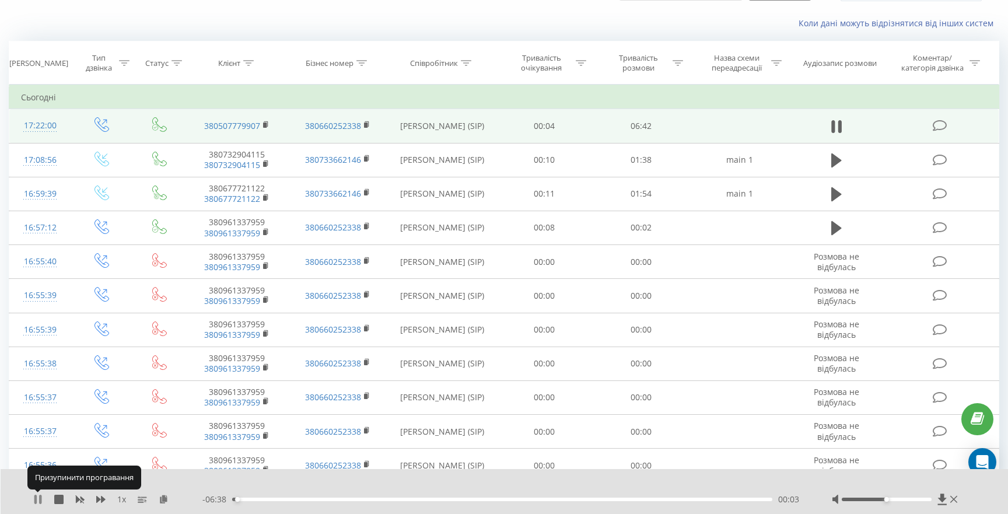
click at [34, 497] on icon at bounding box center [35, 499] width 2 height 9
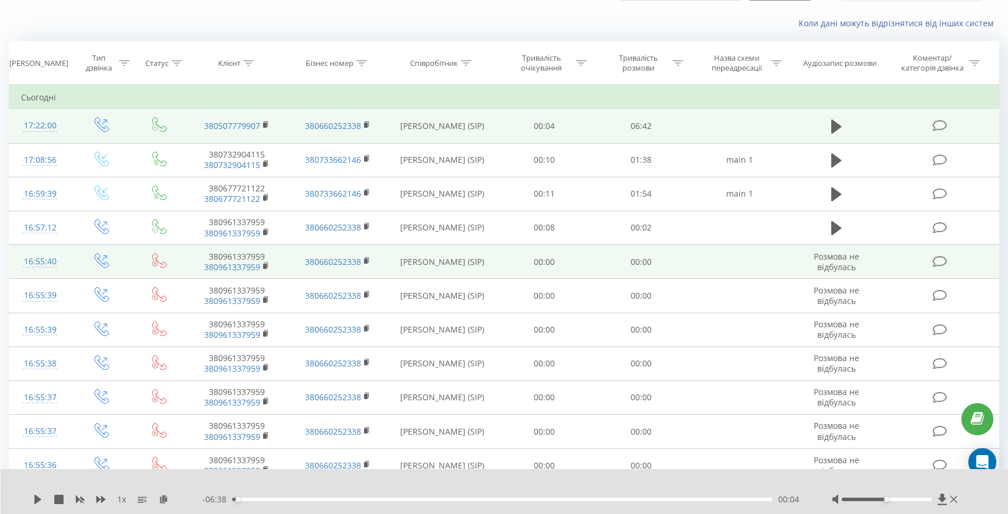
scroll to position [0, 0]
